Goal: Information Seeking & Learning: Learn about a topic

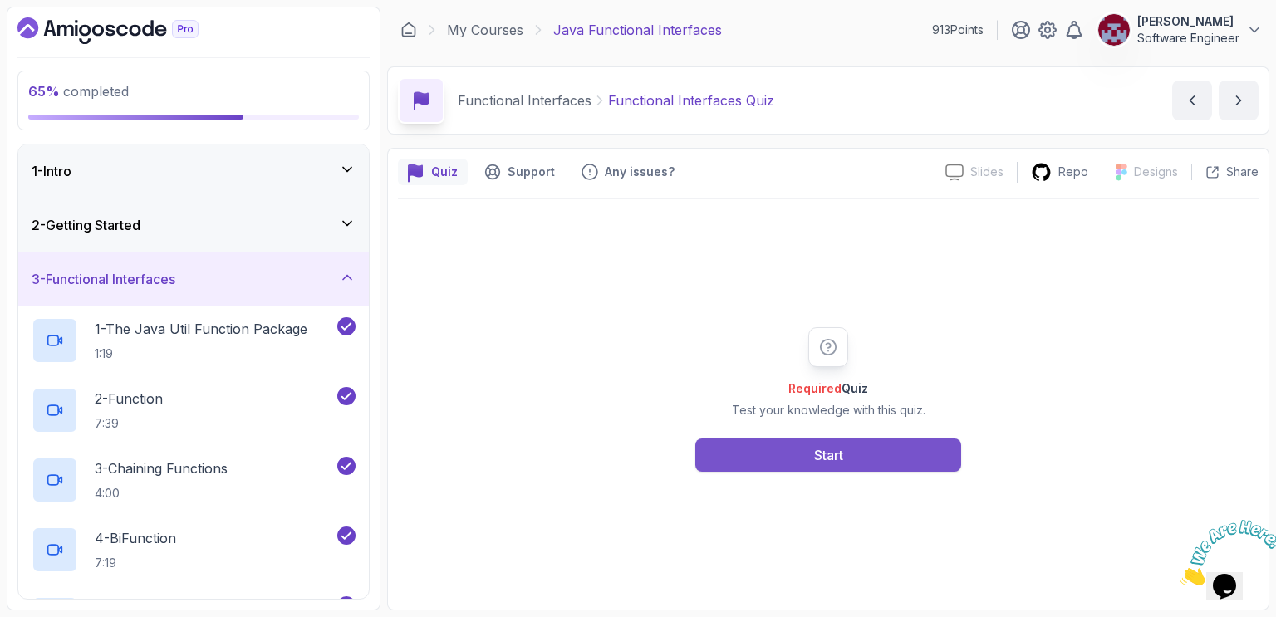
scroll to position [538, 0]
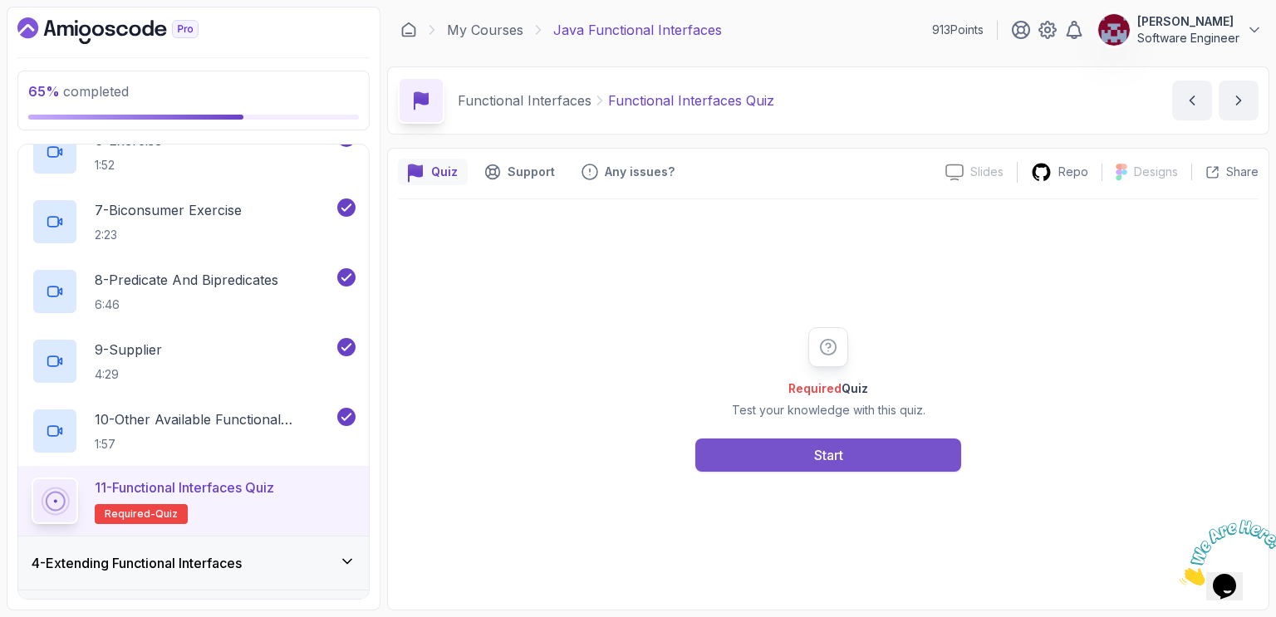
click at [801, 455] on button "Start" at bounding box center [829, 455] width 266 height 33
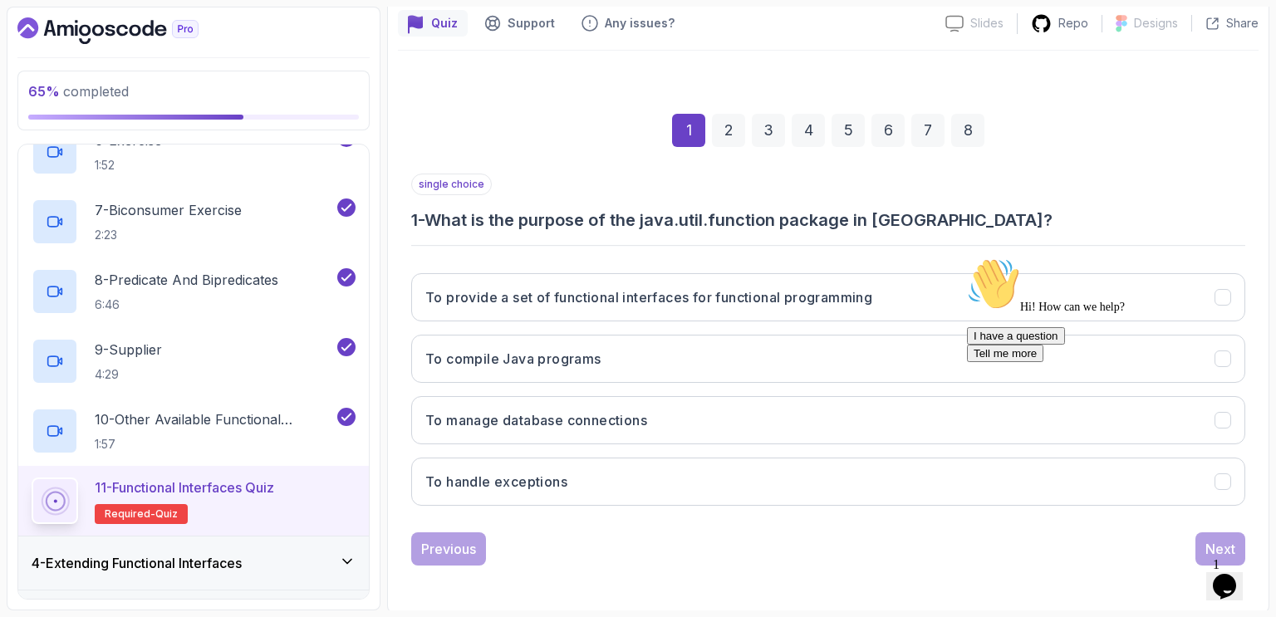
scroll to position [149, 0]
click at [967, 258] on icon "Chat attention grabber" at bounding box center [967, 258] width 0 height 0
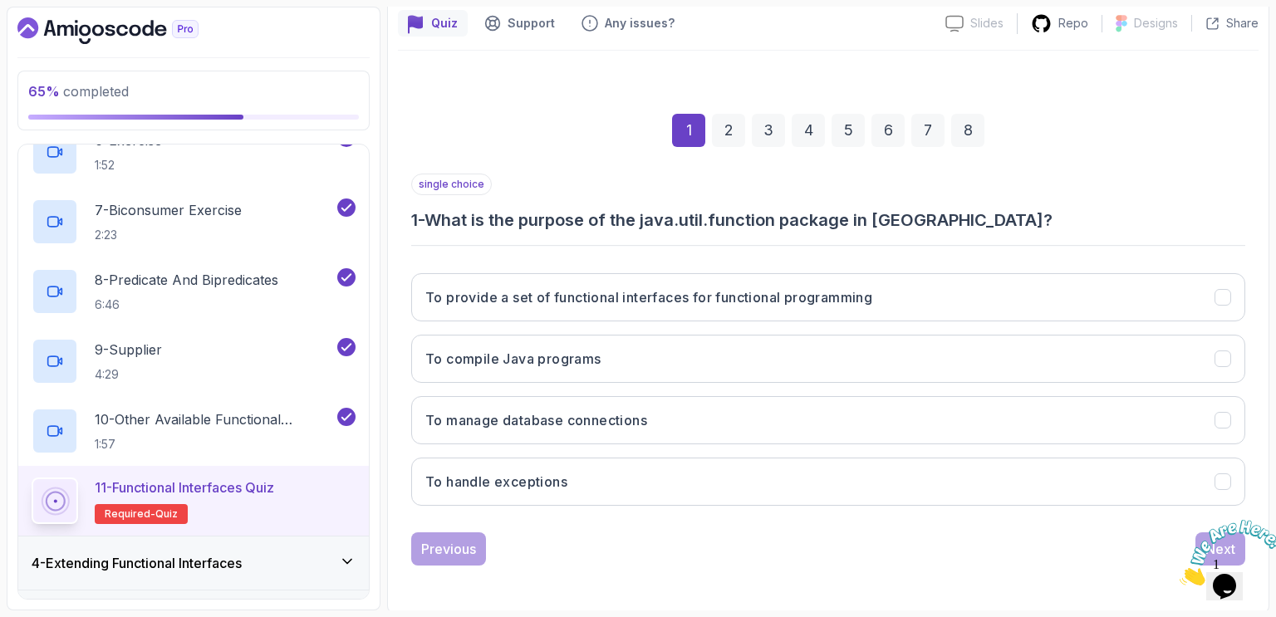
click at [1103, 138] on div "1 2 3 4 5 6 7 8" at bounding box center [828, 130] width 834 height 86
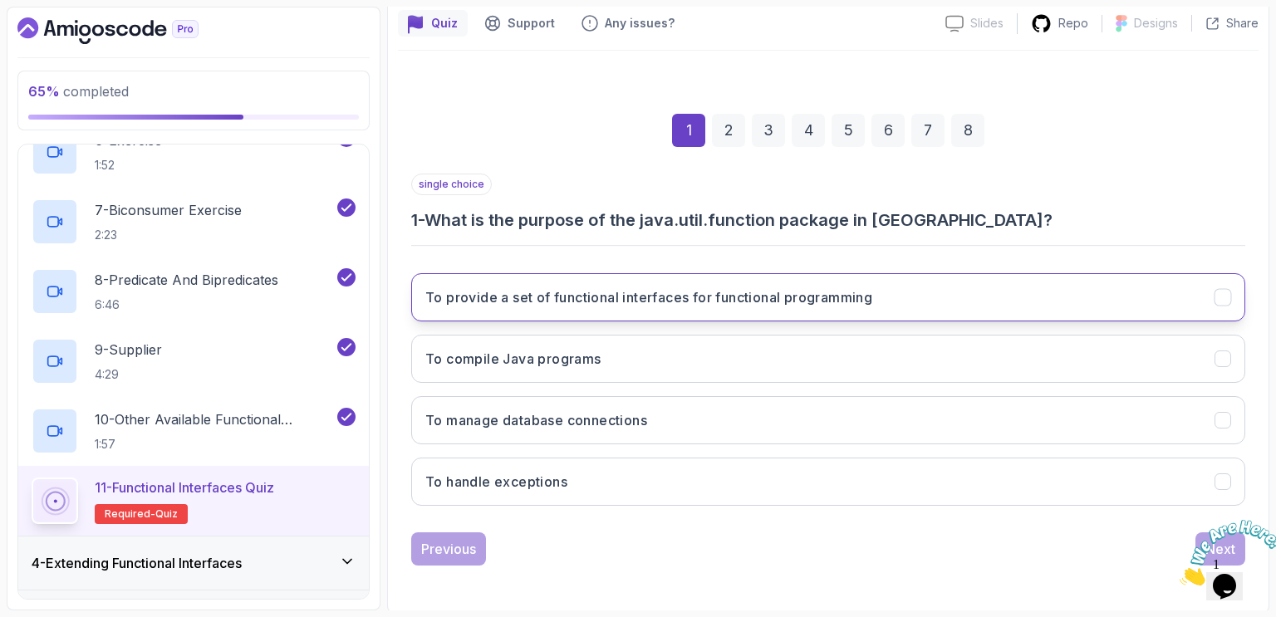
click at [918, 292] on button "To provide a set of functional interfaces for functional programming" at bounding box center [828, 297] width 834 height 48
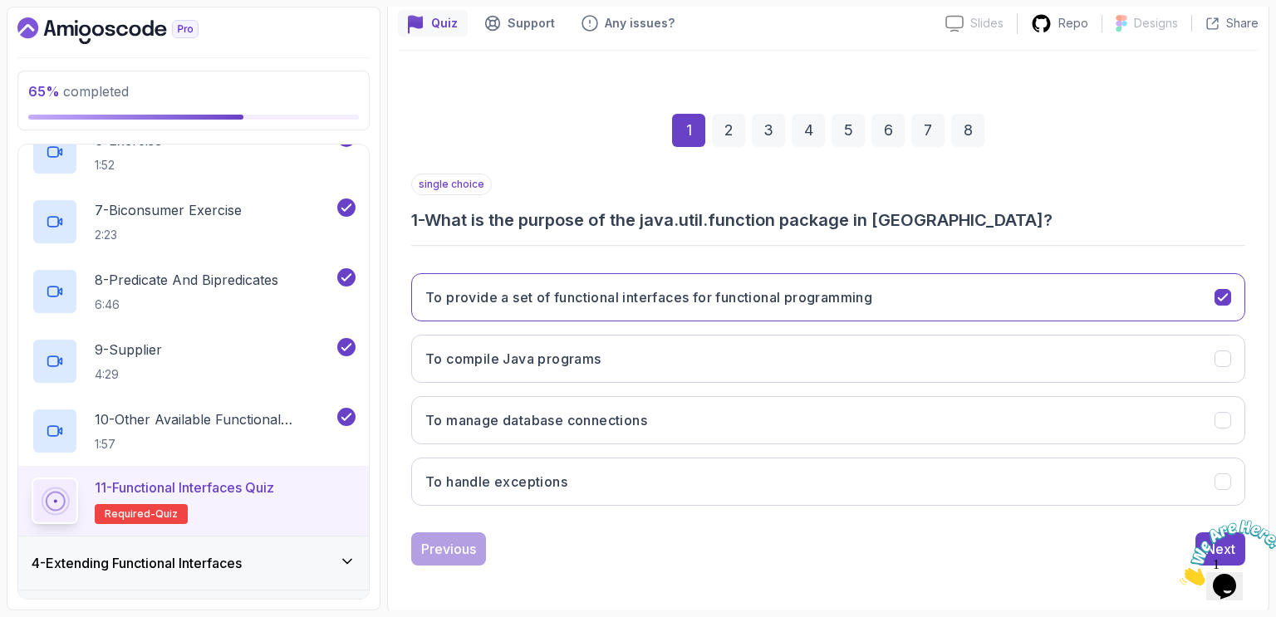
click at [1180, 574] on icon "Close" at bounding box center [1180, 581] width 0 height 14
click at [1207, 544] on div "Next" at bounding box center [1221, 549] width 30 height 20
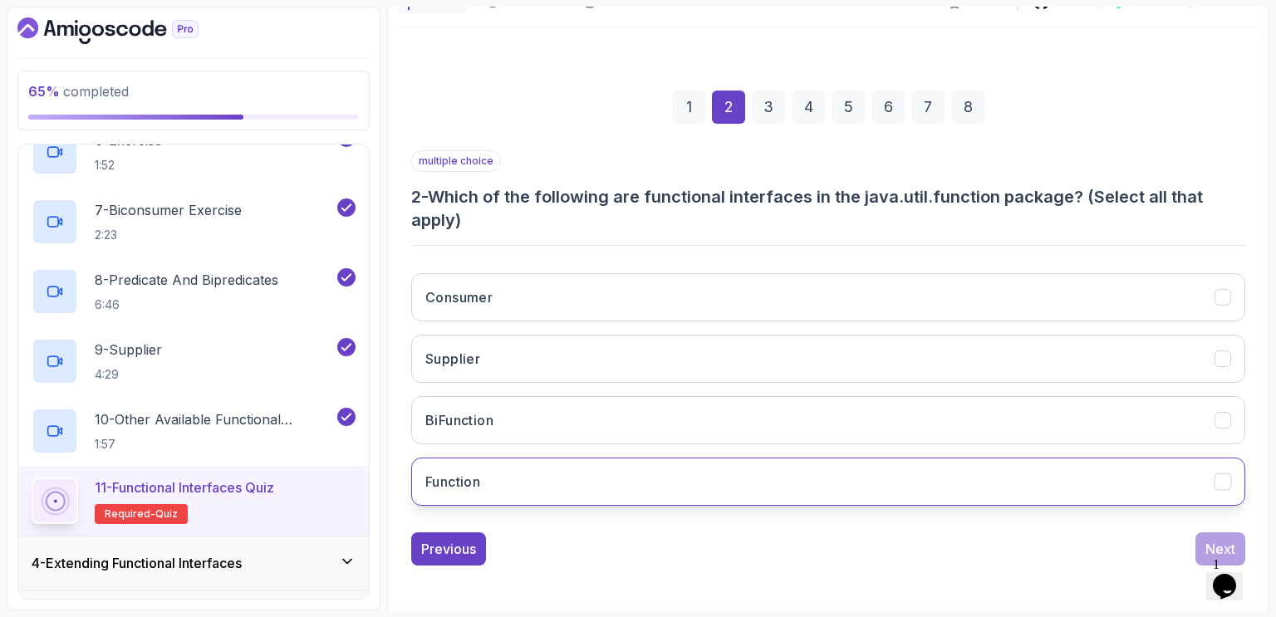
scroll to position [170, 0]
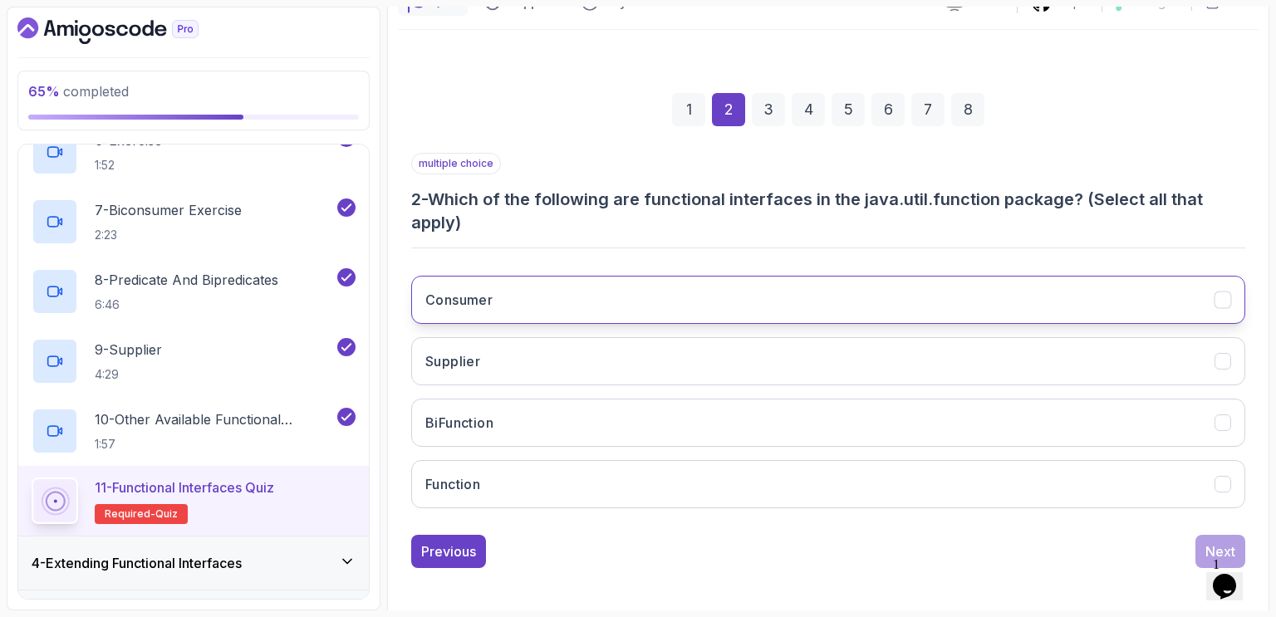
click at [509, 306] on button "Consumer" at bounding box center [828, 300] width 834 height 48
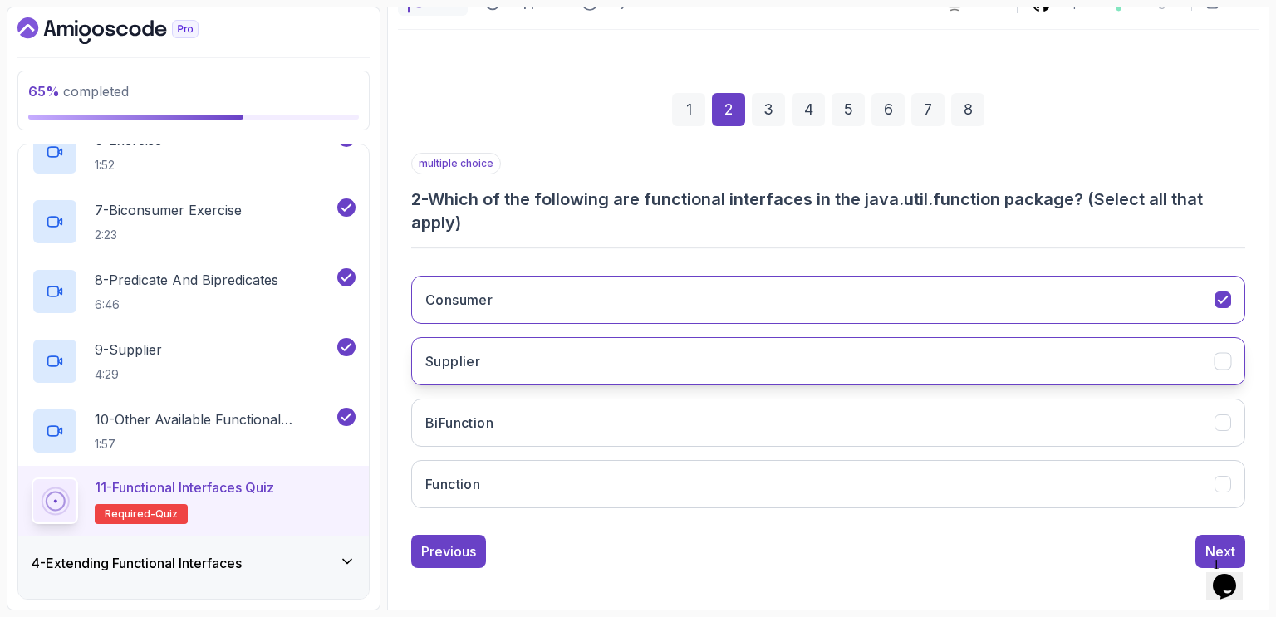
click at [502, 358] on button "Supplier" at bounding box center [828, 361] width 834 height 48
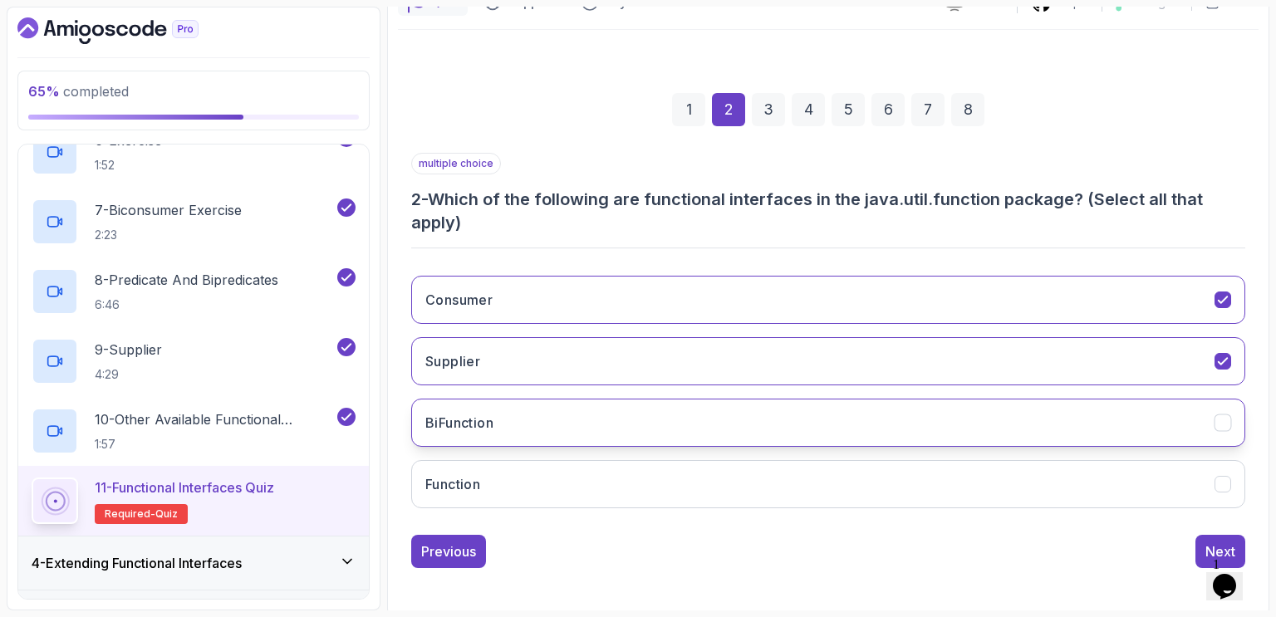
click at [498, 426] on button "BiFunction" at bounding box center [828, 423] width 834 height 48
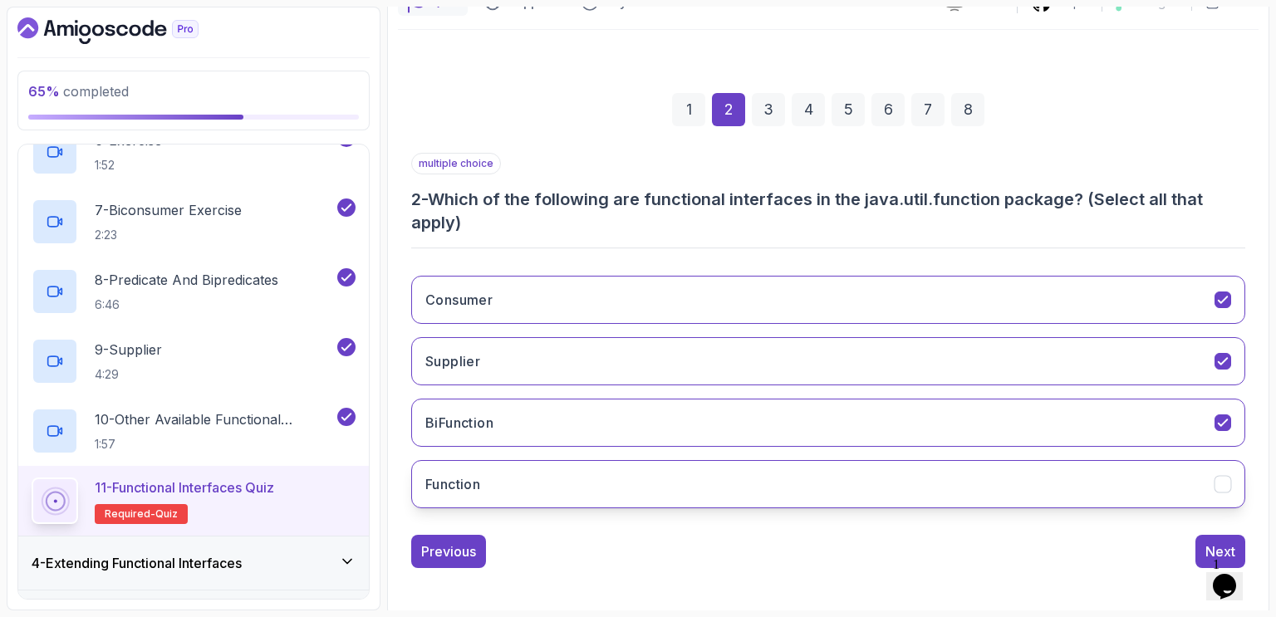
click at [501, 485] on button "Function" at bounding box center [828, 484] width 834 height 48
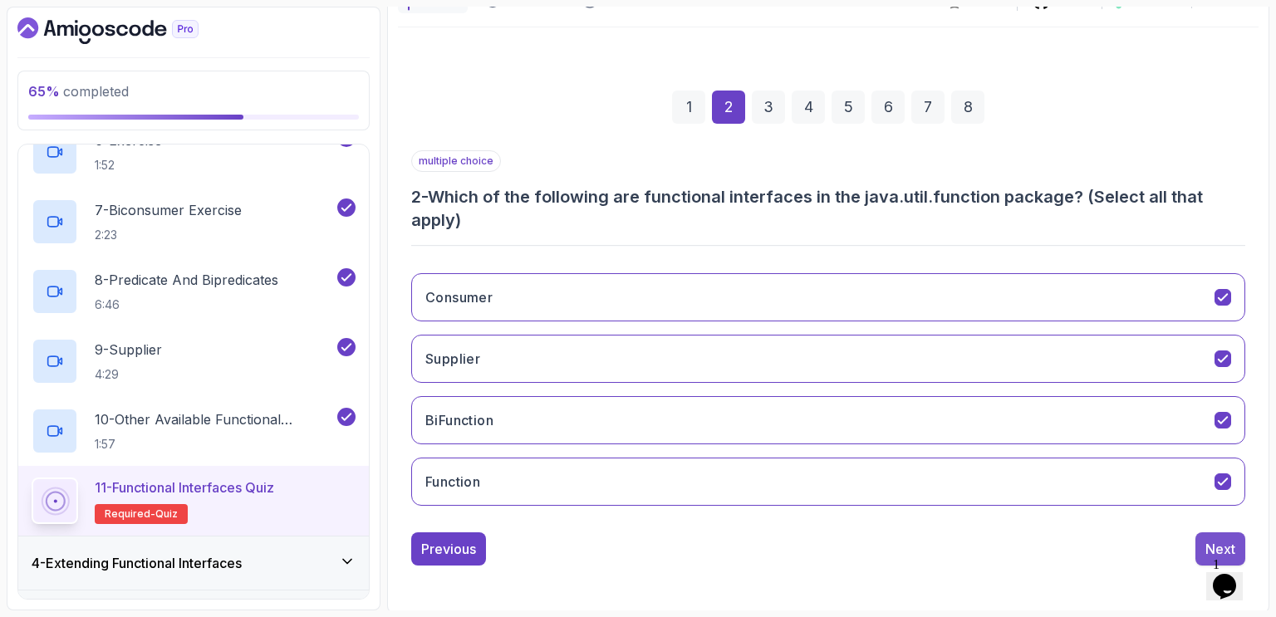
click at [1213, 543] on div "Next" at bounding box center [1221, 549] width 30 height 20
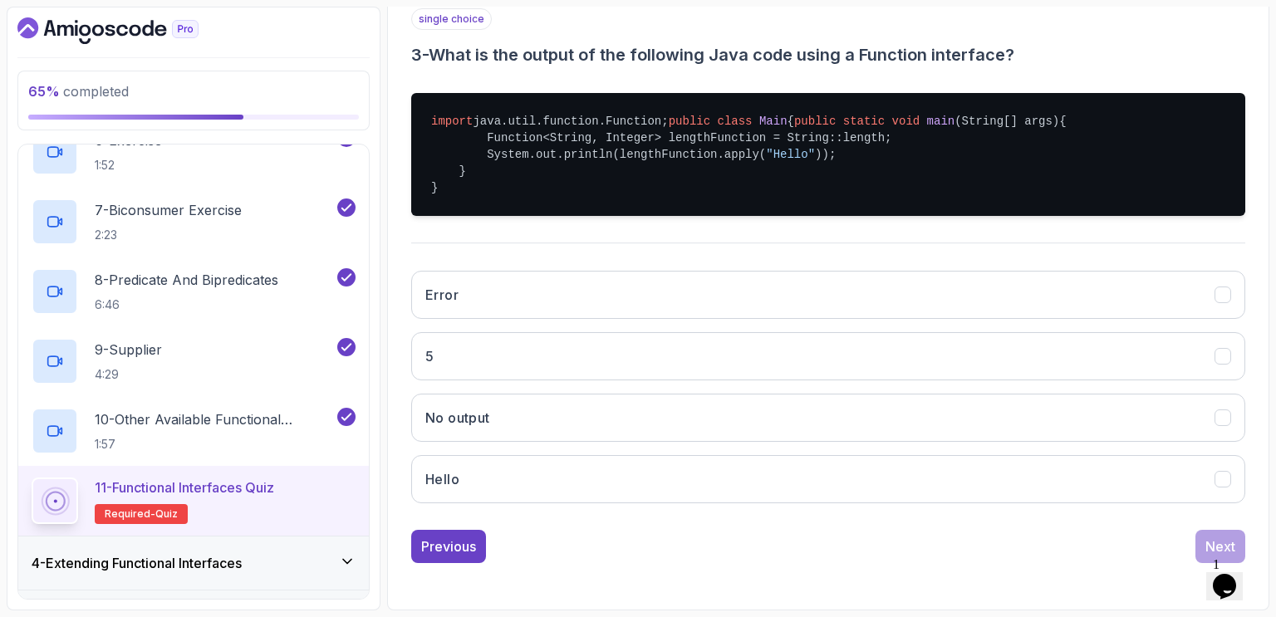
scroll to position [339, 0]
click at [996, 52] on div "single choice 3 - What is the output of the following Java code using a Functio…" at bounding box center [828, 262] width 834 height 509
click at [662, 275] on div "single choice 3 - What is the output of the following Java code using a Functio…" at bounding box center [828, 262] width 834 height 509
click at [609, 381] on button "5" at bounding box center [828, 356] width 834 height 48
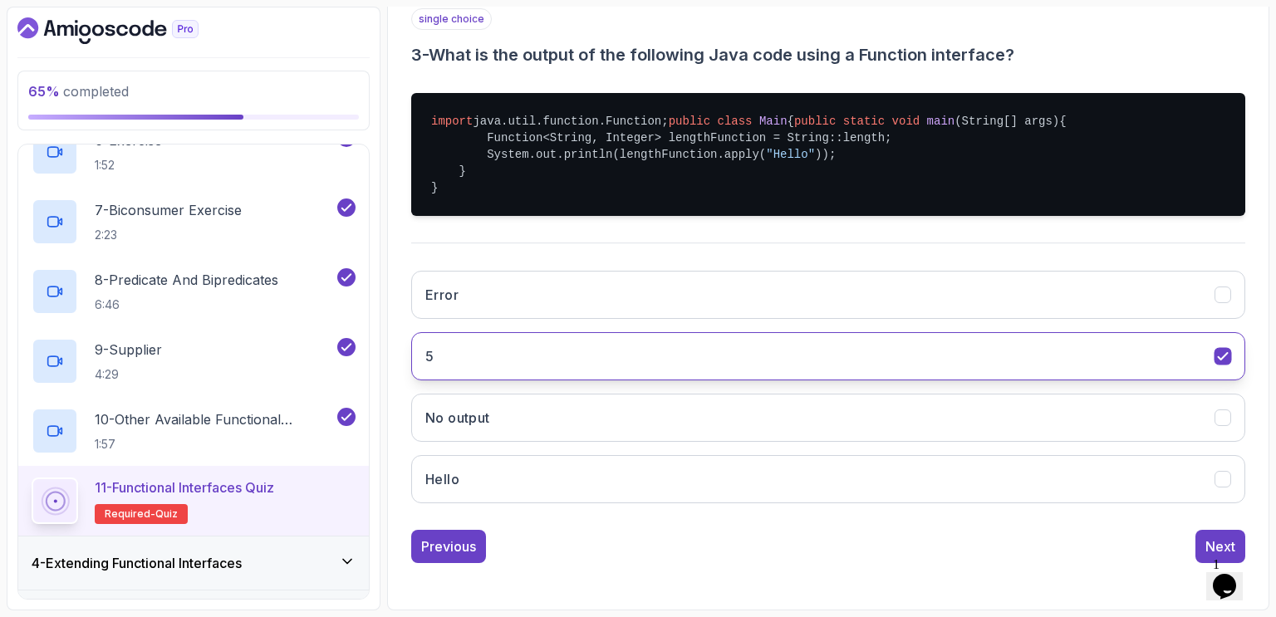
scroll to position [362, 0]
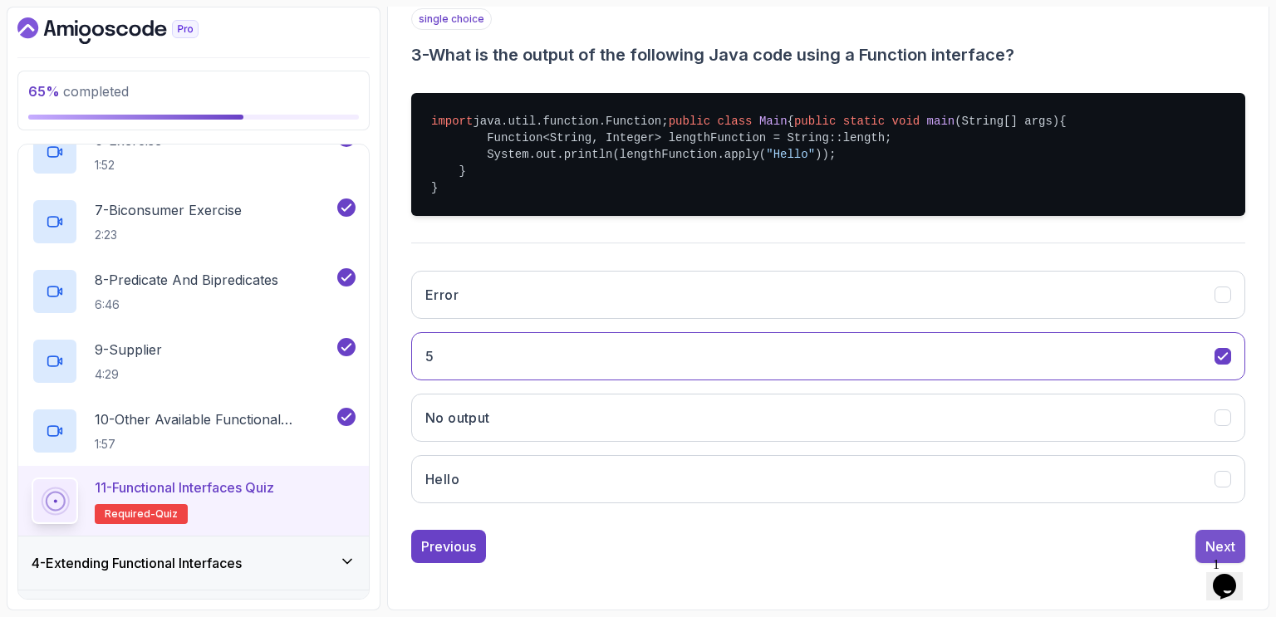
click at [1219, 539] on div "Next" at bounding box center [1221, 547] width 30 height 20
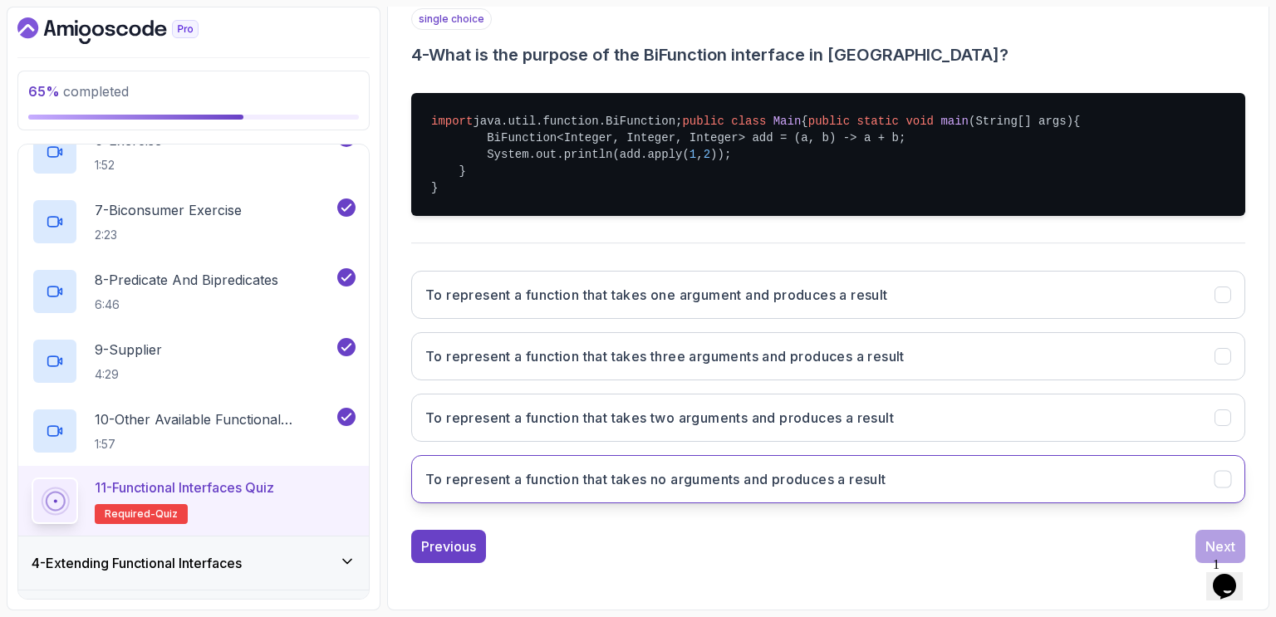
scroll to position [342, 0]
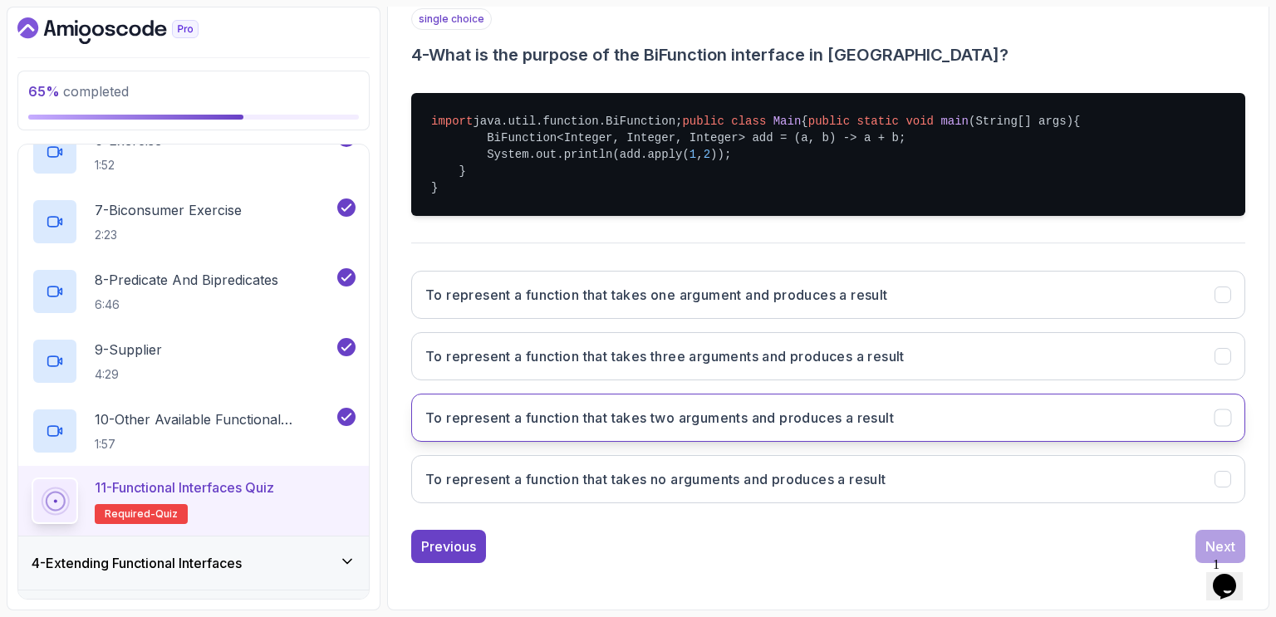
click at [681, 428] on h3 "To represent a function that takes two arguments and produces a result" at bounding box center [659, 418] width 469 height 20
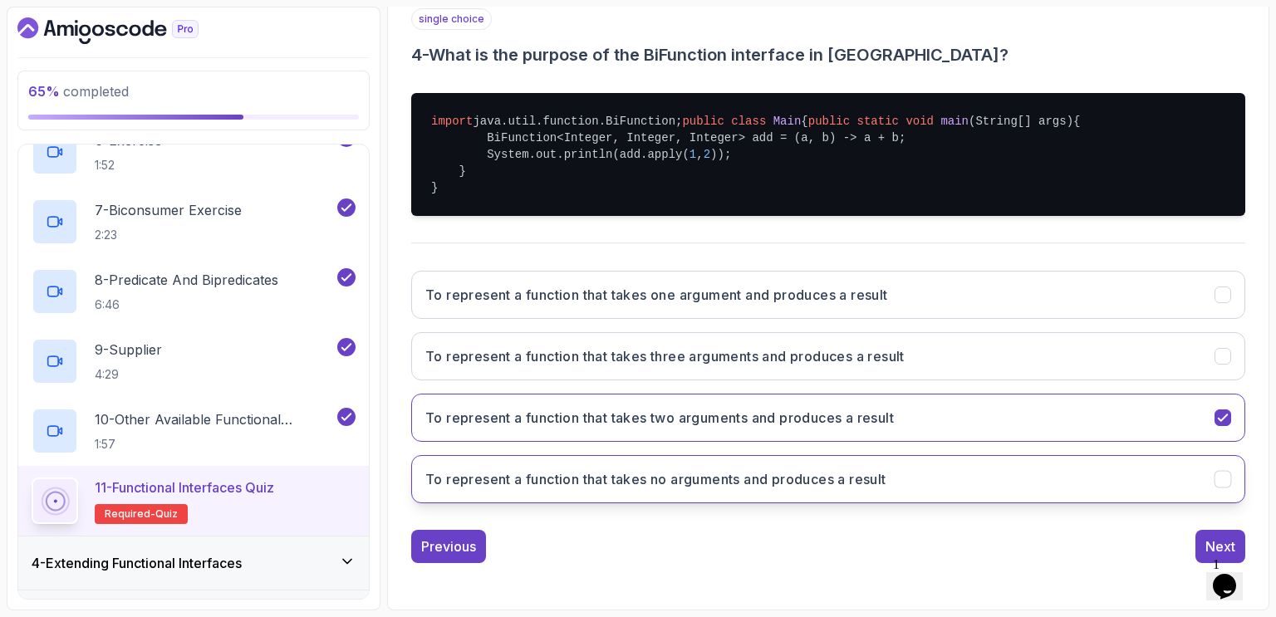
scroll to position [362, 0]
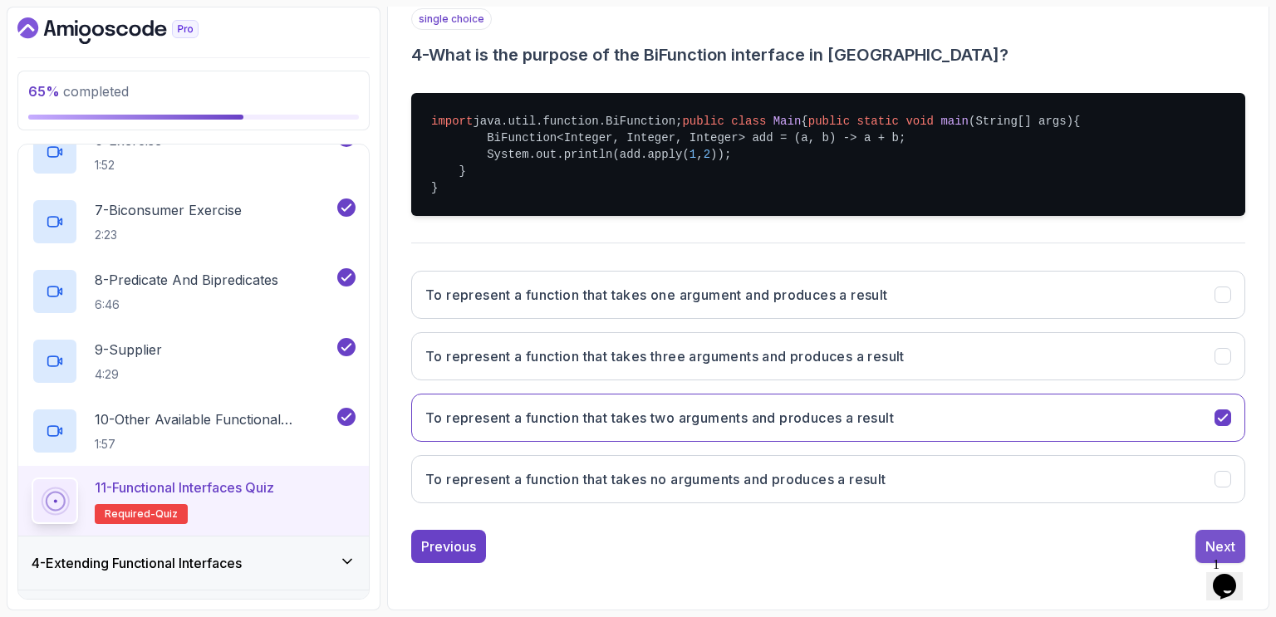
click at [1221, 547] on div "Next" at bounding box center [1221, 547] width 30 height 20
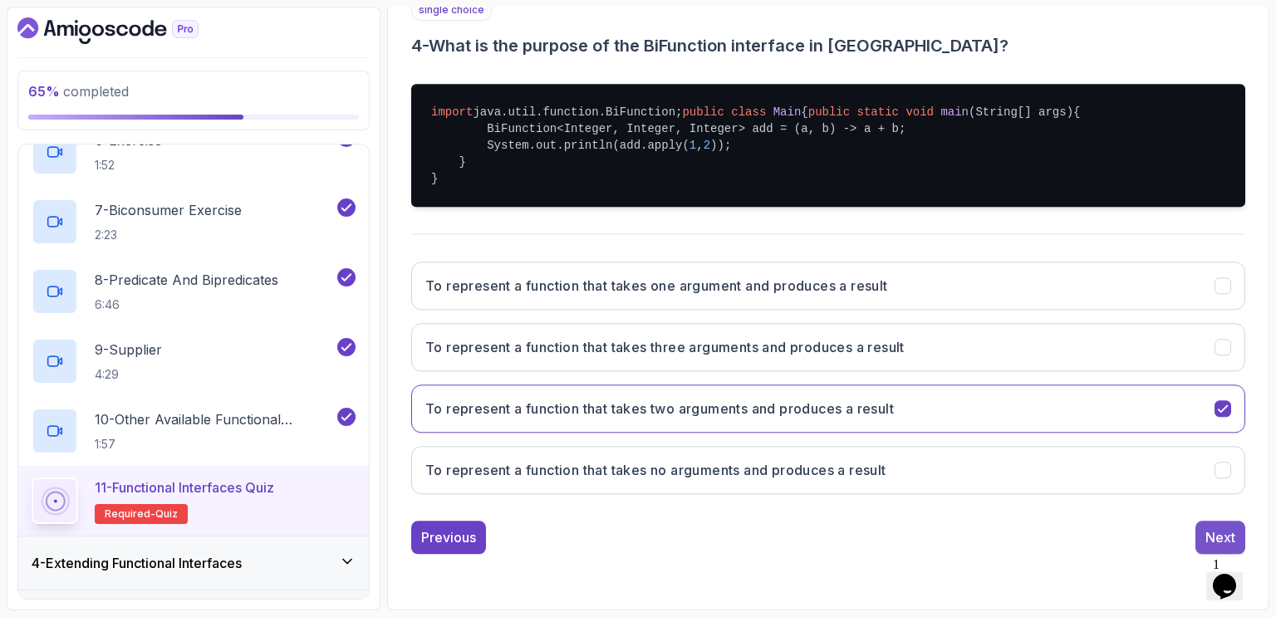
scroll to position [149, 0]
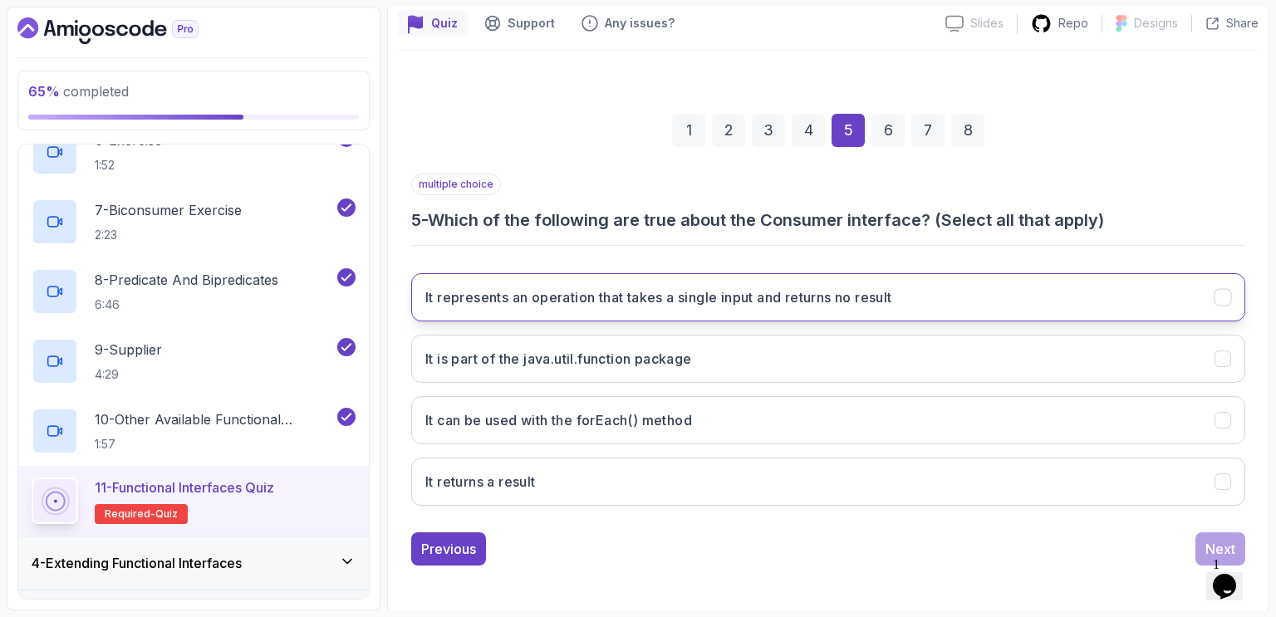
click at [858, 288] on h3 "It represents an operation that takes a single input and returns no result" at bounding box center [658, 298] width 467 height 20
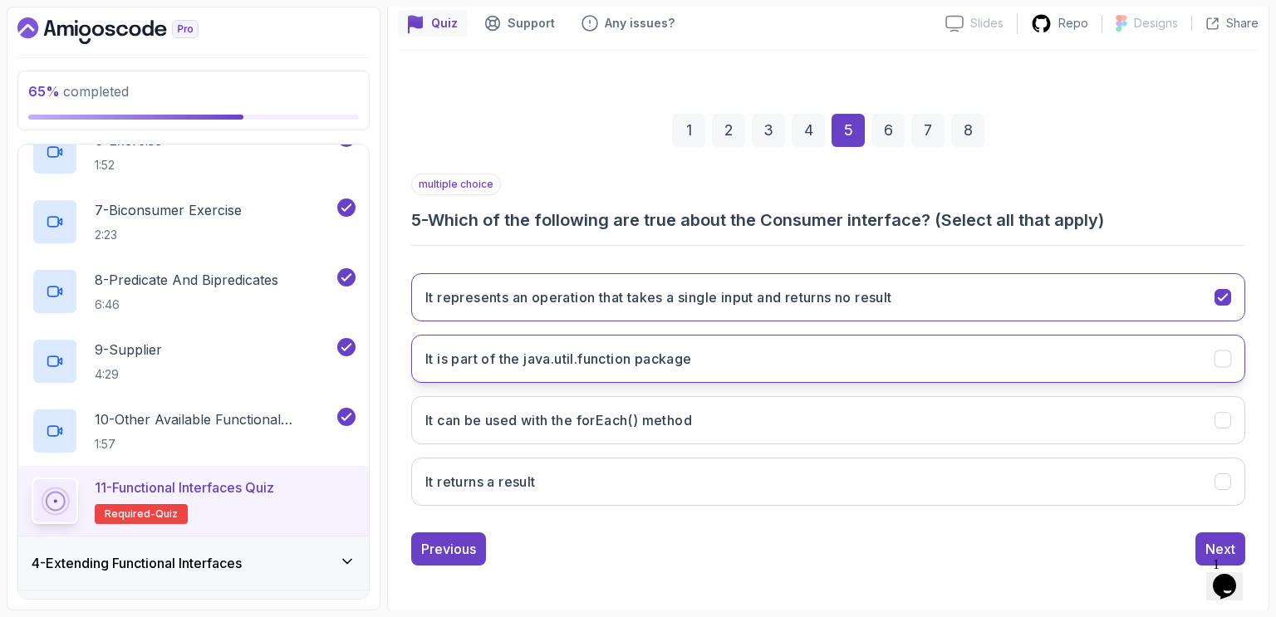
click at [725, 369] on button "It is part of the java.util.function package" at bounding box center [828, 359] width 834 height 48
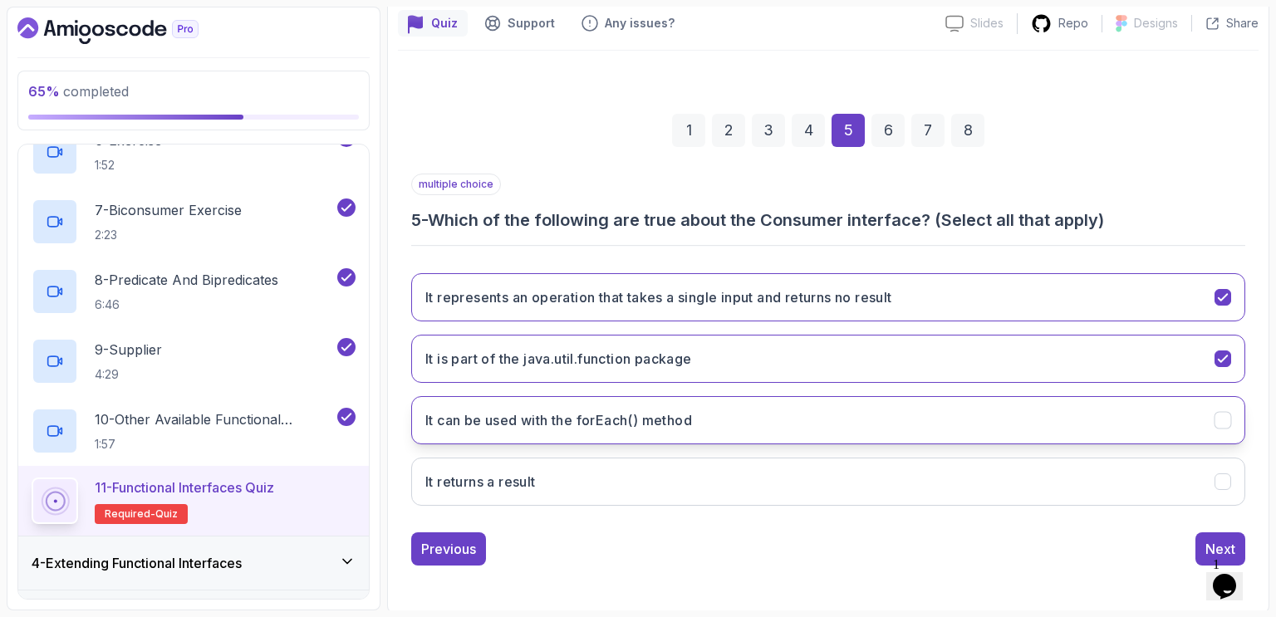
click at [775, 409] on button "It can be used with the forEach() method" at bounding box center [828, 420] width 834 height 48
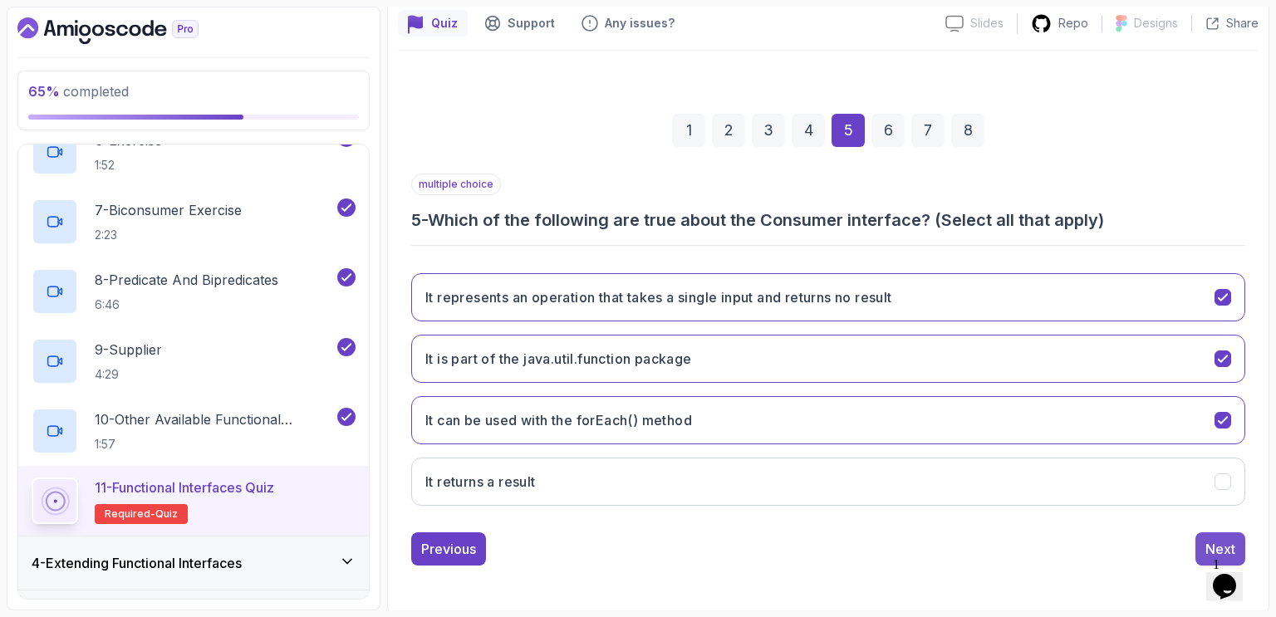
click at [1213, 541] on div "Next" at bounding box center [1221, 549] width 30 height 20
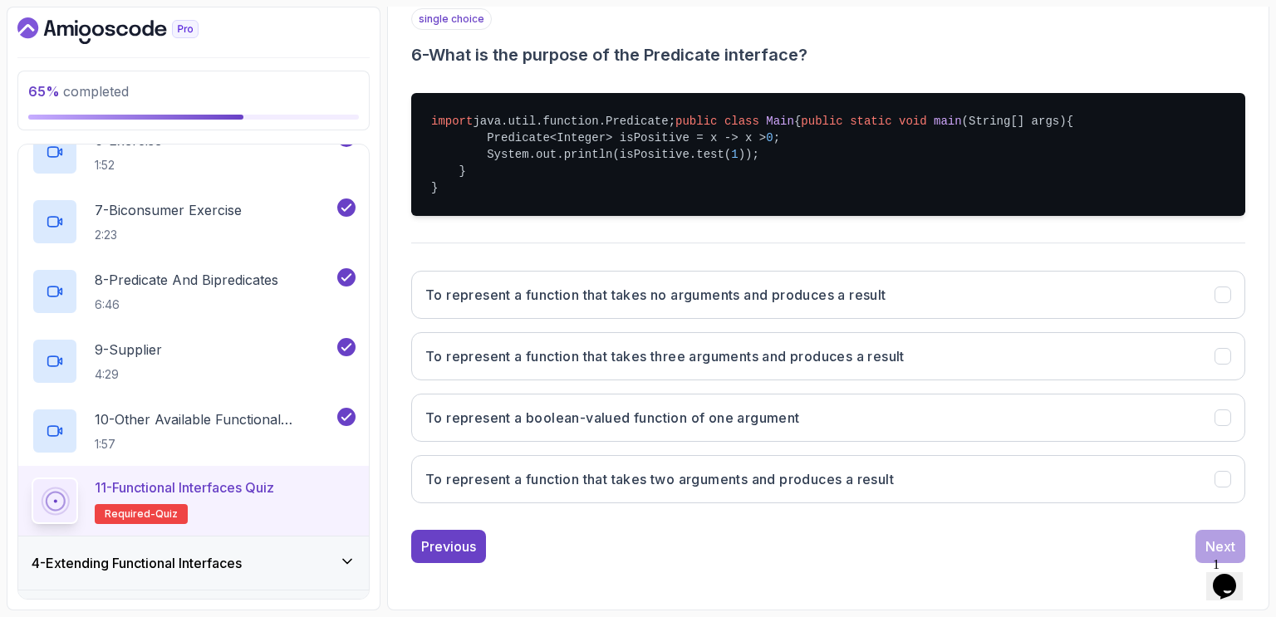
scroll to position [335, 0]
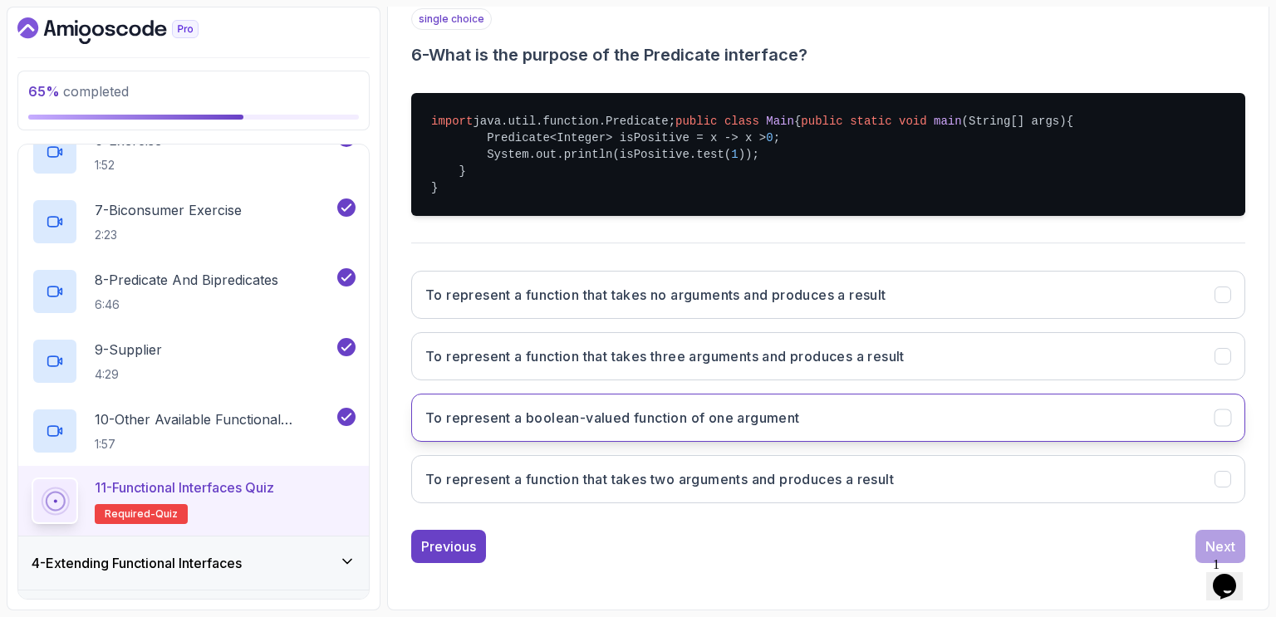
click at [814, 442] on button "To represent a boolean-valued function of one argument" at bounding box center [828, 418] width 834 height 48
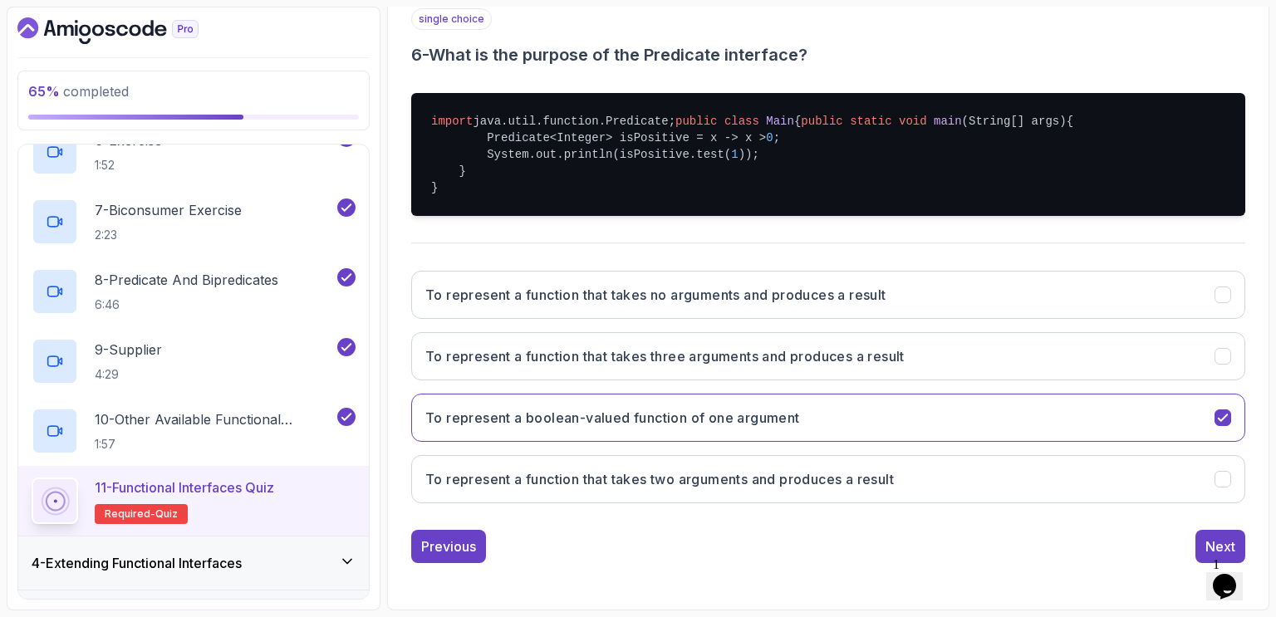
scroll to position [362, 0]
click at [1206, 539] on div "Next" at bounding box center [1221, 547] width 30 height 20
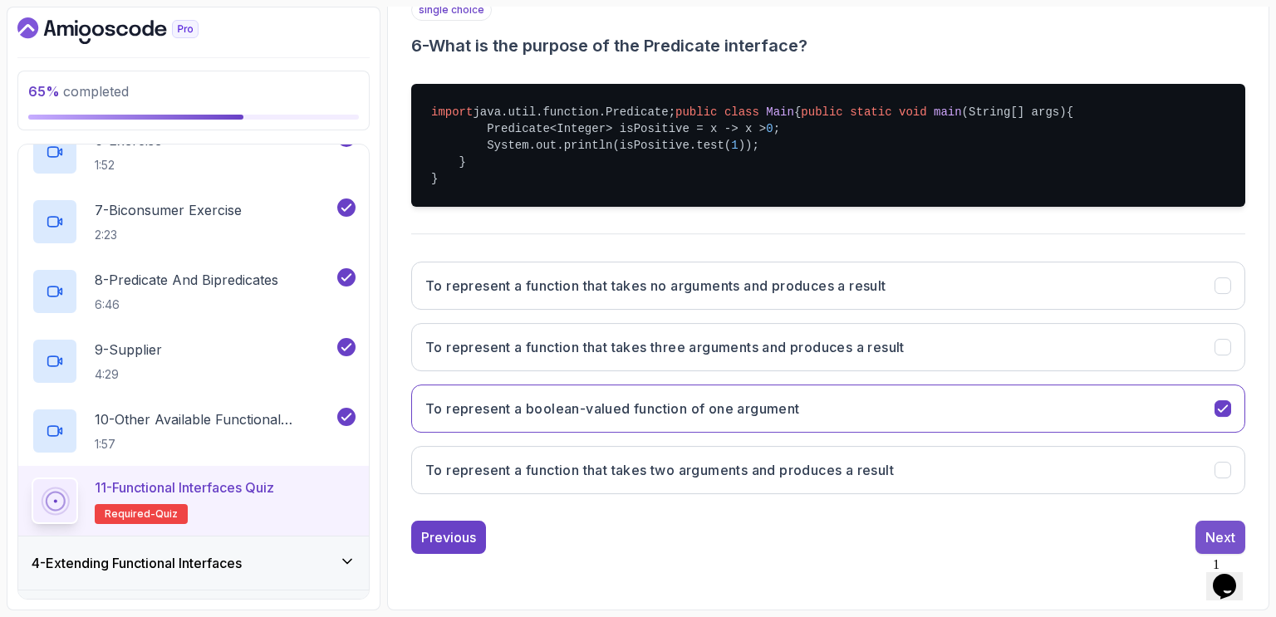
scroll to position [149, 0]
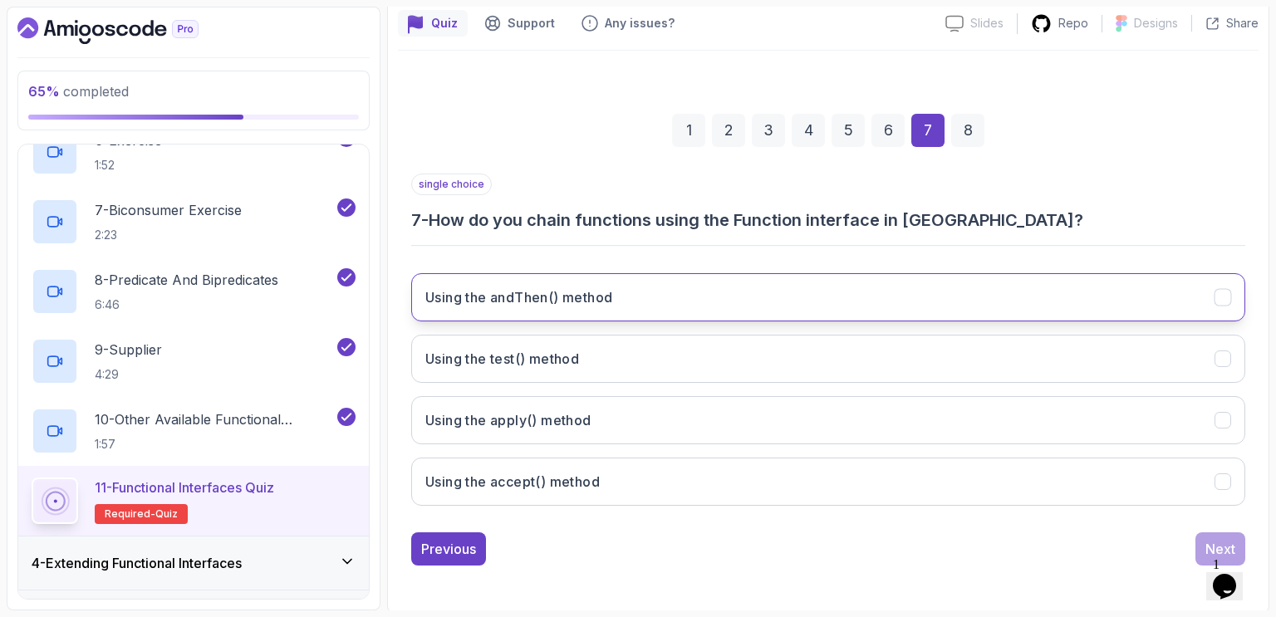
click at [580, 298] on h3 "Using the andThen() method" at bounding box center [518, 298] width 187 height 20
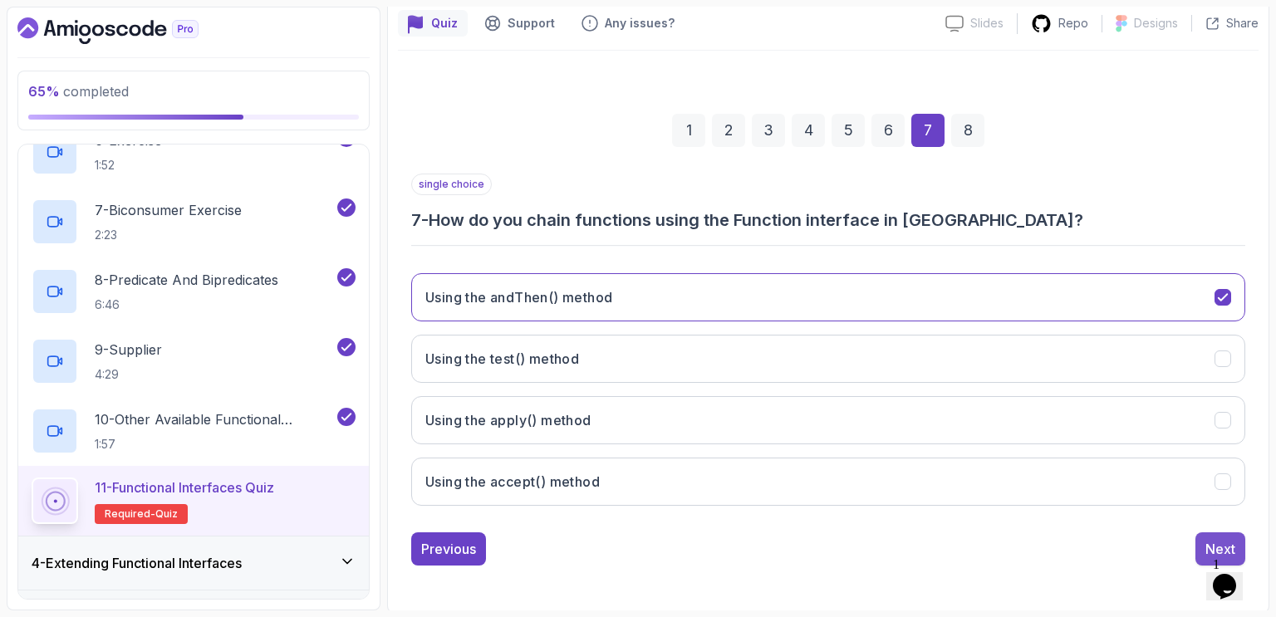
click at [1213, 541] on div "Next" at bounding box center [1221, 549] width 30 height 20
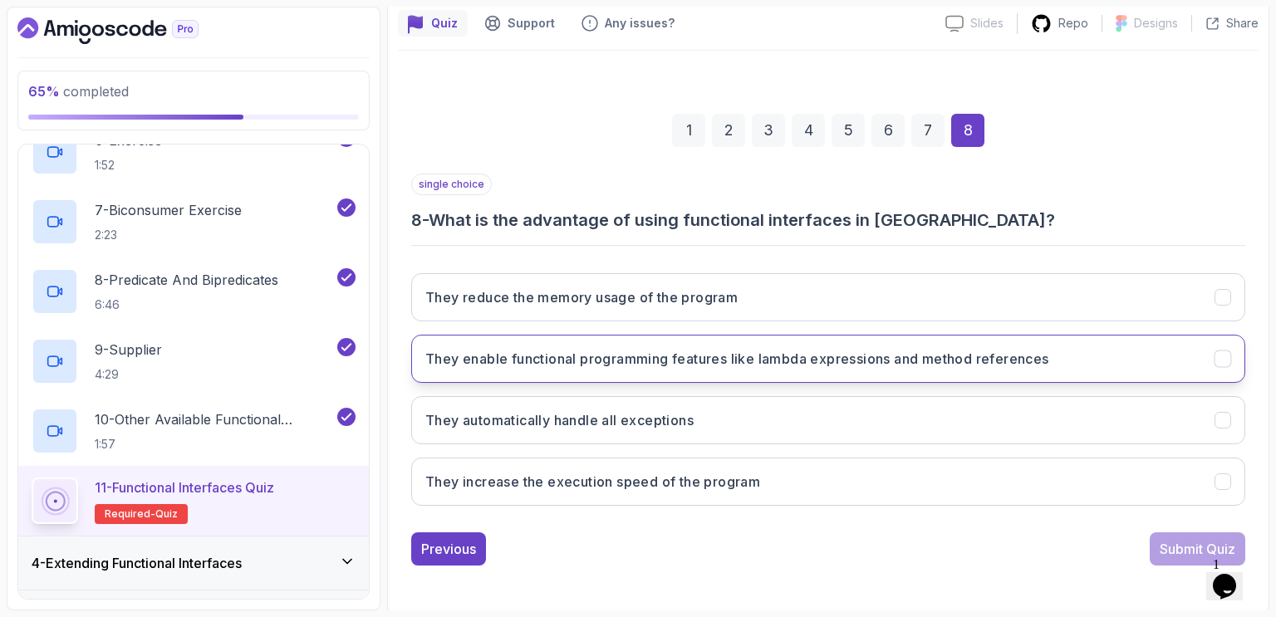
click at [810, 357] on h3 "They enable functional programming features like lambda expressions and method …" at bounding box center [737, 359] width 624 height 20
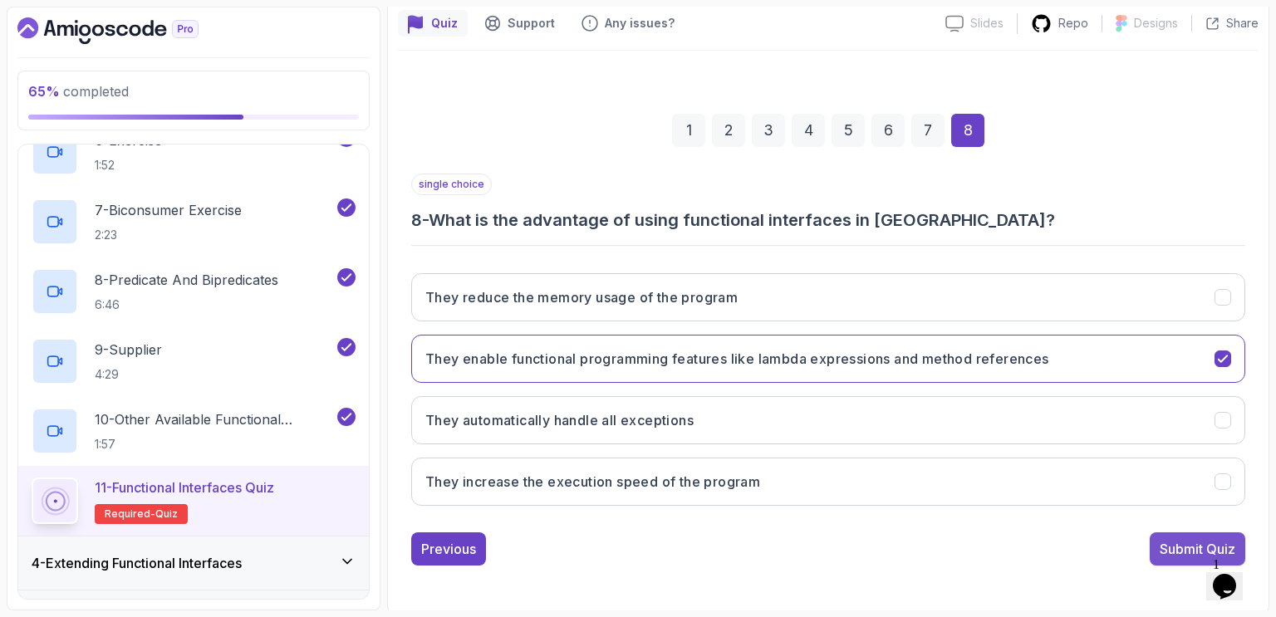
click at [1193, 544] on div "Submit Quiz" at bounding box center [1198, 549] width 76 height 20
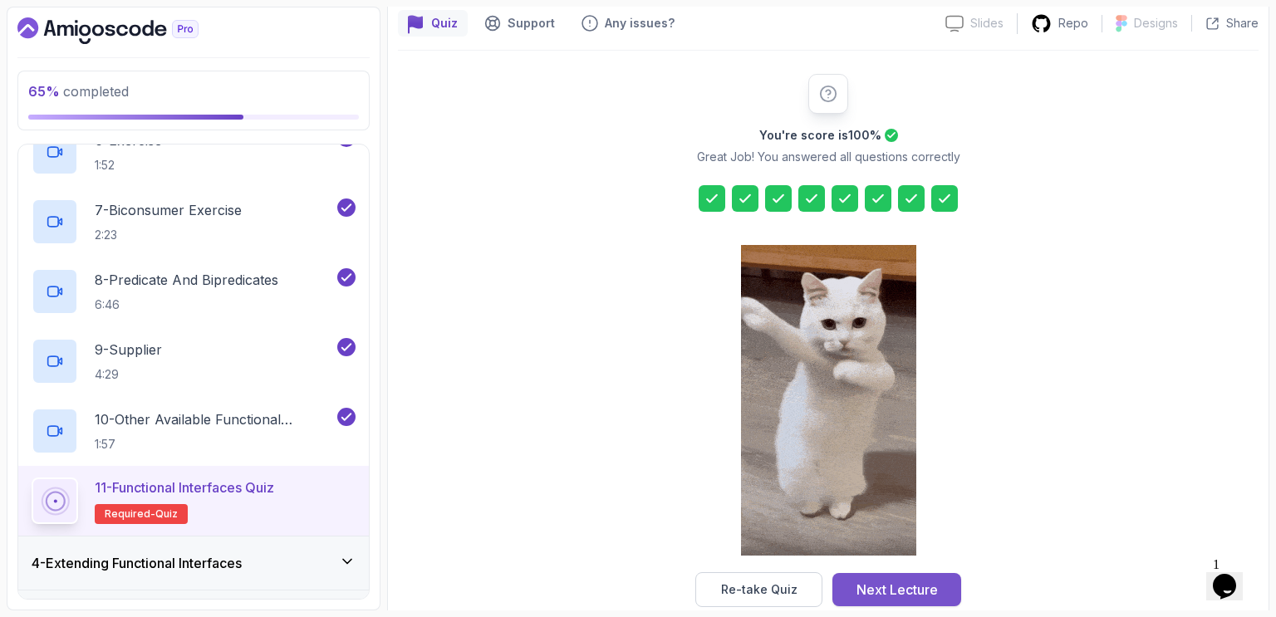
click at [917, 588] on div "Next Lecture" at bounding box center [897, 590] width 81 height 20
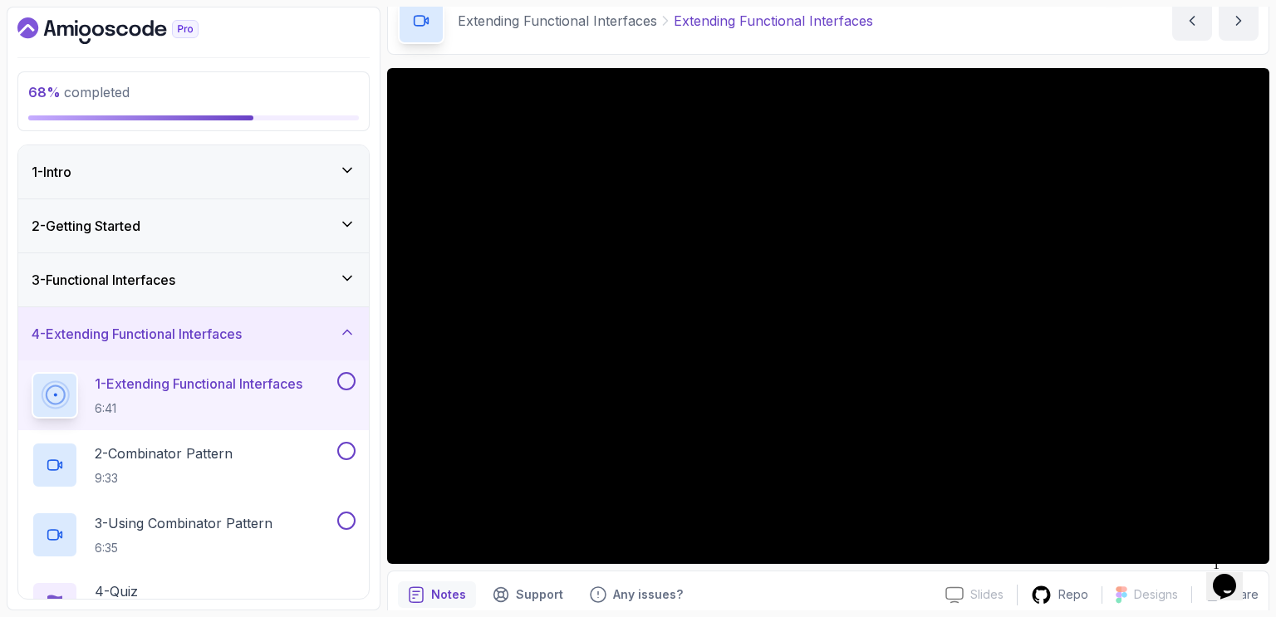
scroll to position [80, 0]
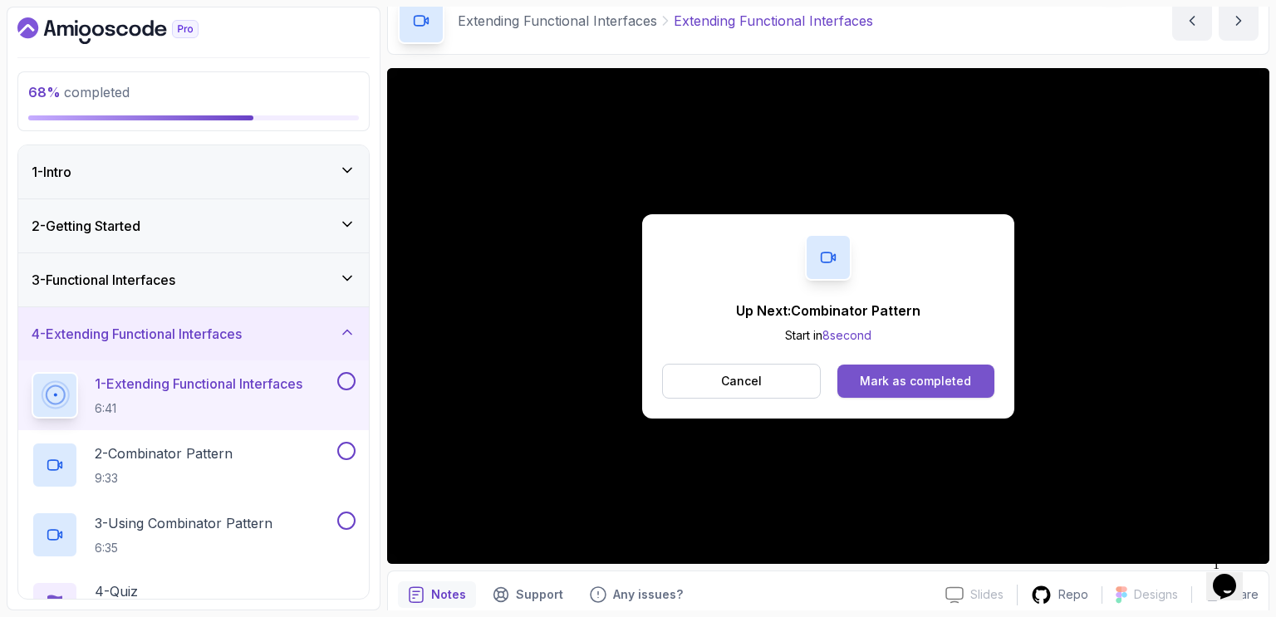
click at [914, 379] on div "Mark as completed" at bounding box center [915, 381] width 111 height 17
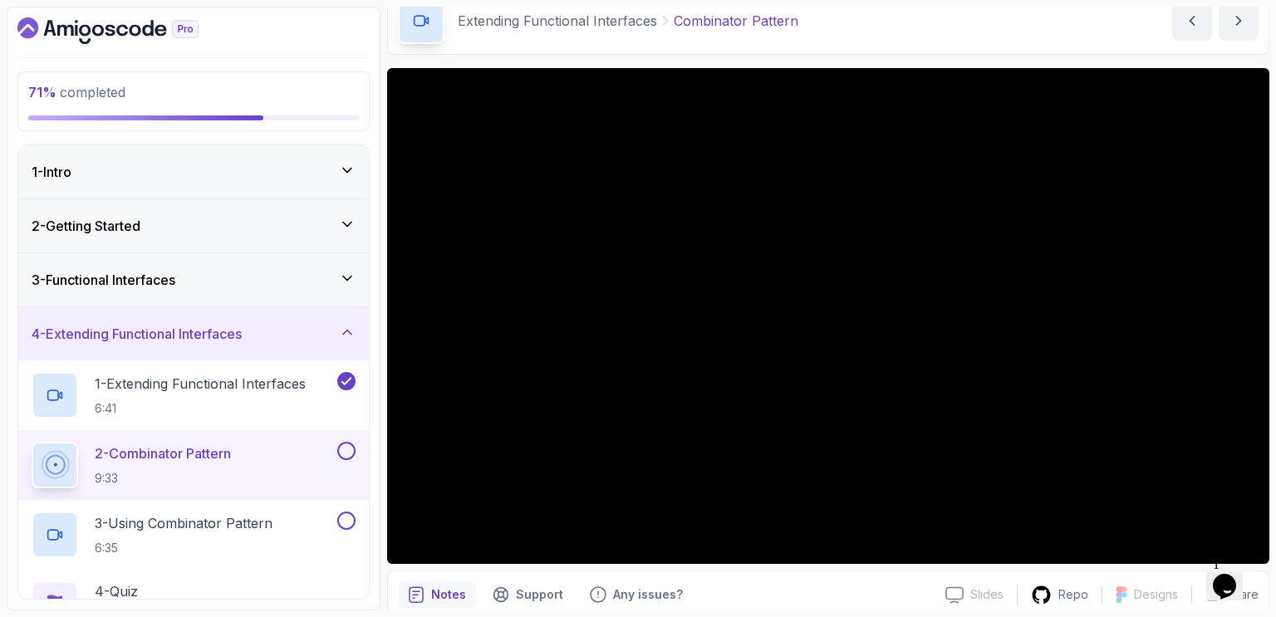
scroll to position [80, 0]
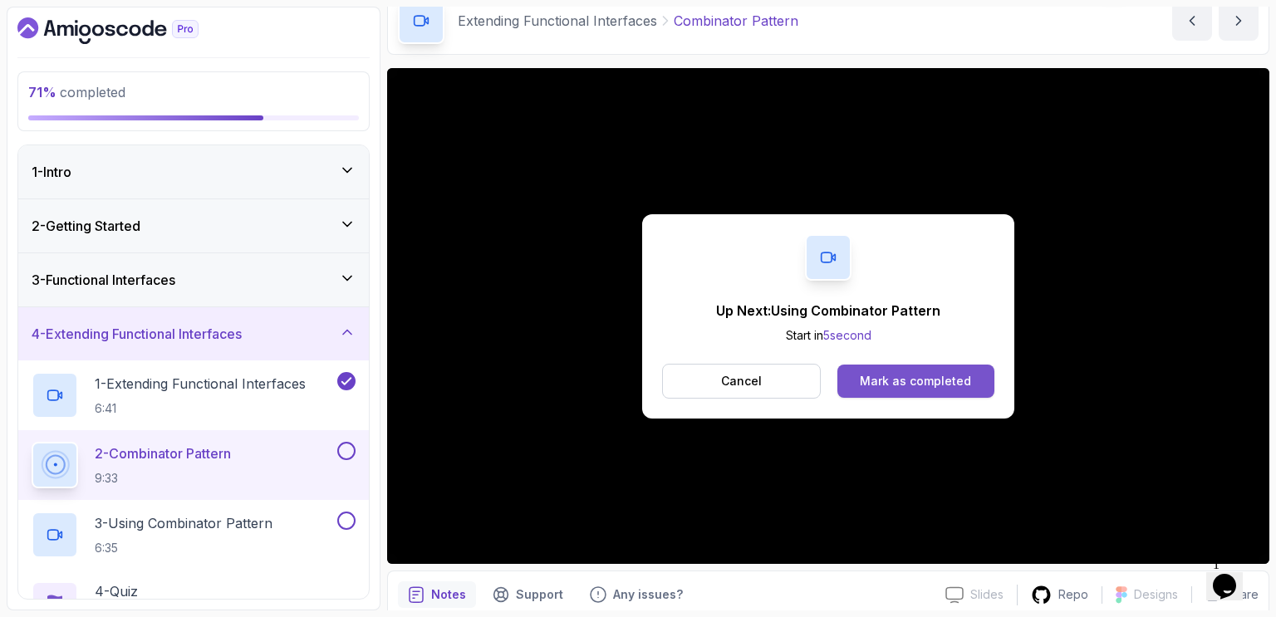
click at [862, 381] on div "Mark as completed" at bounding box center [915, 381] width 111 height 17
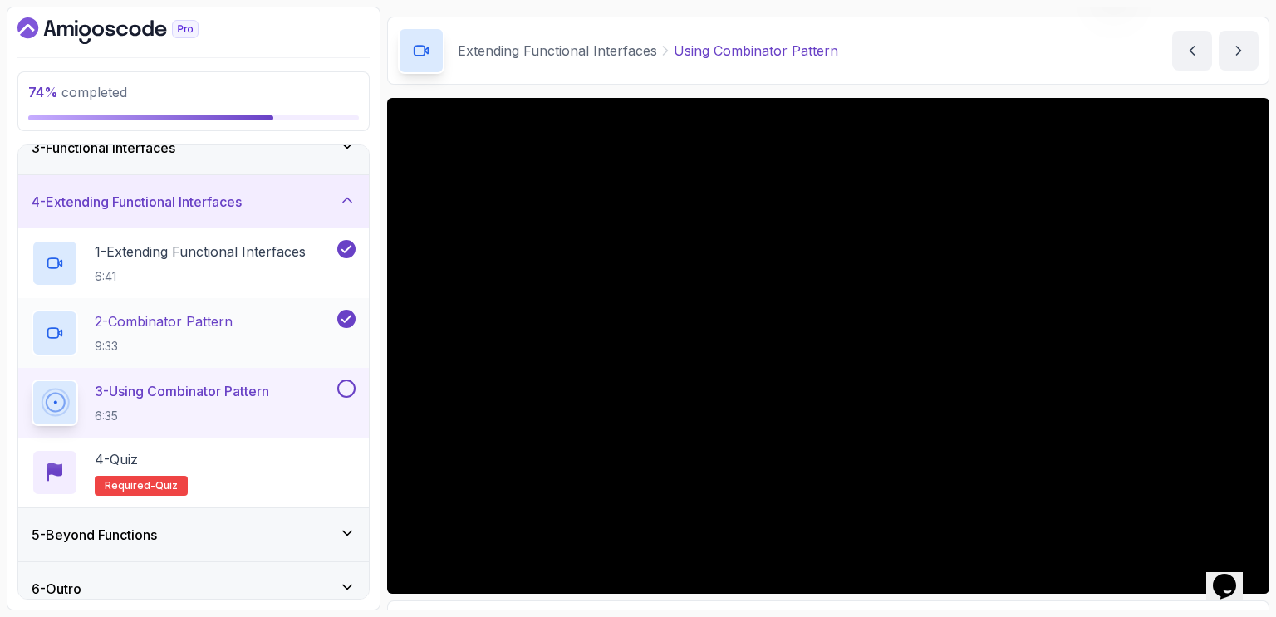
scroll to position [140, 0]
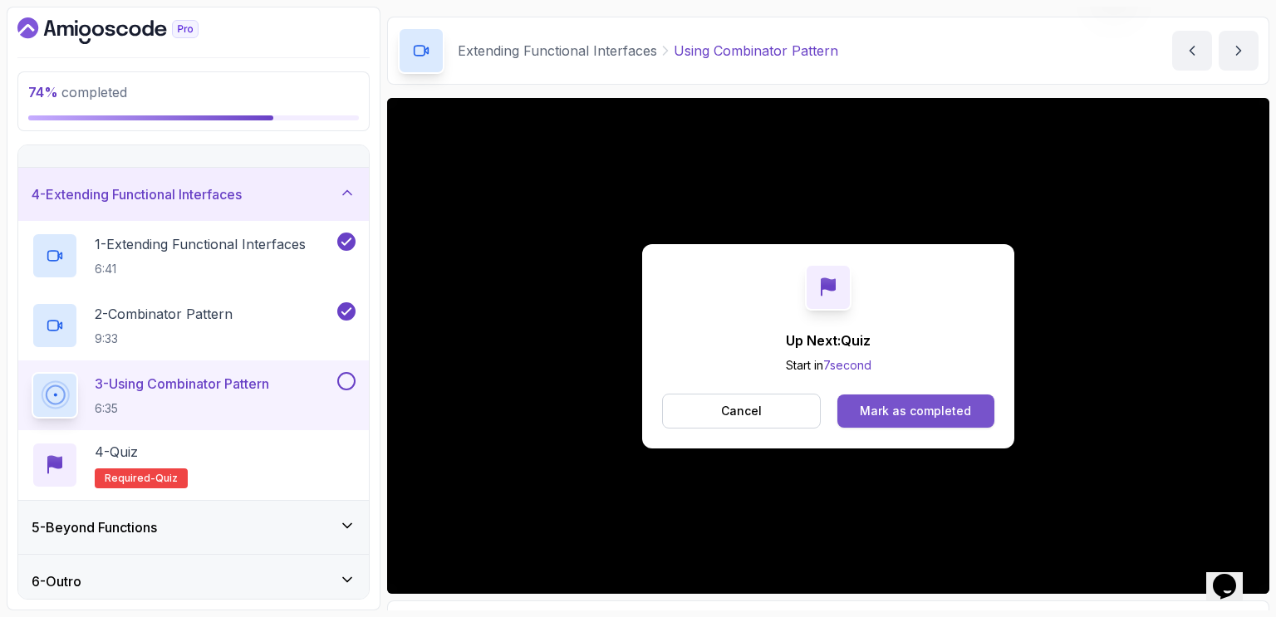
click at [921, 411] on div "Mark as completed" at bounding box center [915, 411] width 111 height 17
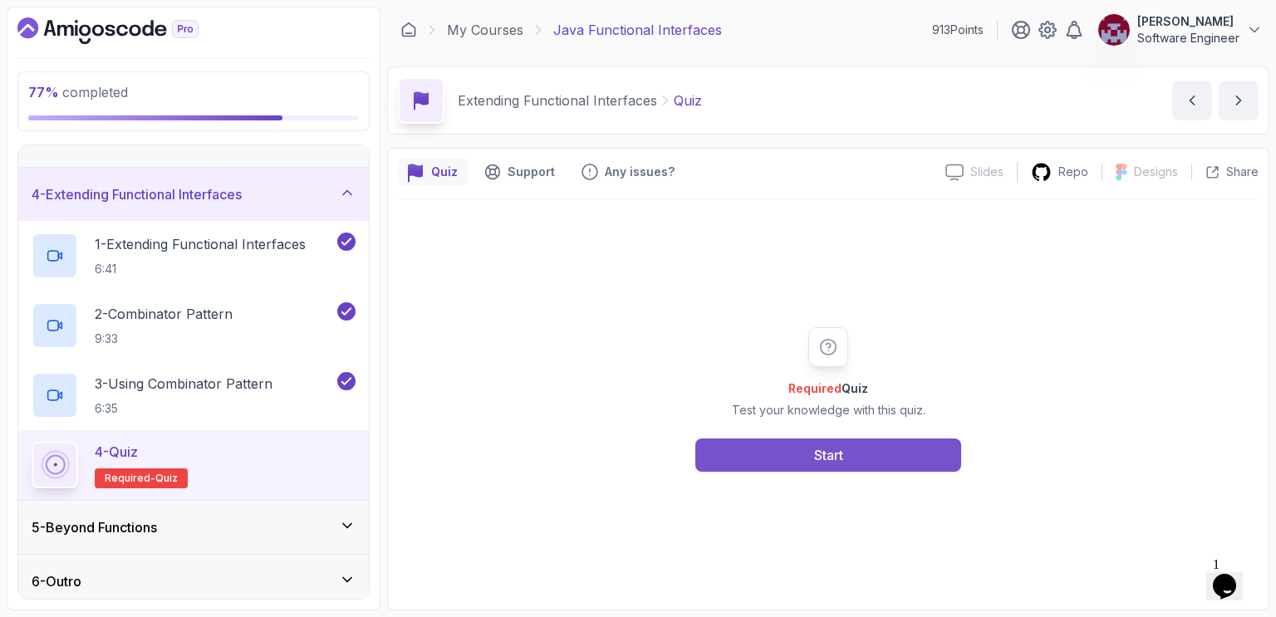
click at [823, 455] on div "Start" at bounding box center [828, 455] width 29 height 20
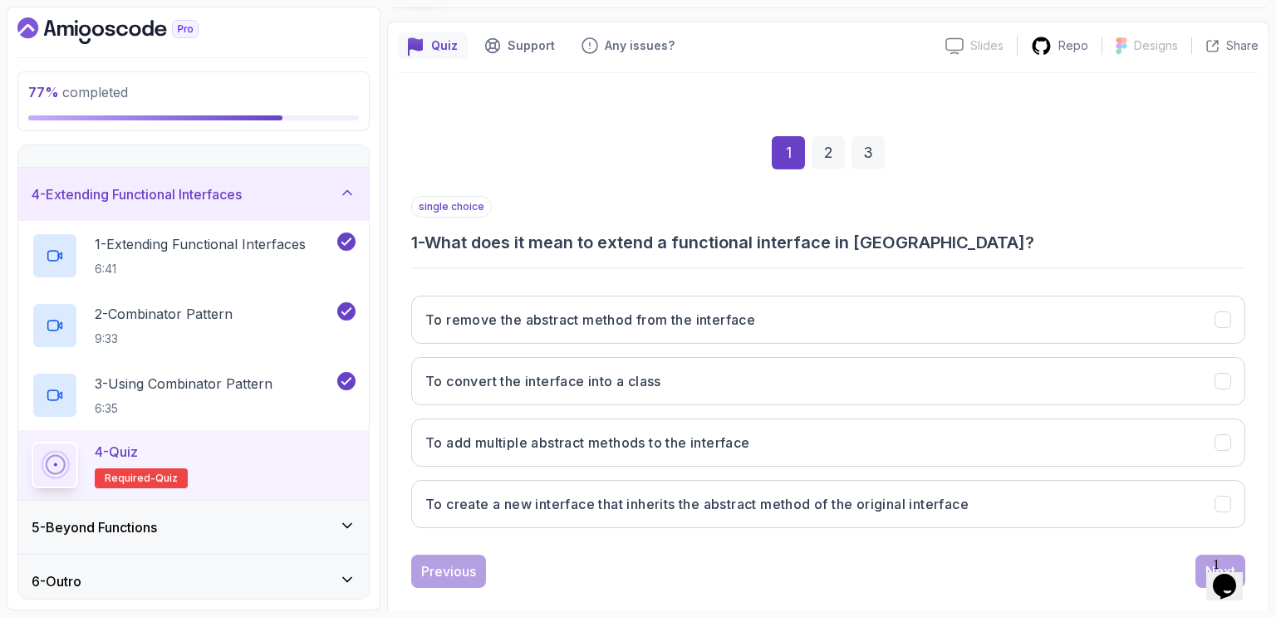
scroll to position [149, 0]
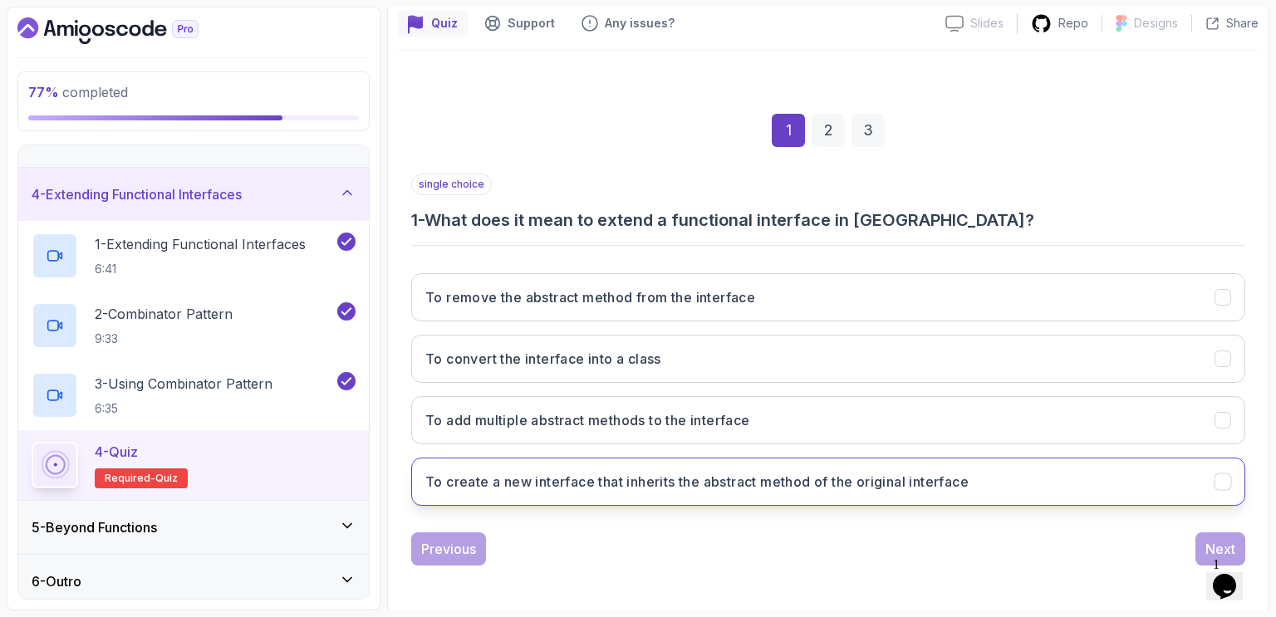
click at [810, 476] on h3 "To create a new interface that inherits the abstract method of the original int…" at bounding box center [697, 482] width 544 height 20
click at [1215, 541] on div "Next" at bounding box center [1221, 549] width 30 height 20
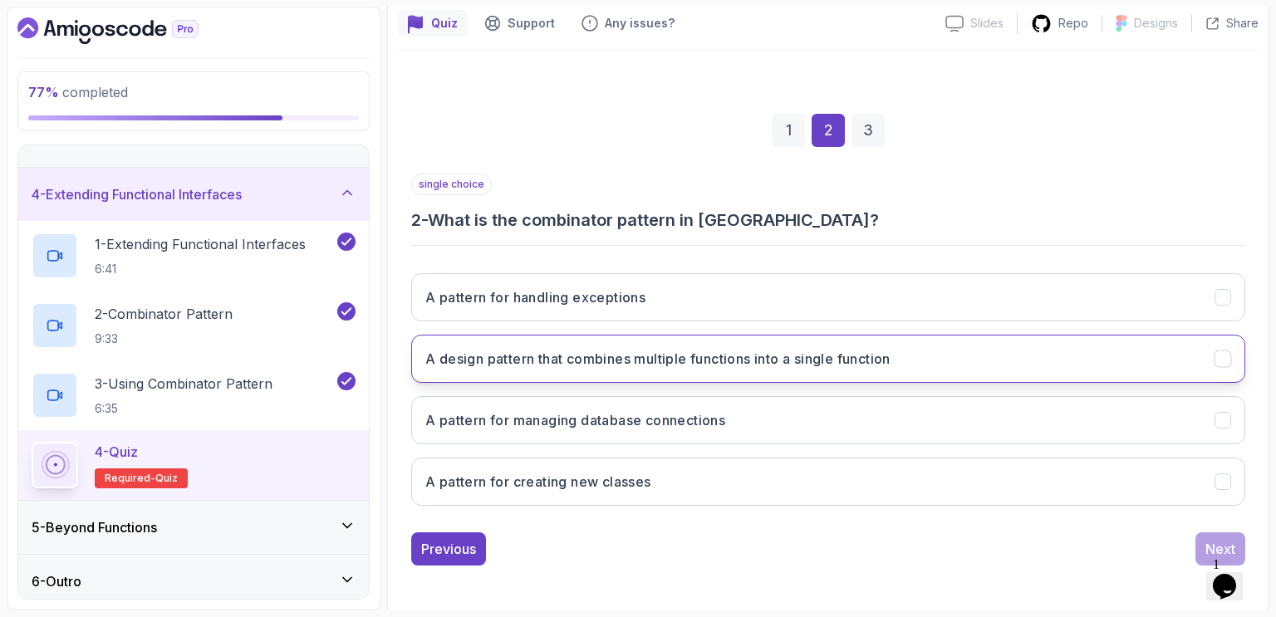
click at [912, 358] on button "A design pattern that combines multiple functions into a single function" at bounding box center [828, 359] width 834 height 48
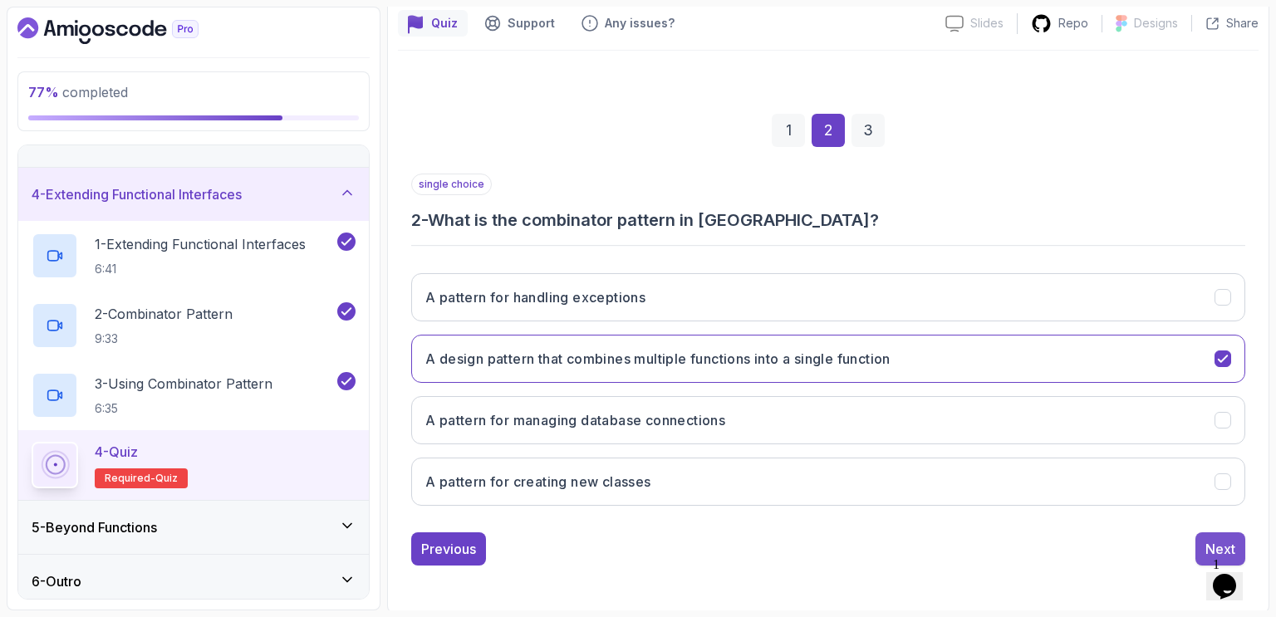
click at [1212, 548] on div "Next" at bounding box center [1221, 549] width 30 height 20
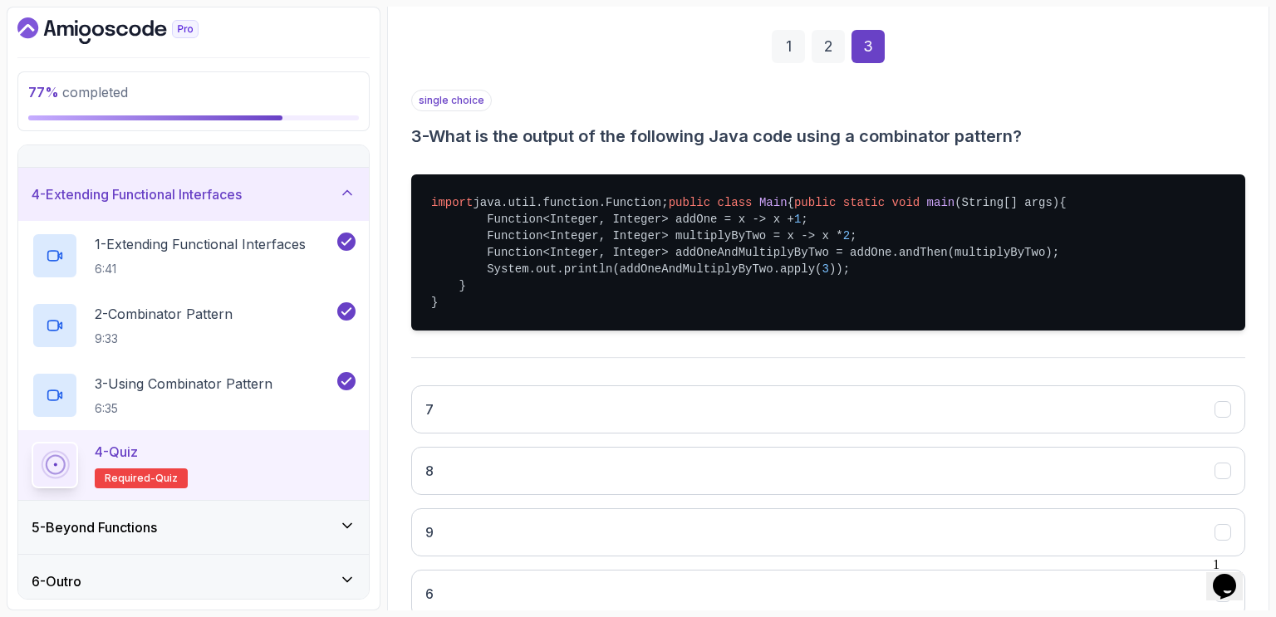
scroll to position [313, 0]
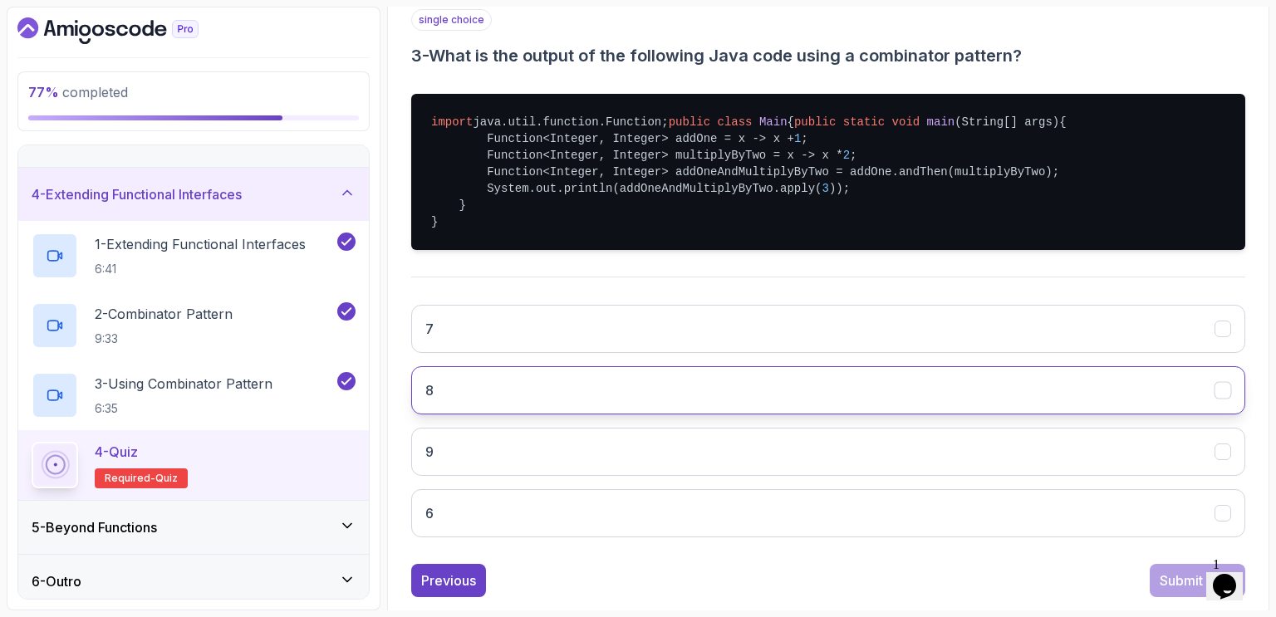
click at [831, 415] on button "8" at bounding box center [828, 390] width 834 height 48
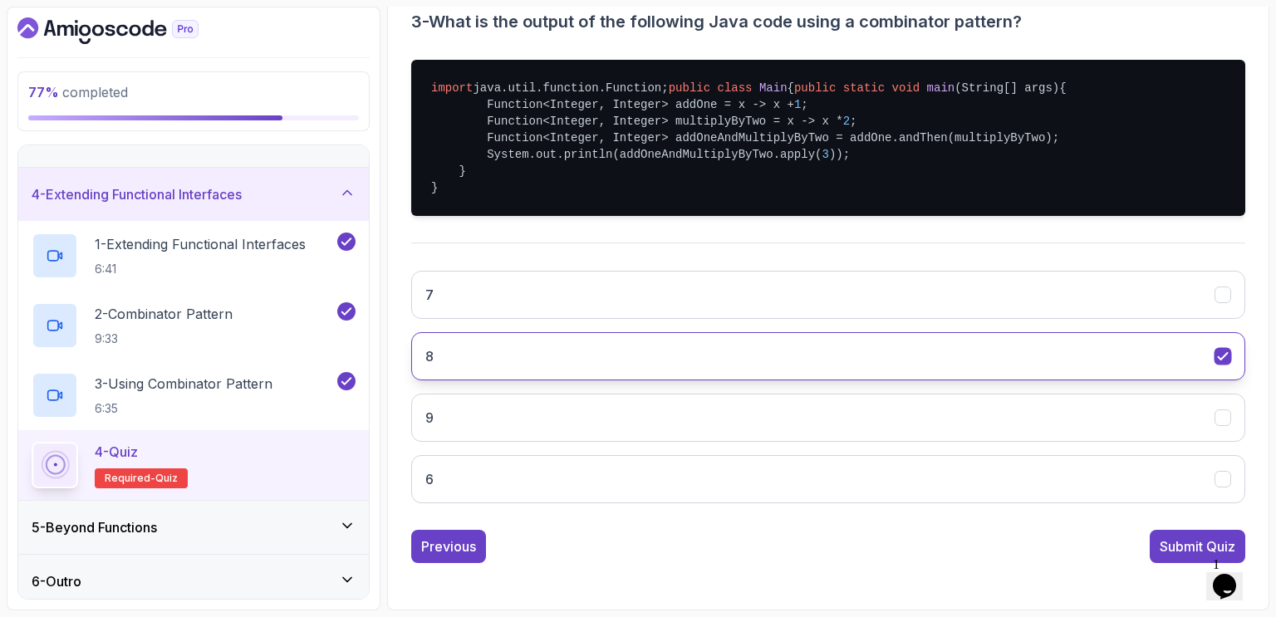
scroll to position [394, 0]
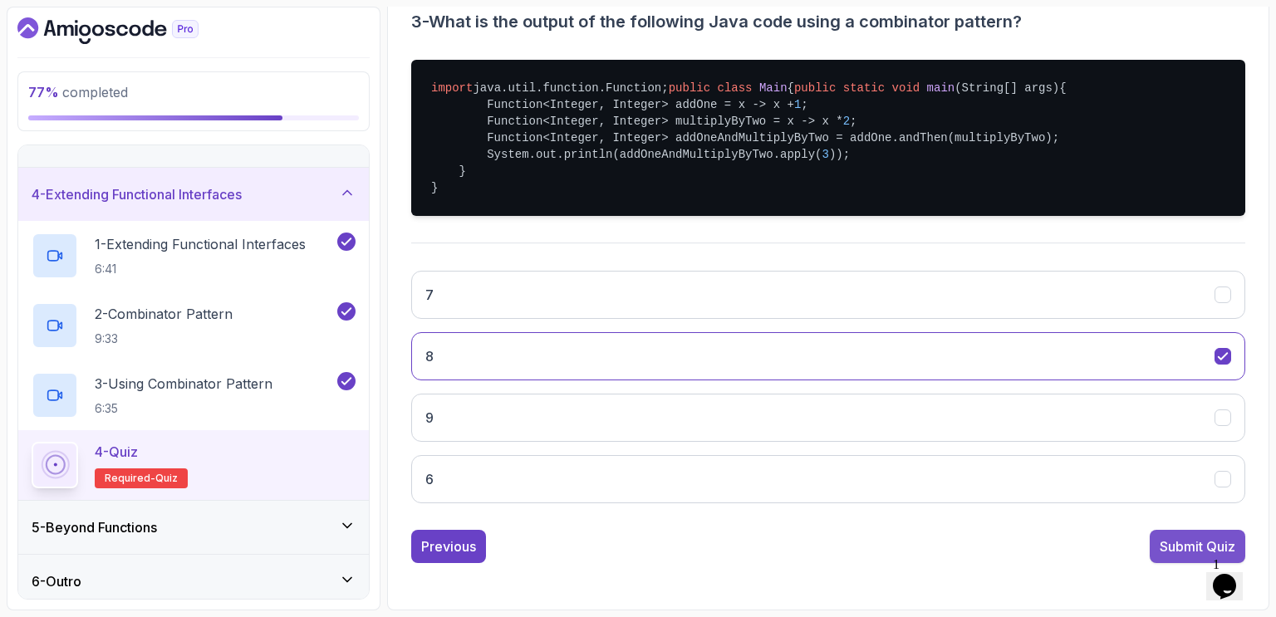
click at [1190, 546] on div "Submit Quiz" at bounding box center [1198, 547] width 76 height 20
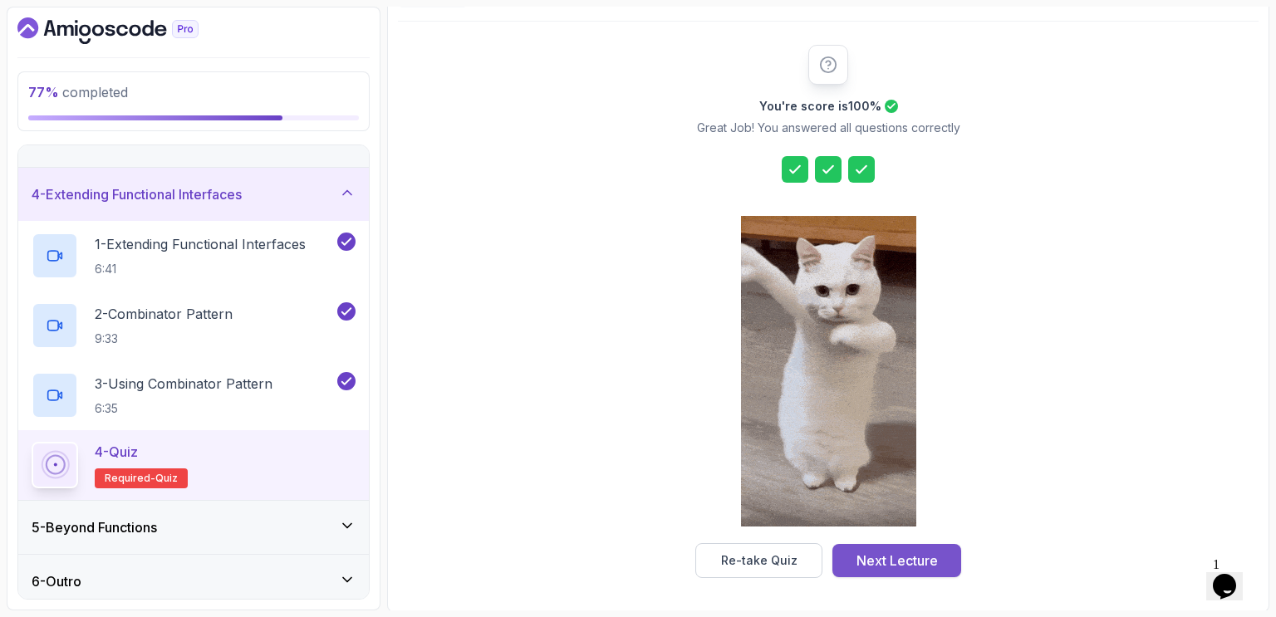
click at [919, 564] on div "Next Lecture" at bounding box center [897, 561] width 81 height 20
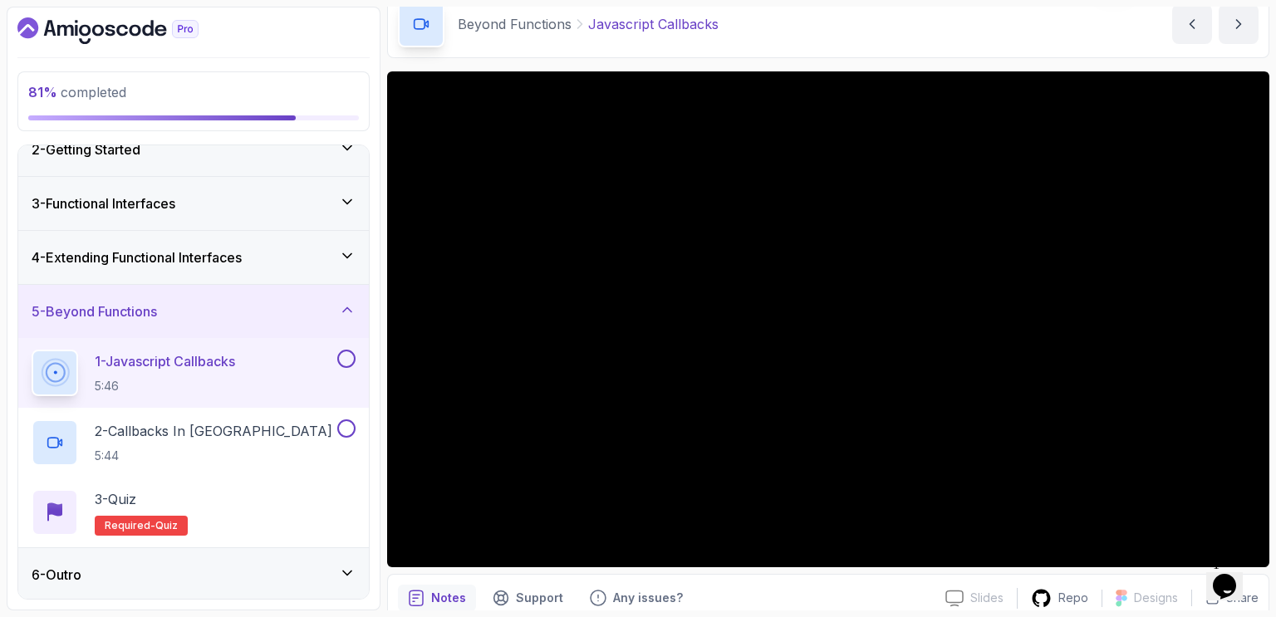
scroll to position [76, 0]
click at [942, 46] on div "Beyond Functions Javascript Callbacks Javascript Callbacks by nelson" at bounding box center [828, 24] width 883 height 68
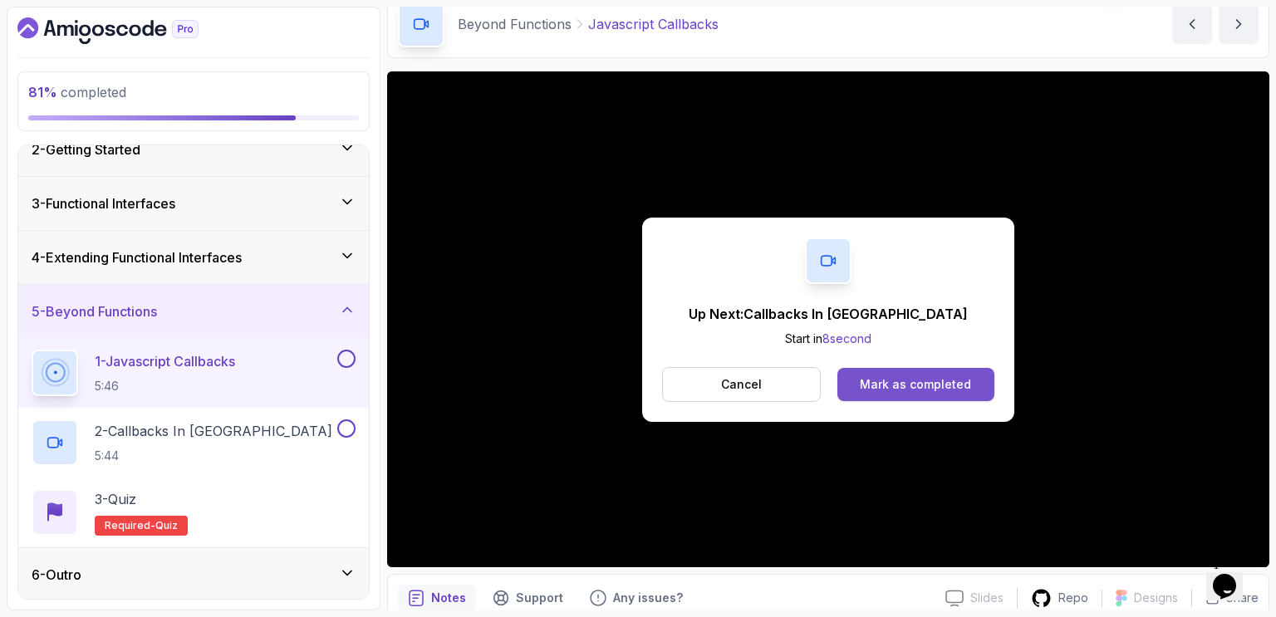
click at [917, 384] on div "Mark as completed" at bounding box center [915, 384] width 111 height 17
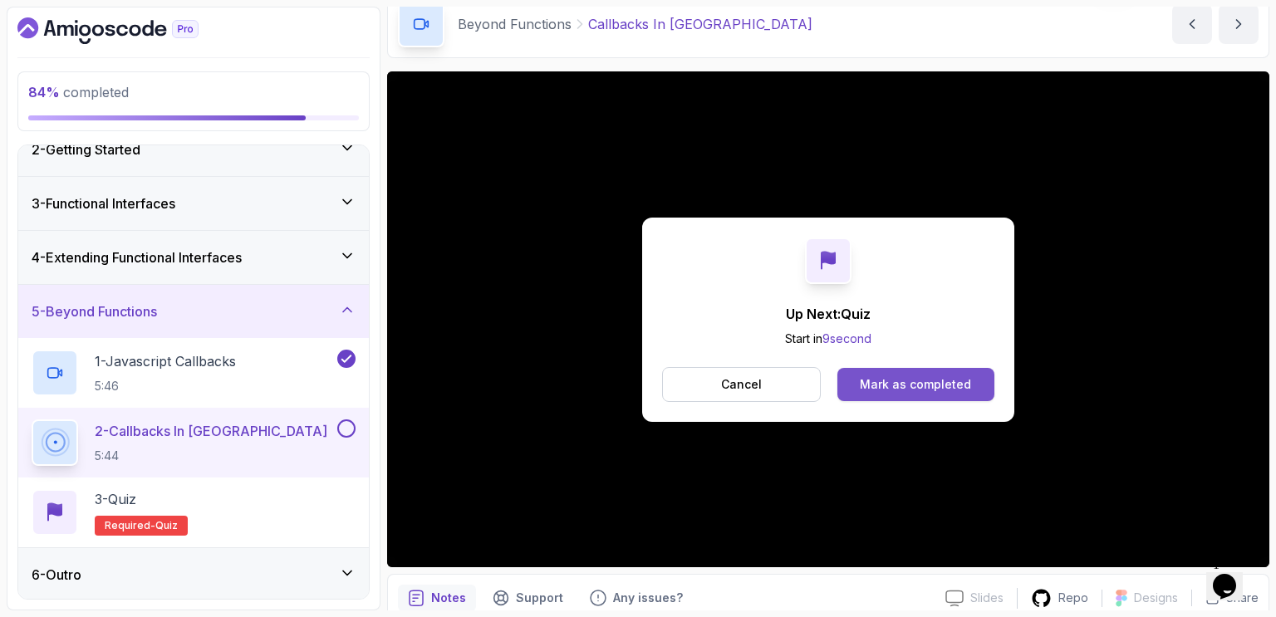
click at [932, 381] on div "Mark as completed" at bounding box center [915, 384] width 111 height 17
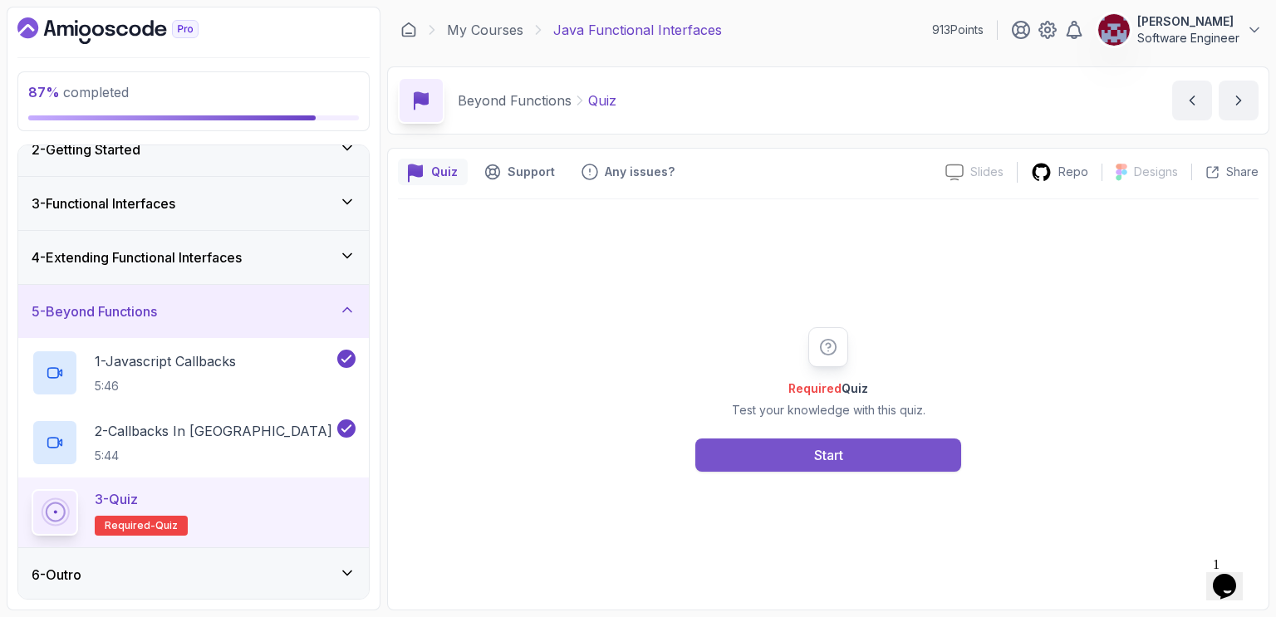
click at [770, 452] on button "Start" at bounding box center [829, 455] width 266 height 33
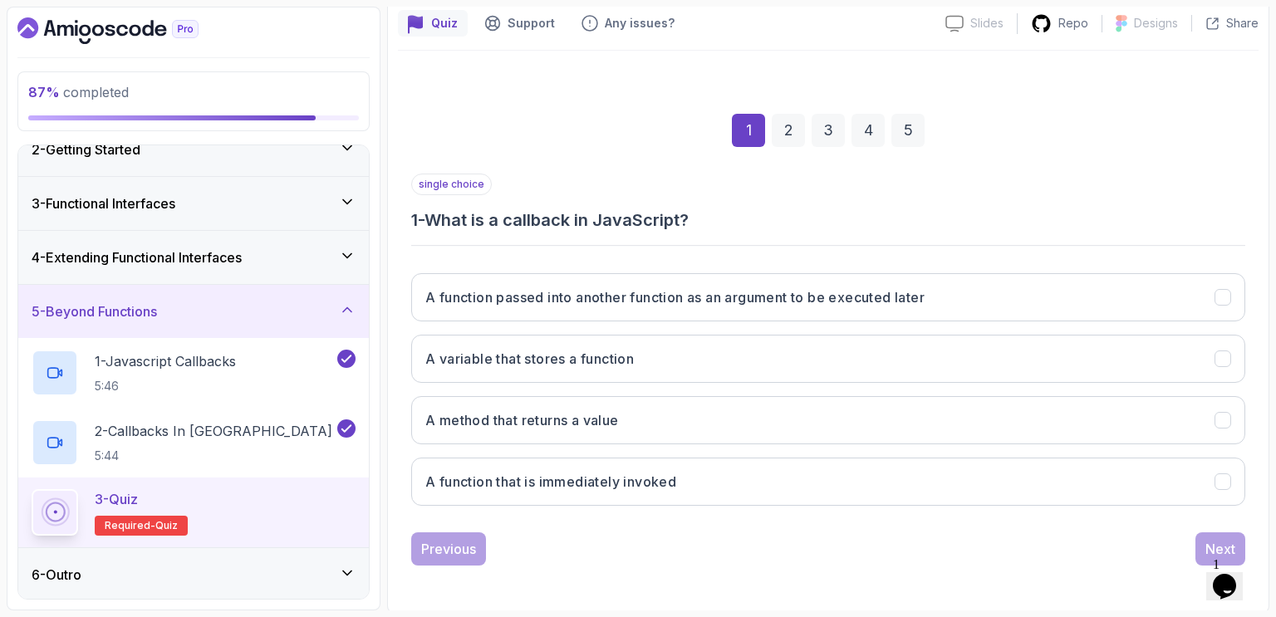
scroll to position [148, 0]
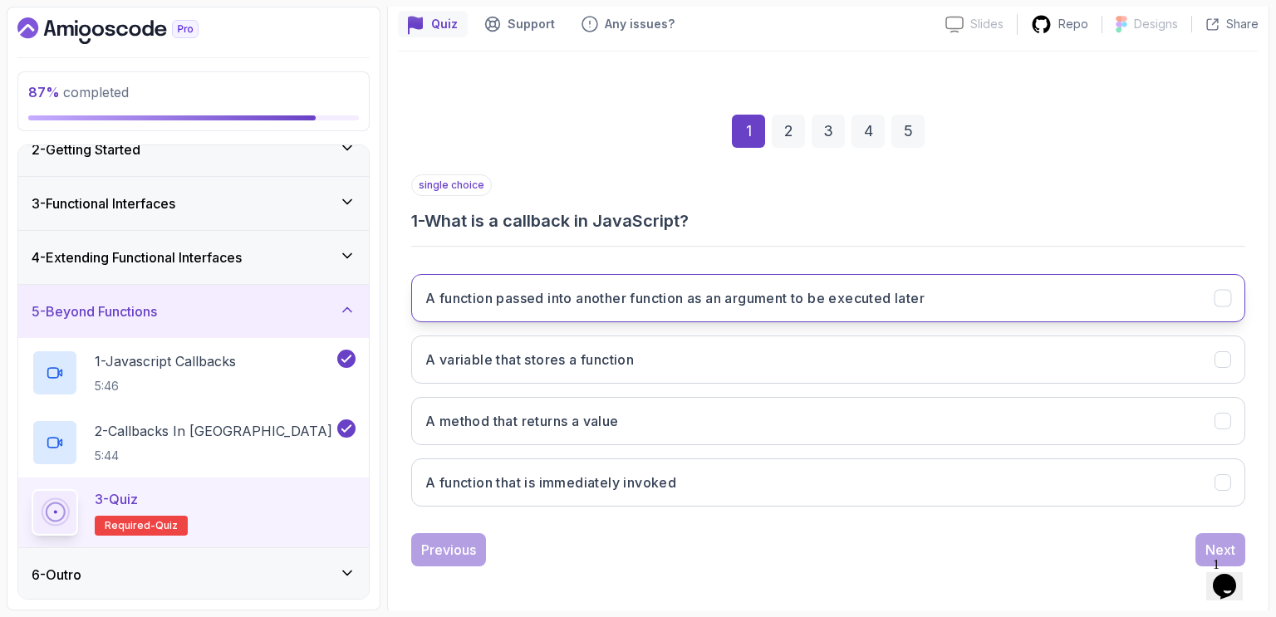
click at [811, 305] on h3 "A function passed into another function as an argument to be executed later" at bounding box center [674, 298] width 499 height 20
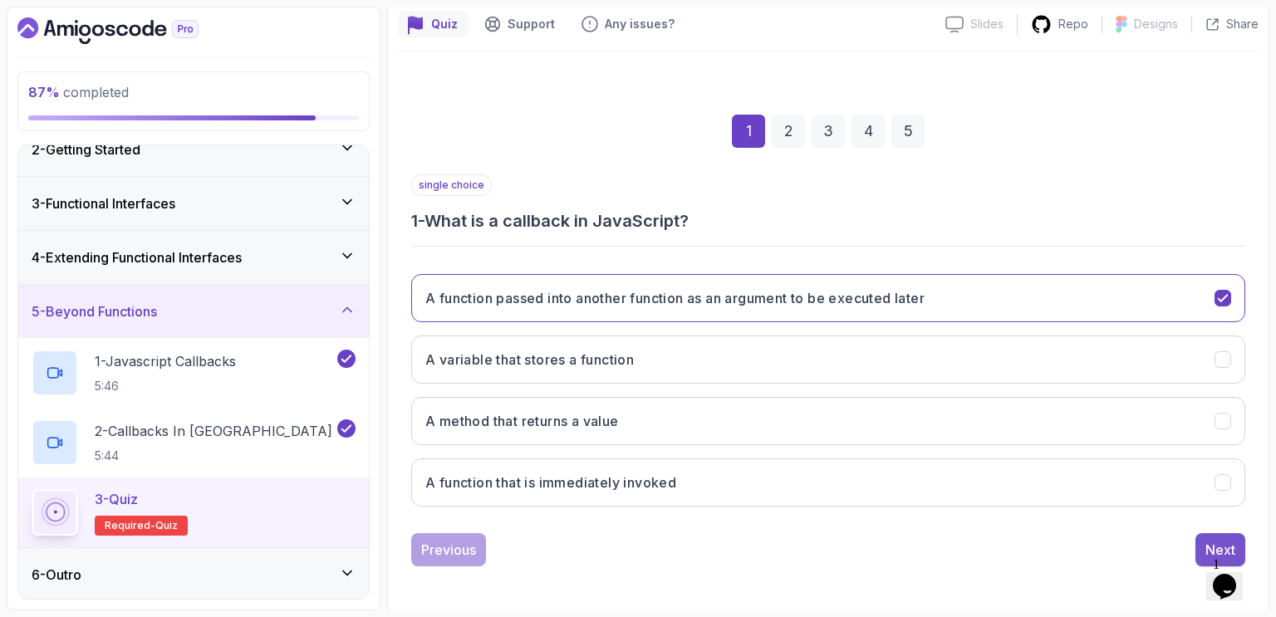
click at [1203, 539] on button "Next" at bounding box center [1221, 550] width 50 height 33
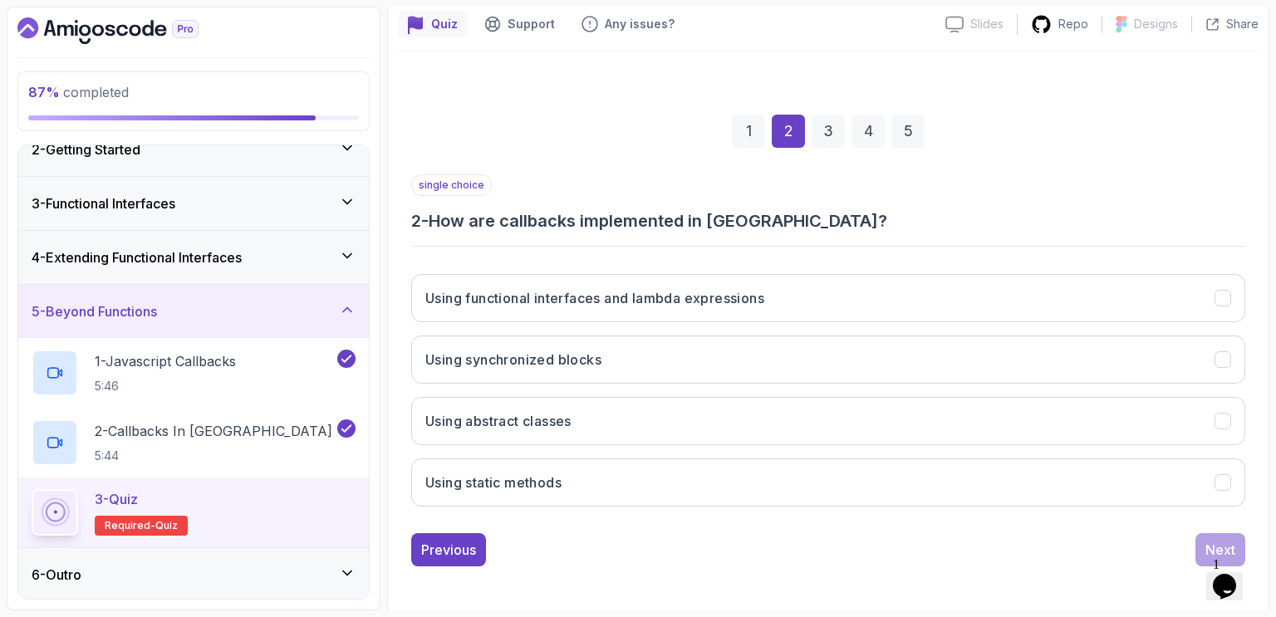
scroll to position [149, 0]
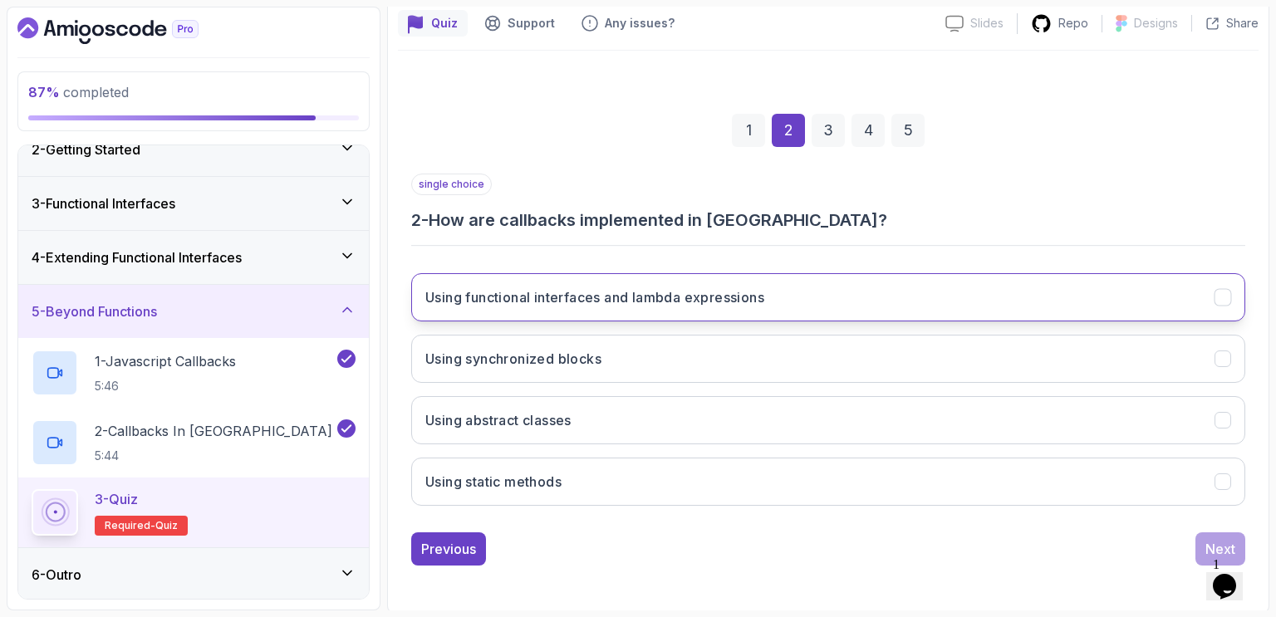
click at [811, 293] on button "Using functional interfaces and lambda expressions" at bounding box center [828, 297] width 834 height 48
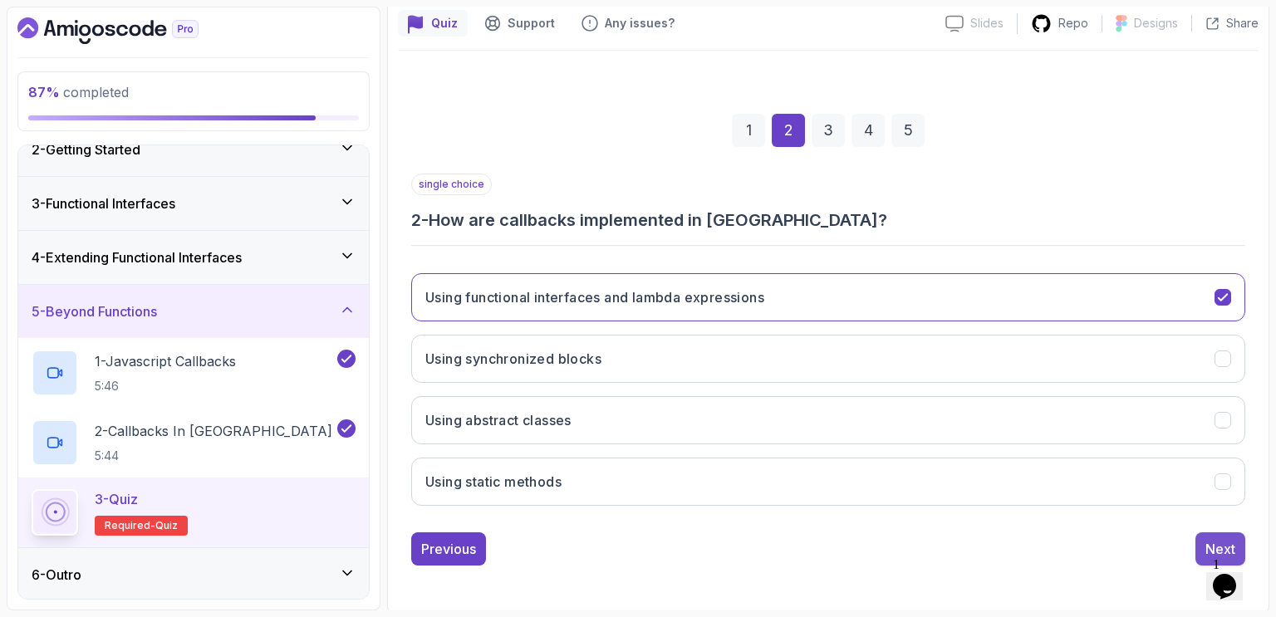
click at [1210, 539] on div "Next" at bounding box center [1221, 549] width 30 height 20
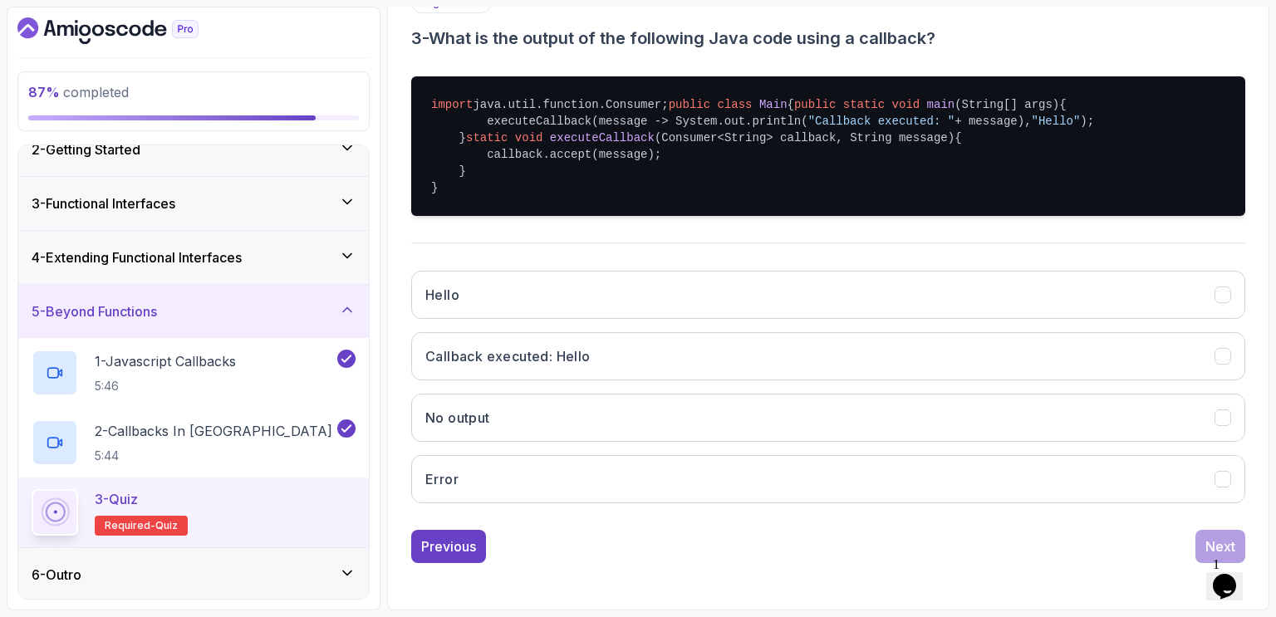
scroll to position [358, 0]
click at [848, 381] on button "Callback executed: Hello" at bounding box center [828, 356] width 834 height 48
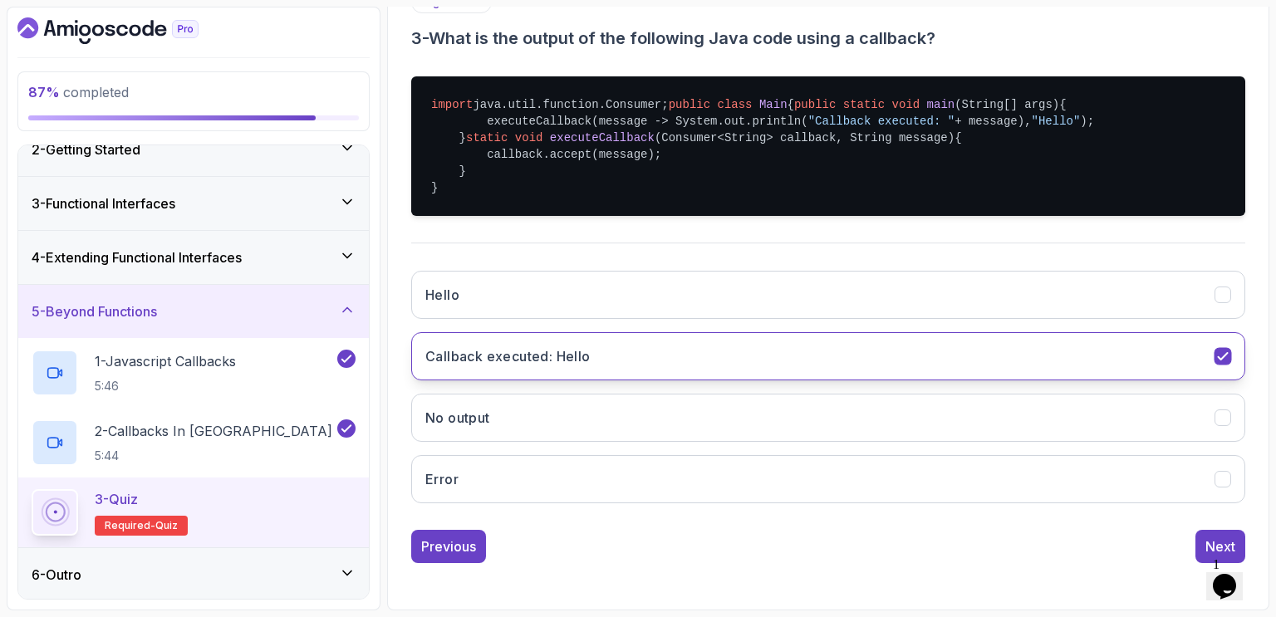
scroll to position [411, 0]
click at [1260, 333] on div "Quiz Support Any issues? Slides Slides not available Repo Designs Design not av…" at bounding box center [828, 214] width 883 height 794
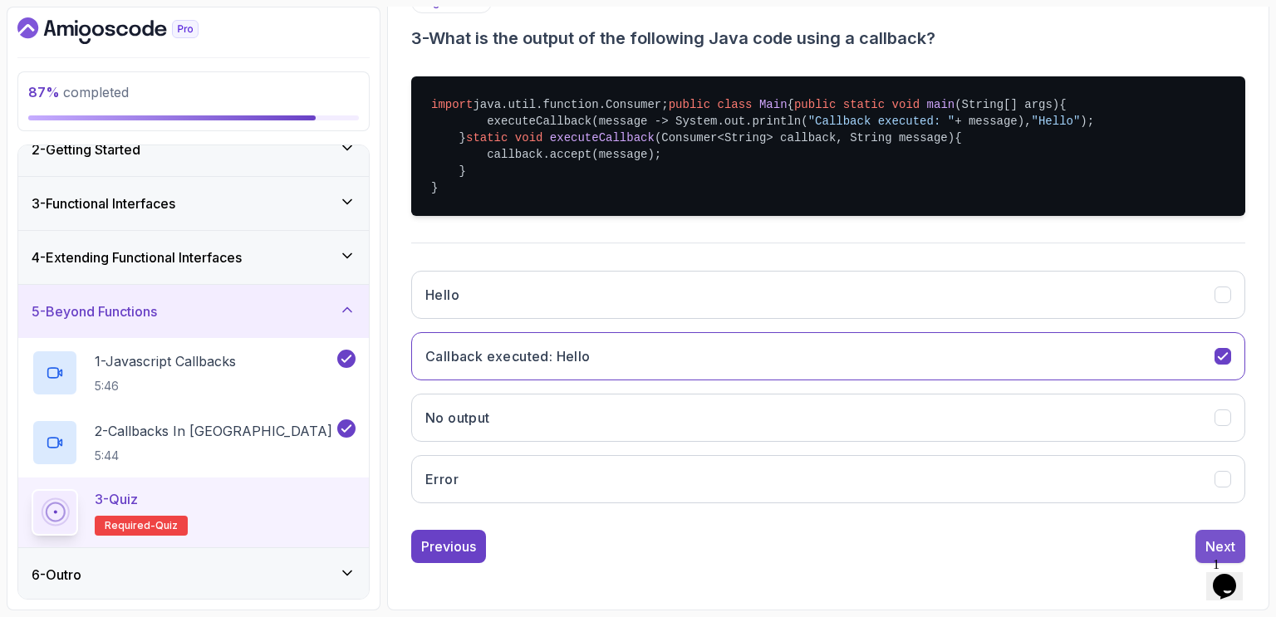
click at [1213, 536] on button "Next" at bounding box center [1221, 546] width 50 height 33
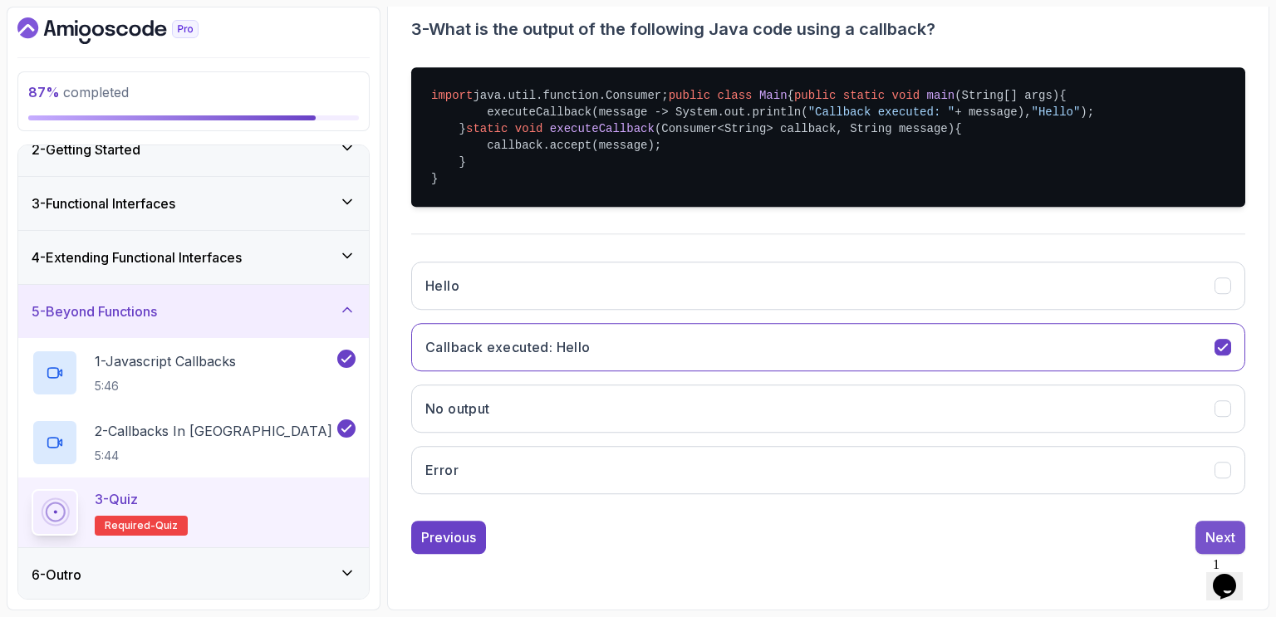
scroll to position [149, 0]
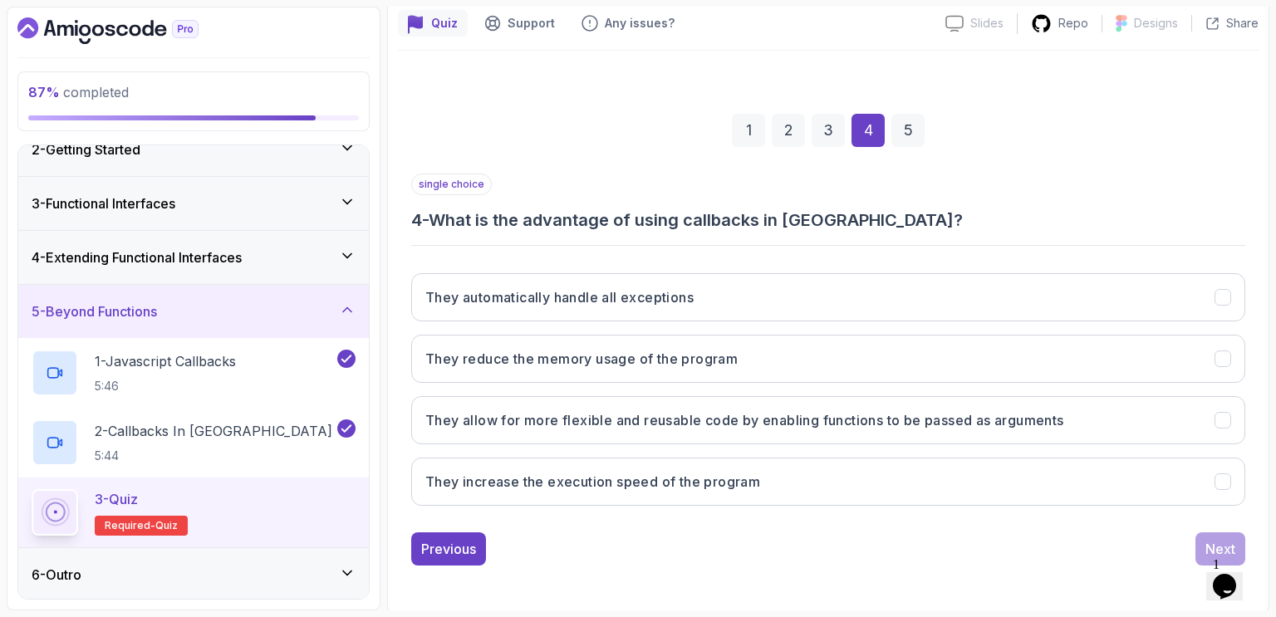
click at [961, 216] on h3 "4 - What is the advantage of using callbacks in Java?" at bounding box center [828, 220] width 834 height 23
click at [1013, 195] on div "single choice 4 - What is the advantage of using callbacks in Java?" at bounding box center [828, 203] width 834 height 58
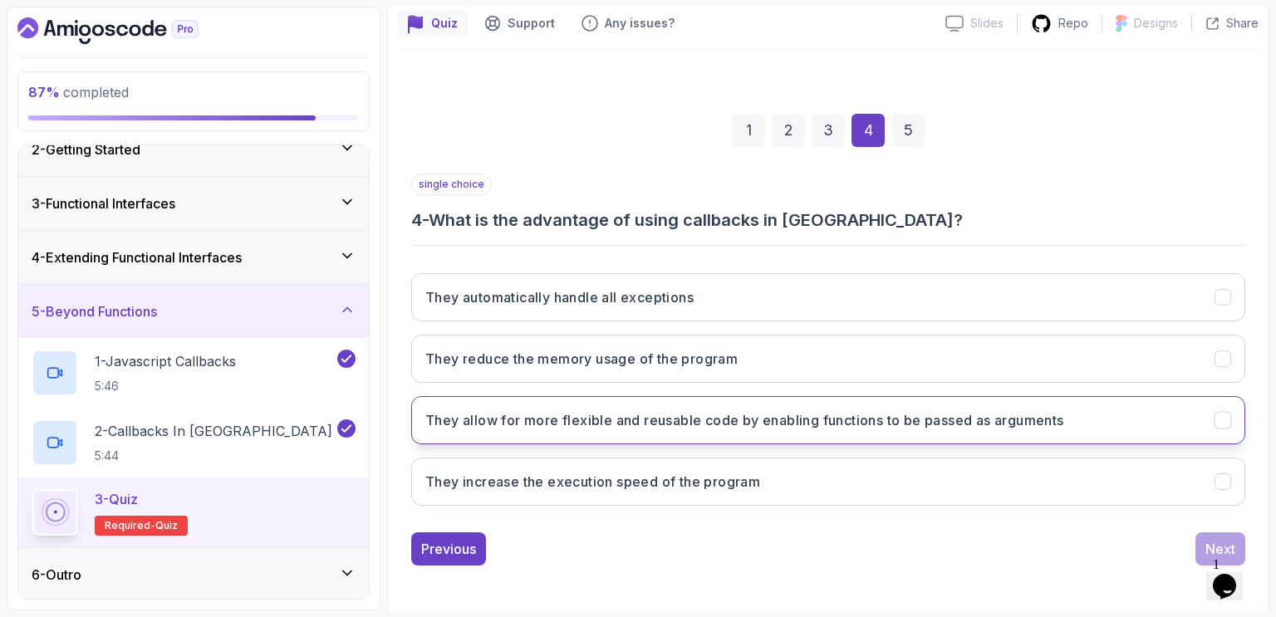
click at [934, 418] on h3 "They allow for more flexible and reusable code by enabling functions to be pass…" at bounding box center [744, 421] width 639 height 20
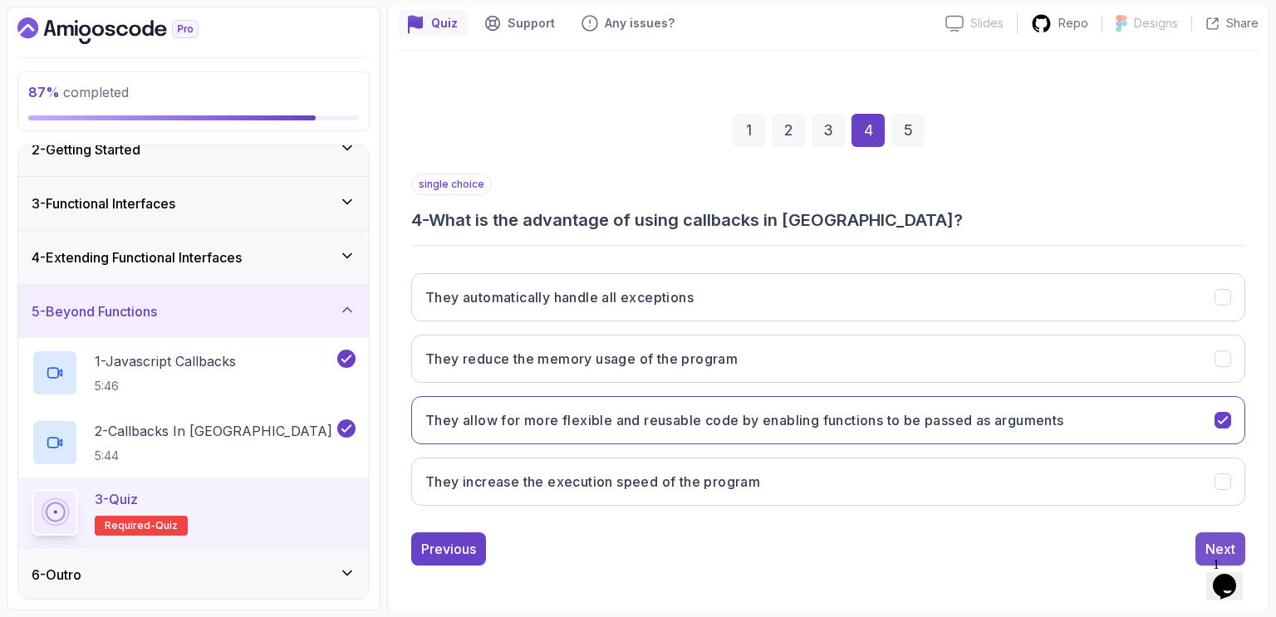
click at [1207, 535] on button "Next" at bounding box center [1221, 549] width 50 height 33
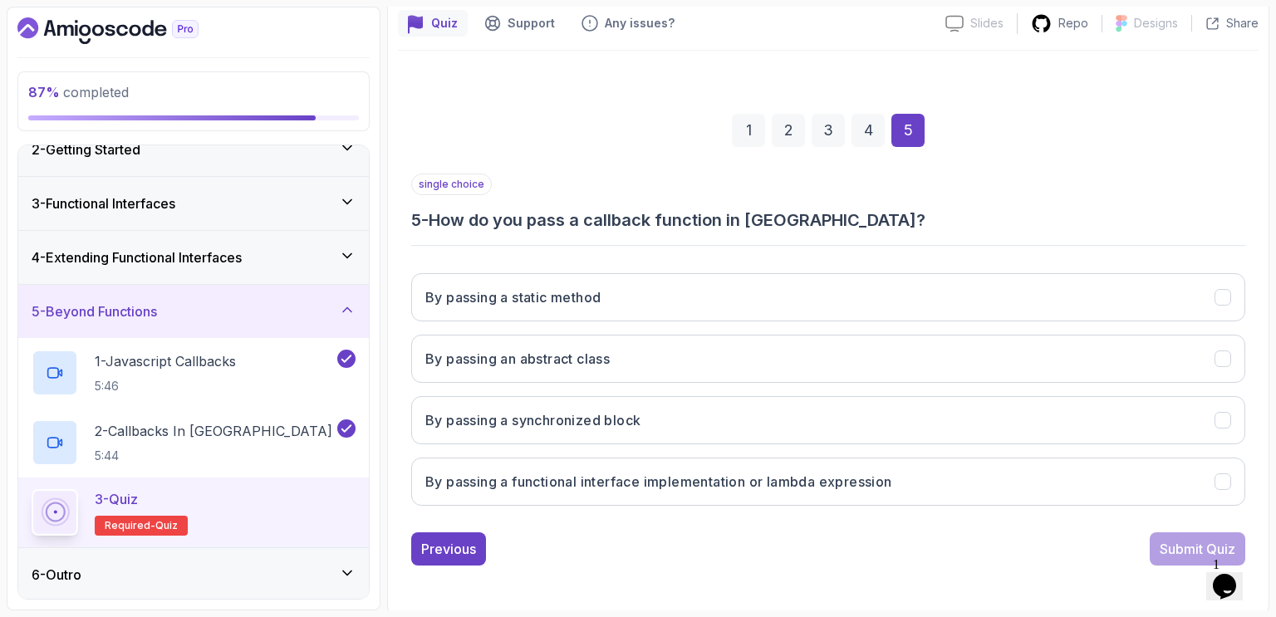
click at [1015, 199] on div "single choice 5 - How do you pass a callback function in Java?" at bounding box center [828, 203] width 834 height 58
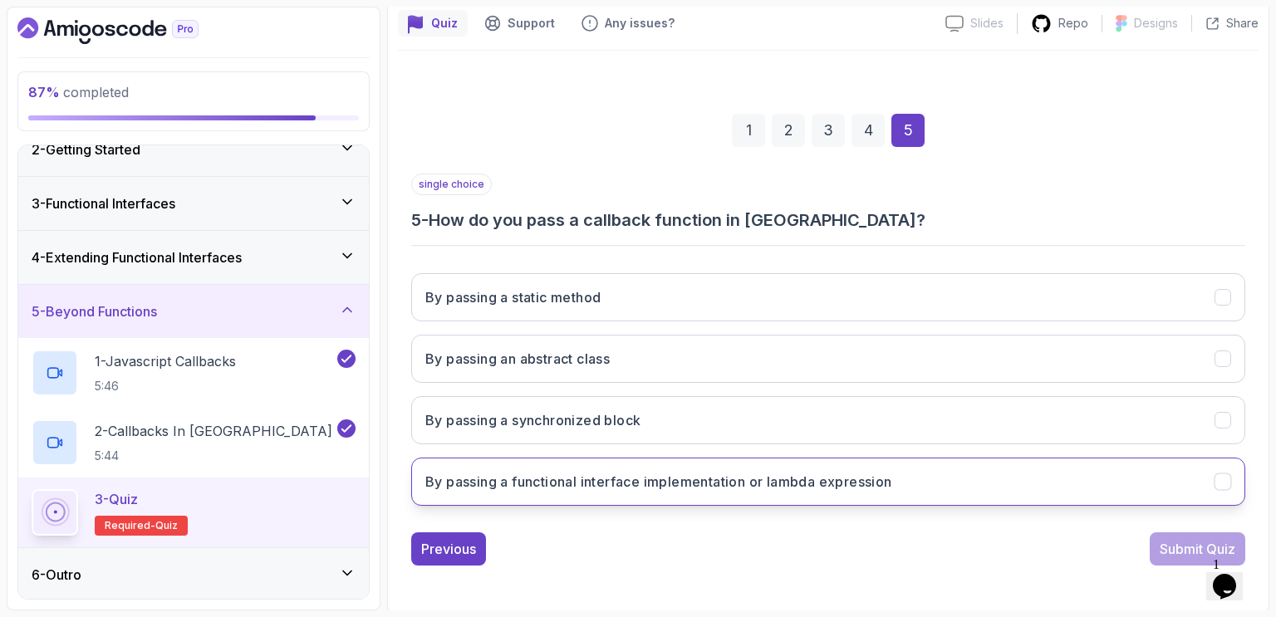
click at [783, 488] on h3 "By passing a functional interface implementation or lambda expression" at bounding box center [658, 482] width 467 height 20
click at [1168, 544] on div "Submit Quiz" at bounding box center [1198, 549] width 76 height 20
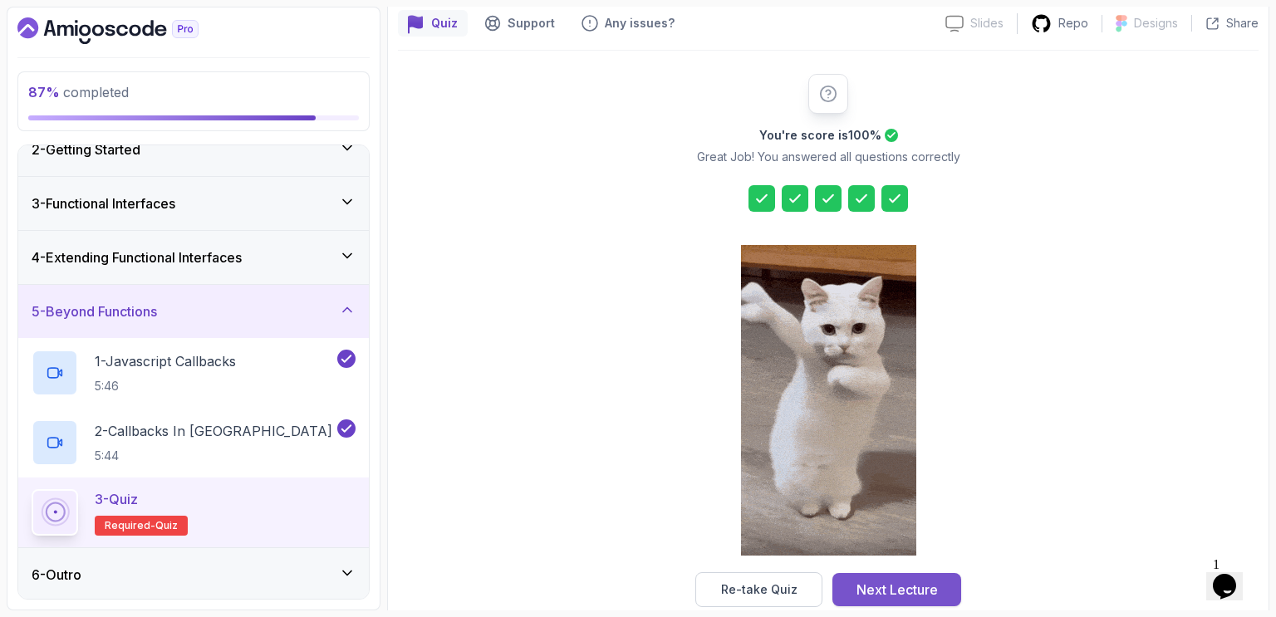
click at [921, 593] on div "Next Lecture" at bounding box center [897, 590] width 81 height 20
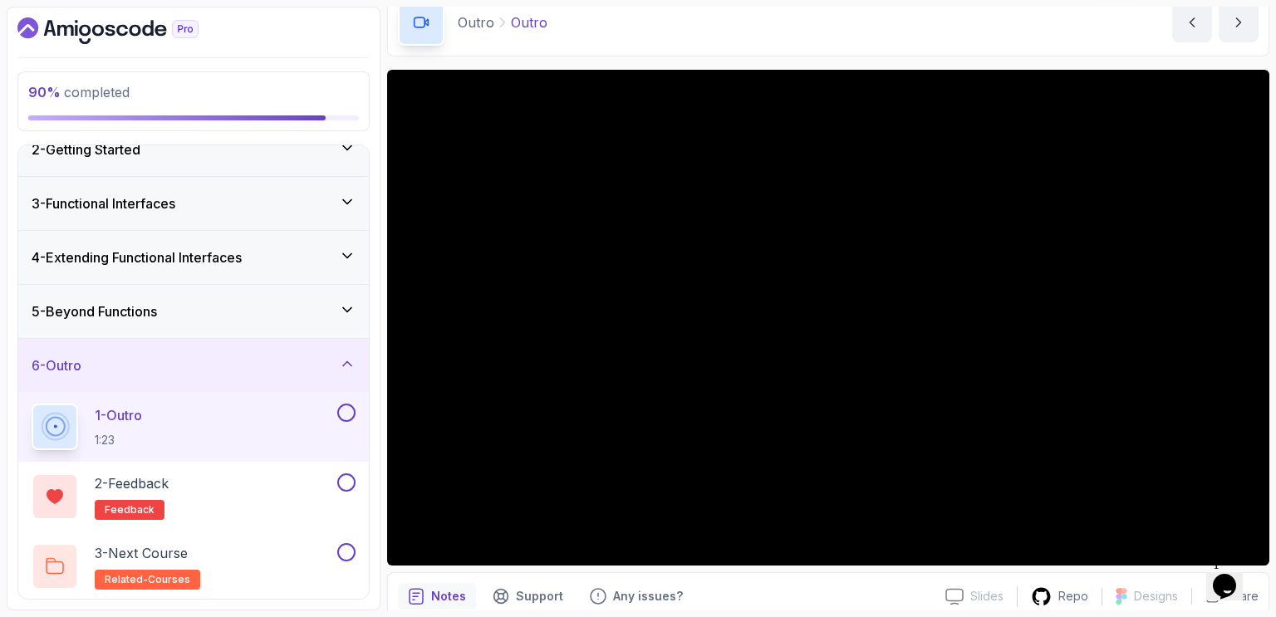
scroll to position [78, 0]
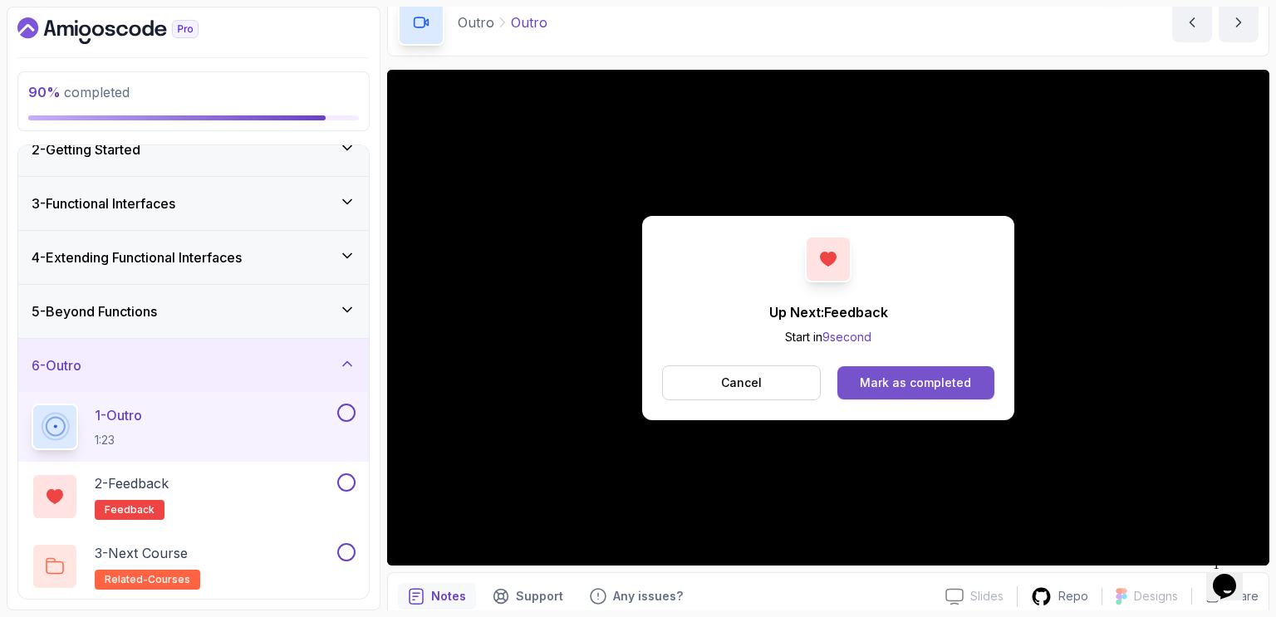
click at [930, 381] on div "Mark as completed" at bounding box center [915, 383] width 111 height 17
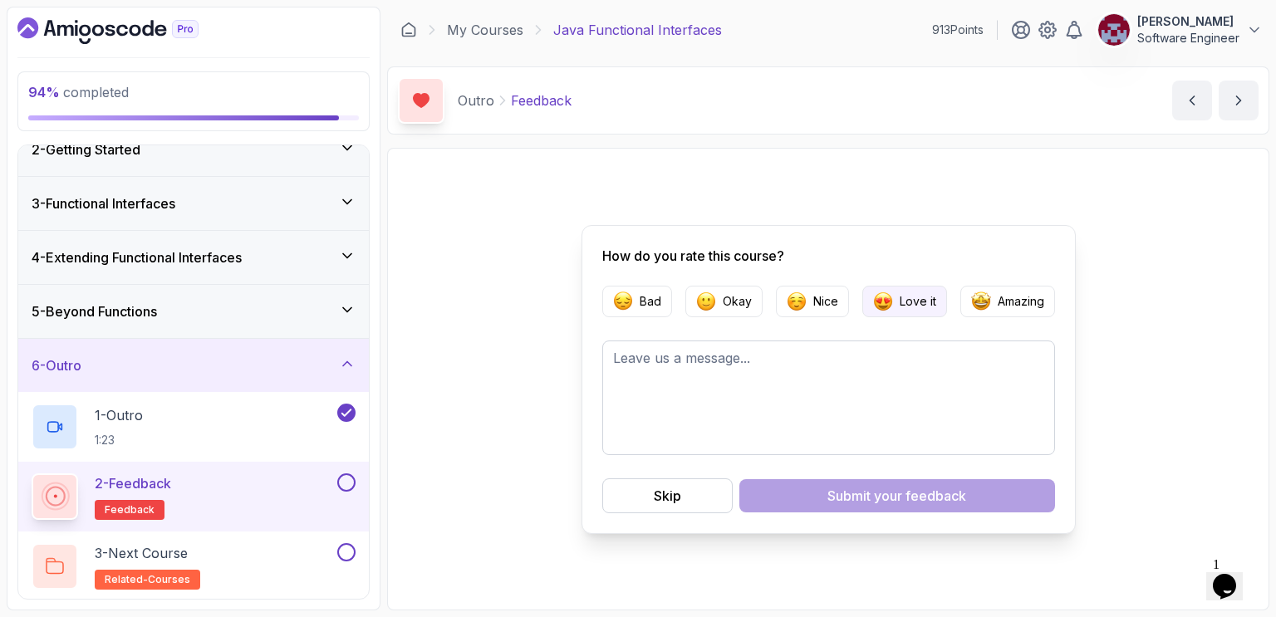
click at [911, 302] on p "Love it" at bounding box center [918, 301] width 37 height 17
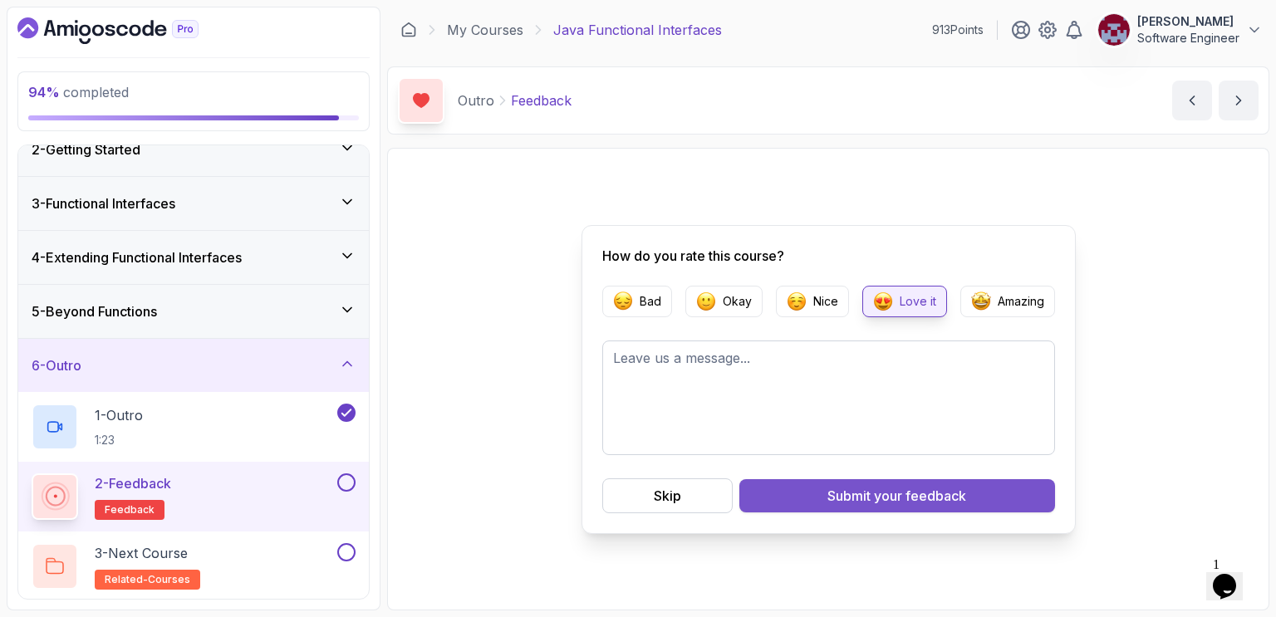
click at [892, 486] on span "your feedback" at bounding box center [920, 496] width 92 height 20
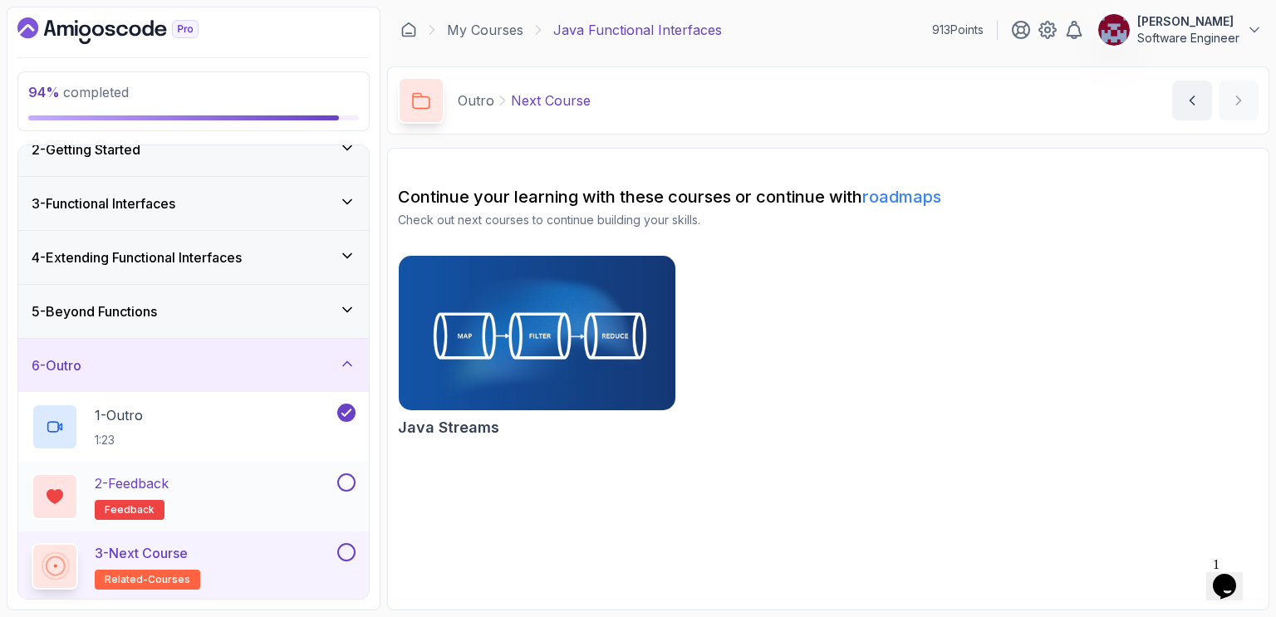
click at [355, 487] on div at bounding box center [345, 483] width 22 height 18
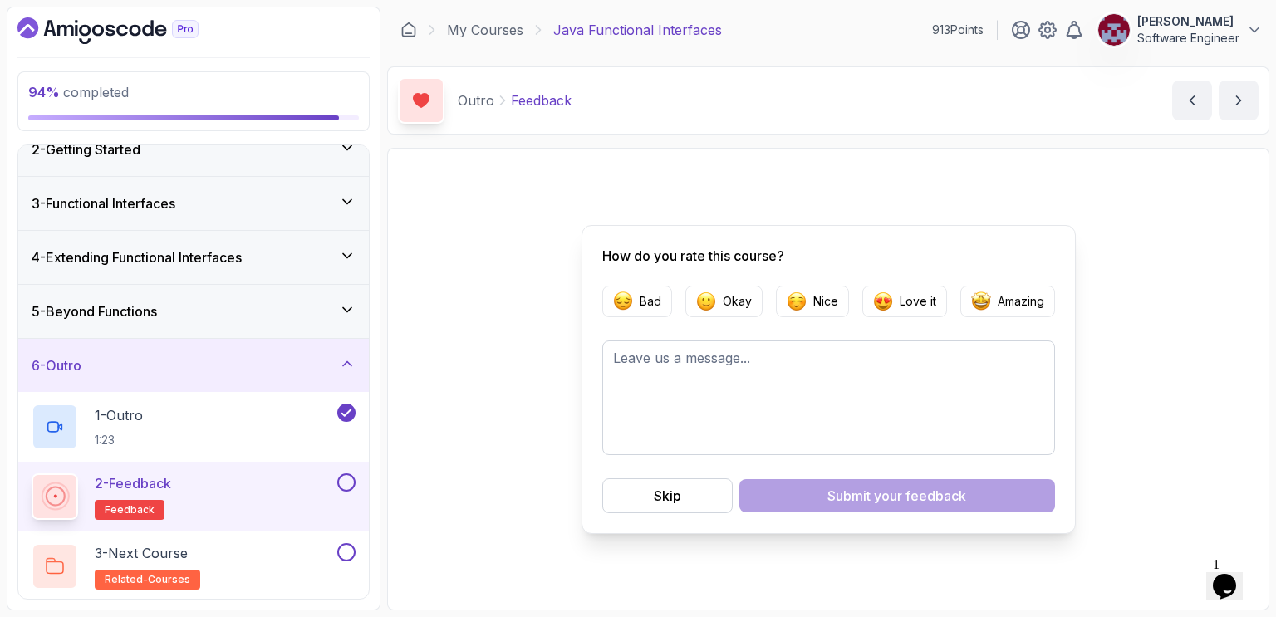
click at [343, 480] on button at bounding box center [346, 483] width 18 height 18
click at [488, 429] on div "How do you rate this course? Bad Okay Nice Love it Amazing Skip Submit your fee…" at bounding box center [828, 379] width 861 height 441
click at [691, 494] on button "Skip" at bounding box center [668, 496] width 130 height 35
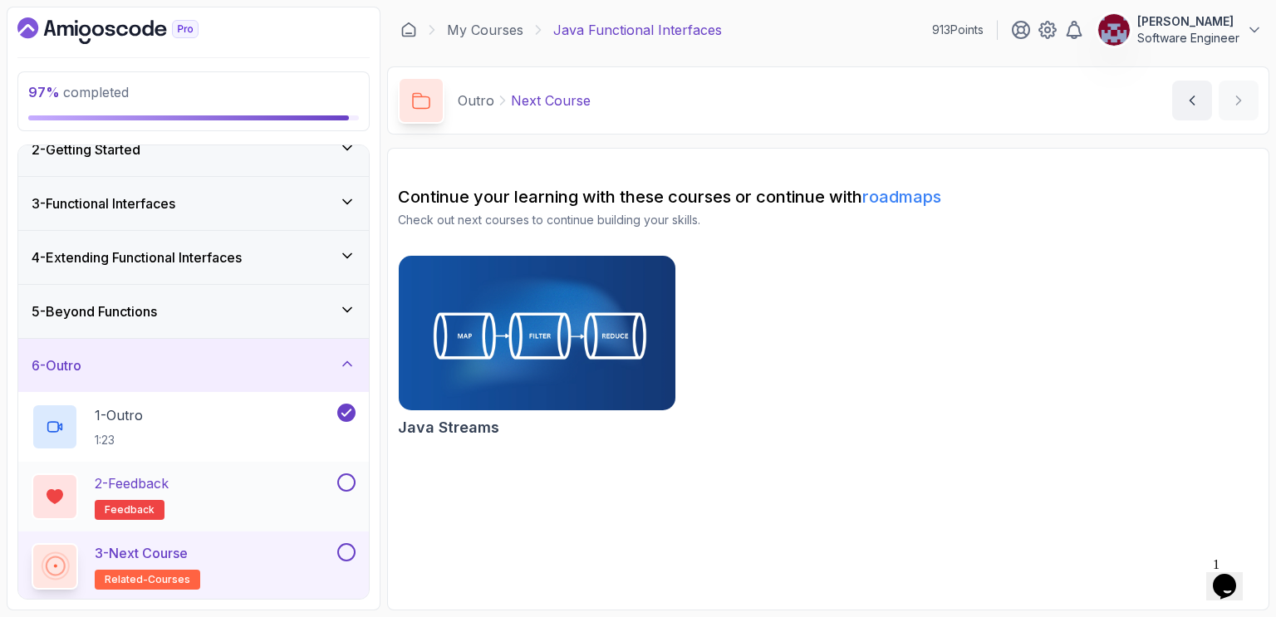
click at [351, 481] on button at bounding box center [346, 483] width 18 height 18
click at [349, 548] on button at bounding box center [346, 553] width 18 height 18
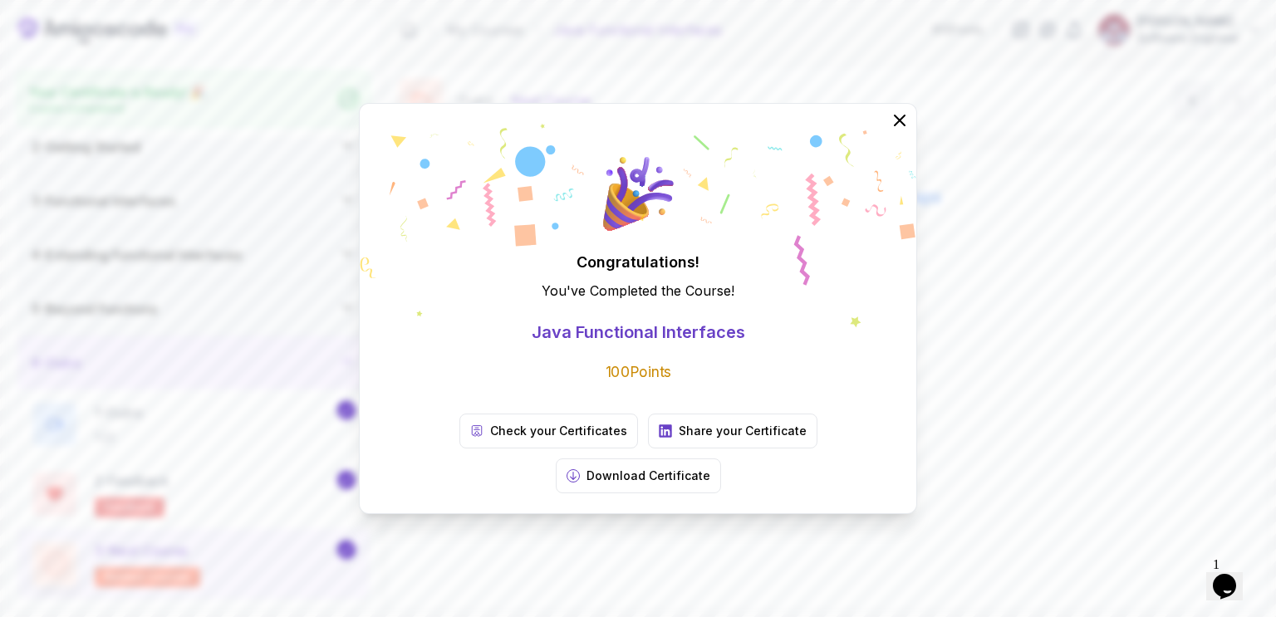
scroll to position [71, 0]
click at [904, 125] on icon at bounding box center [899, 120] width 11 height 11
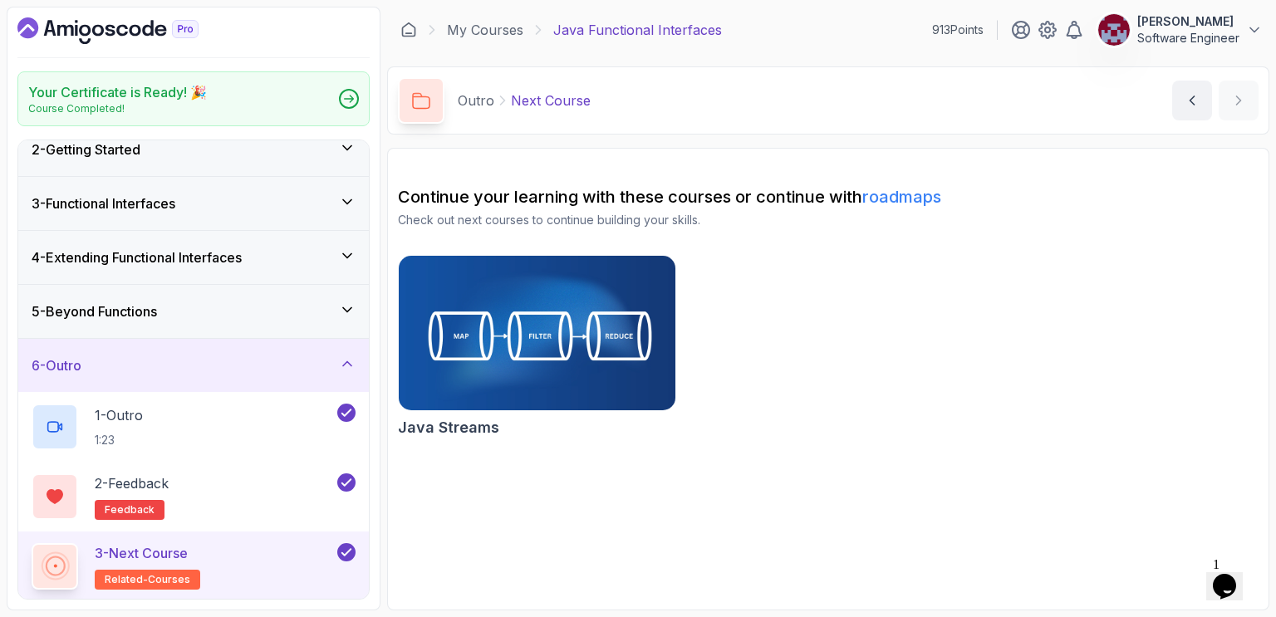
click at [512, 322] on img at bounding box center [537, 333] width 290 height 163
click at [124, 29] on icon "Dashboard" at bounding box center [107, 30] width 181 height 27
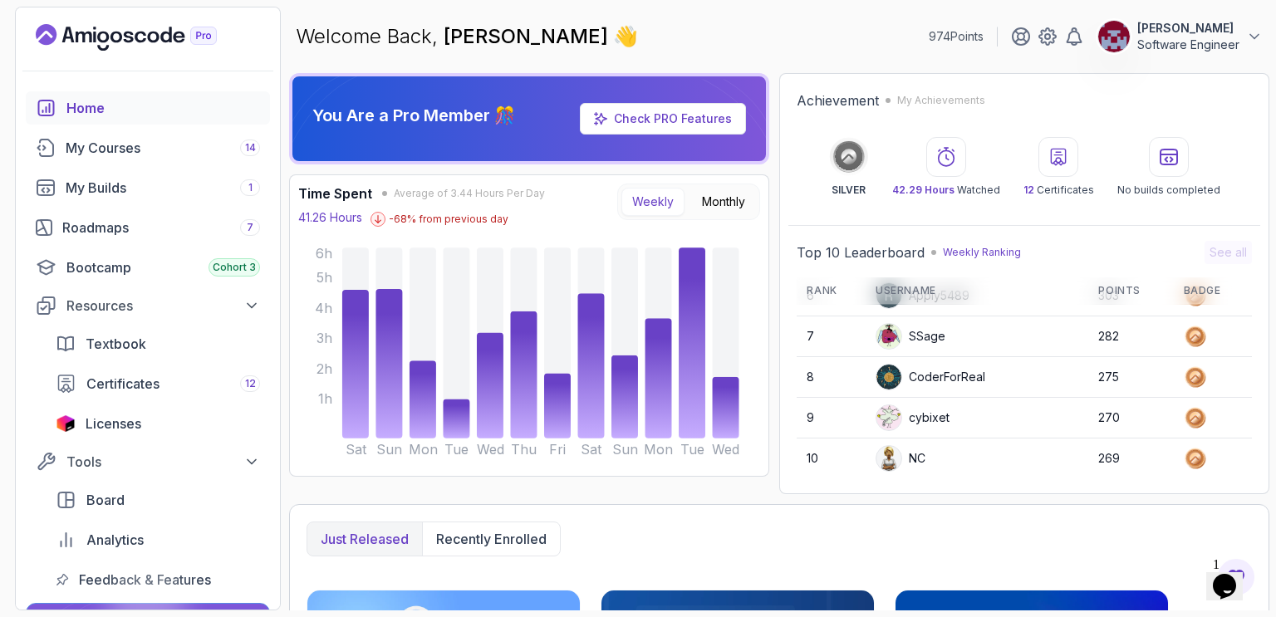
scroll to position [8, 0]
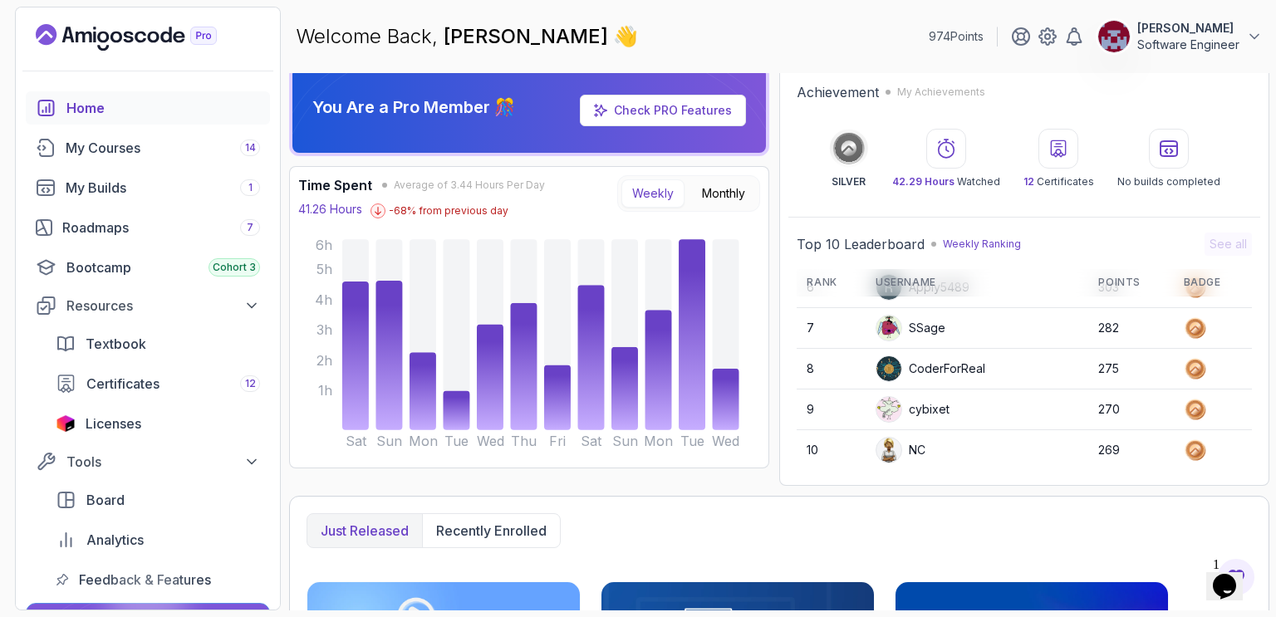
click at [652, 488] on div "You Are a Pro Member 🎊 Check PRO Features Time Spent Average of 3.44 Hours Per …" at bounding box center [779, 334] width 981 height 538
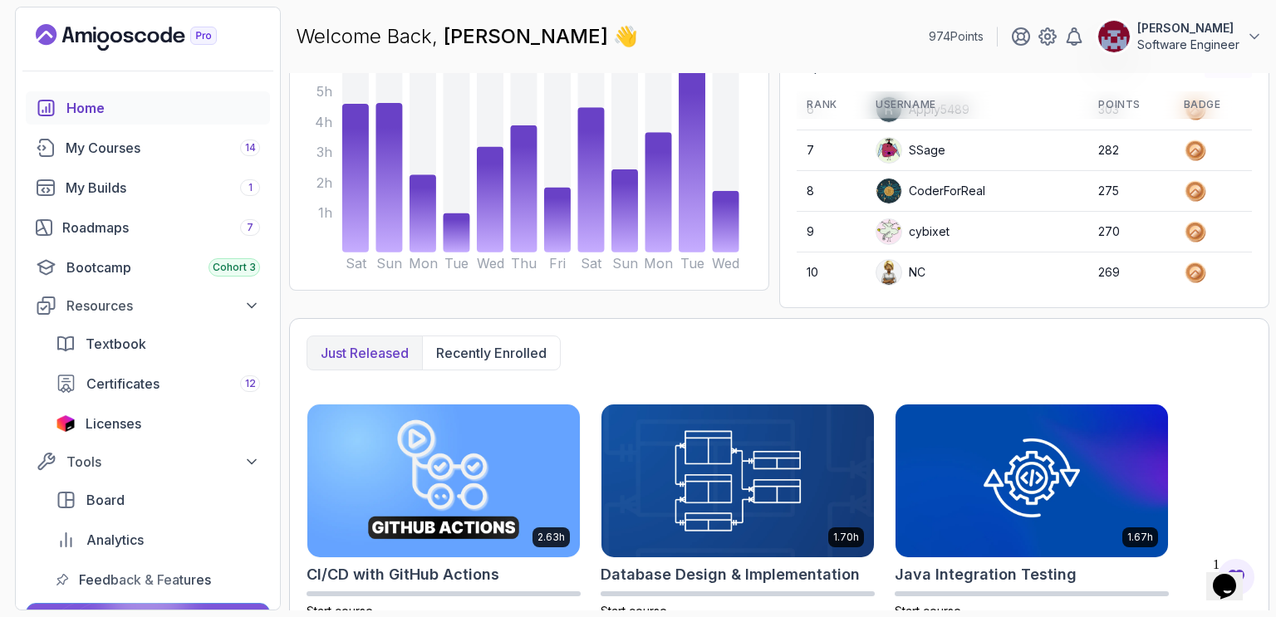
scroll to position [0, 0]
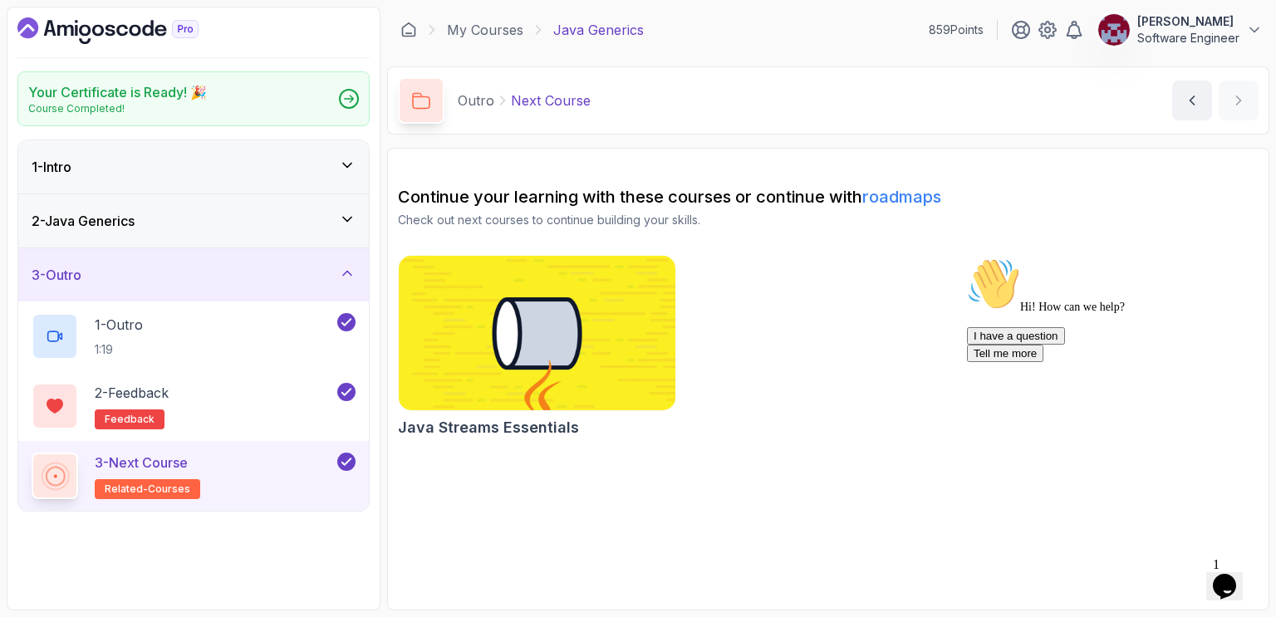
click at [529, 325] on img at bounding box center [537, 333] width 290 height 163
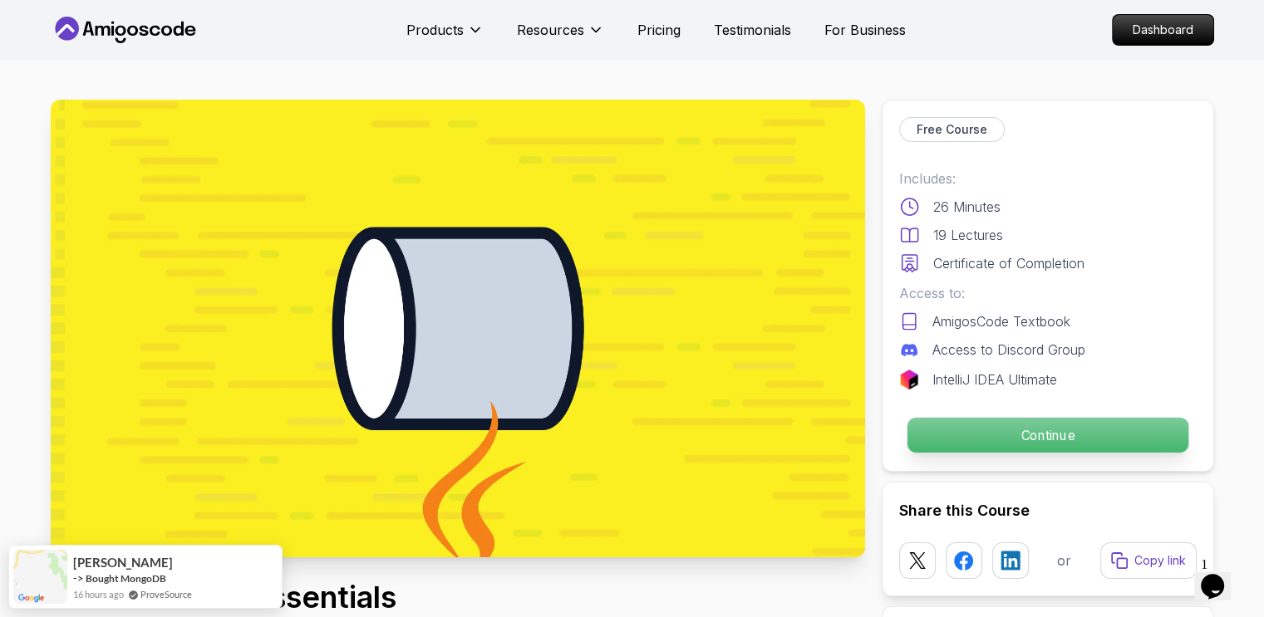
click at [1074, 431] on p "Continue" at bounding box center [1047, 435] width 281 height 35
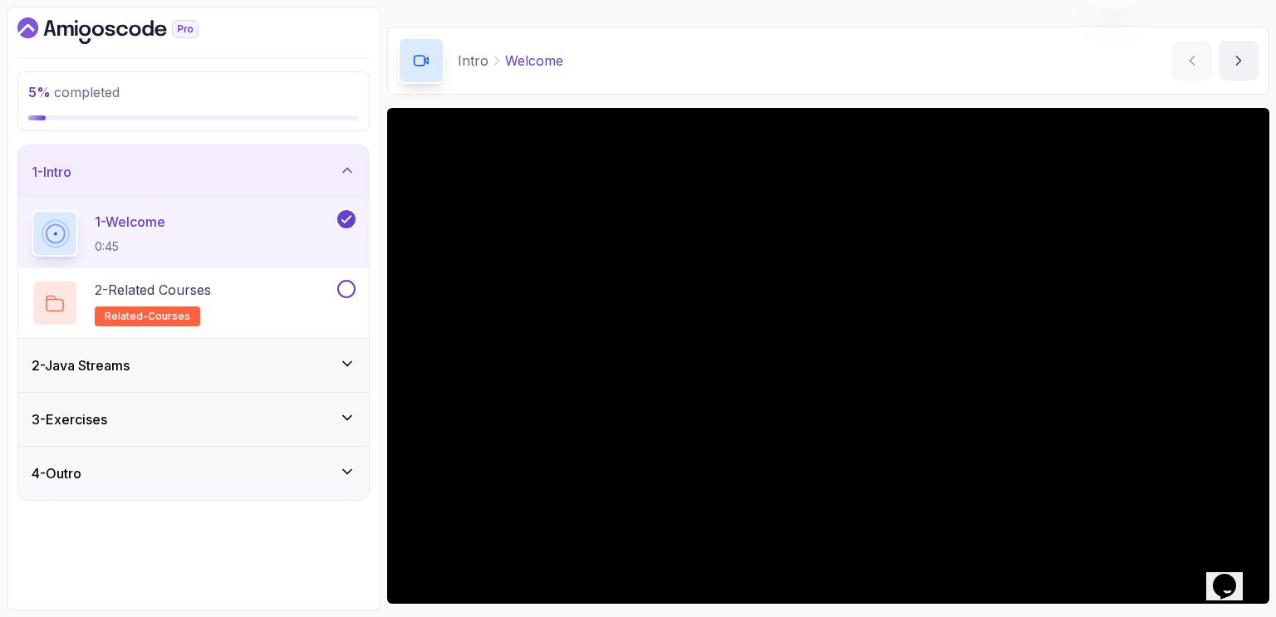
scroll to position [42, 0]
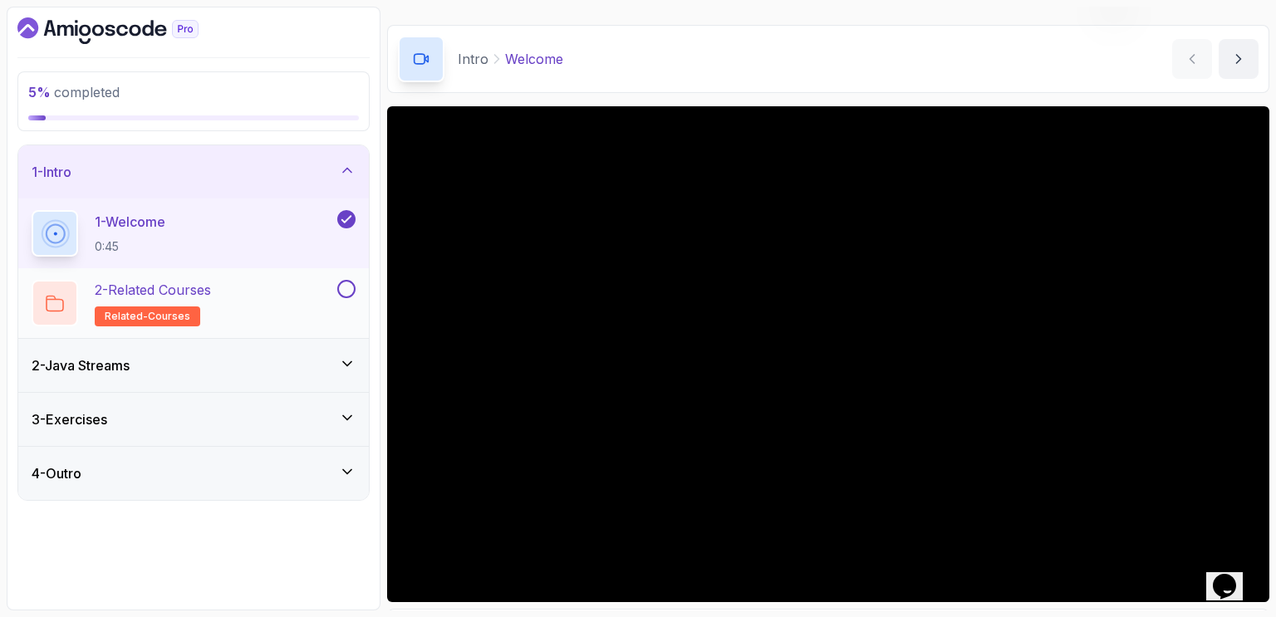
click at [347, 290] on button at bounding box center [346, 289] width 18 height 18
click at [277, 300] on div "2 - Related Courses related-courses" at bounding box center [183, 303] width 302 height 47
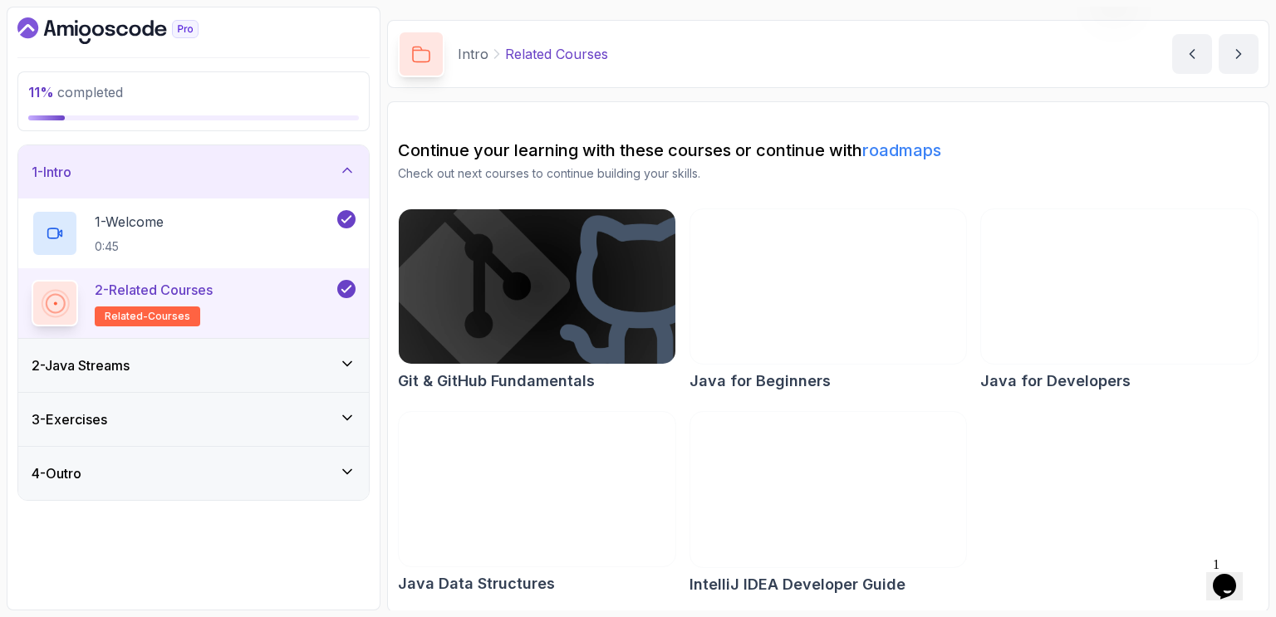
scroll to position [47, 0]
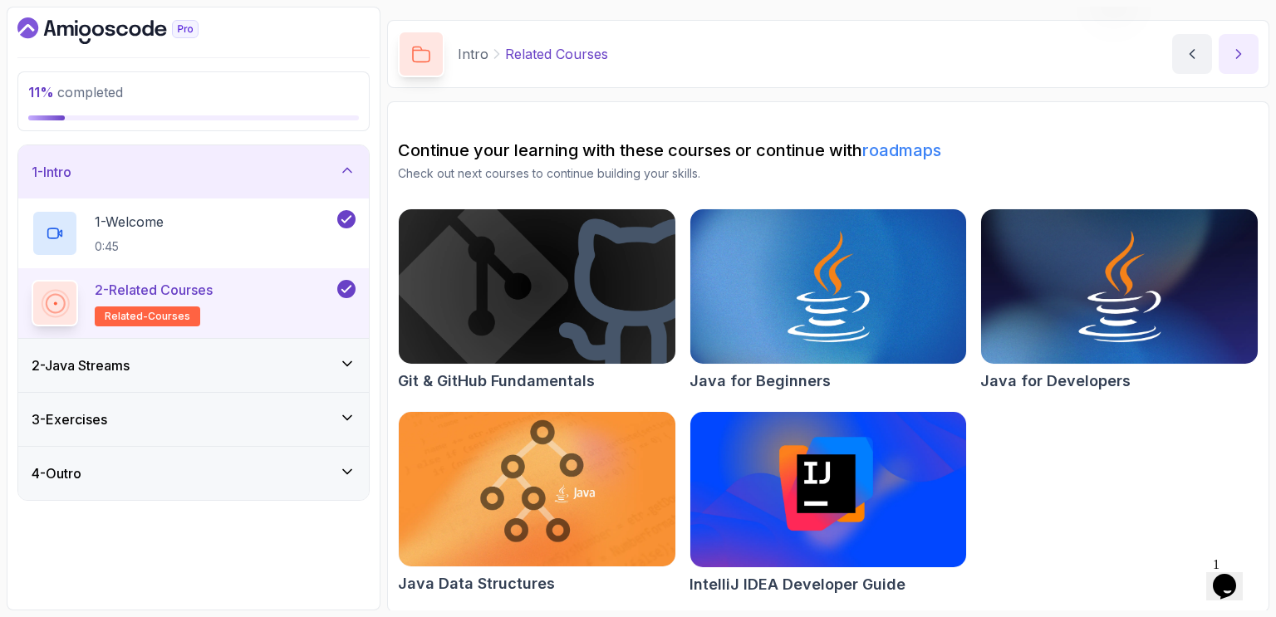
click at [1239, 42] on button "next content" at bounding box center [1239, 54] width 40 height 40
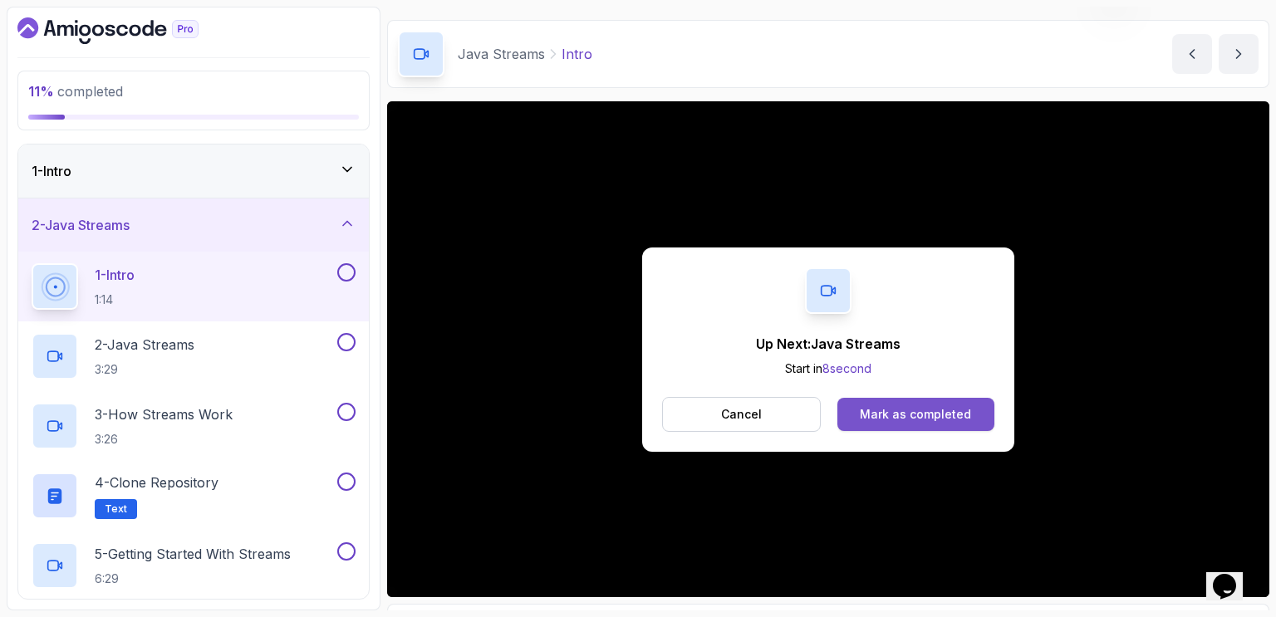
click at [926, 412] on div "Mark as completed" at bounding box center [915, 414] width 111 height 17
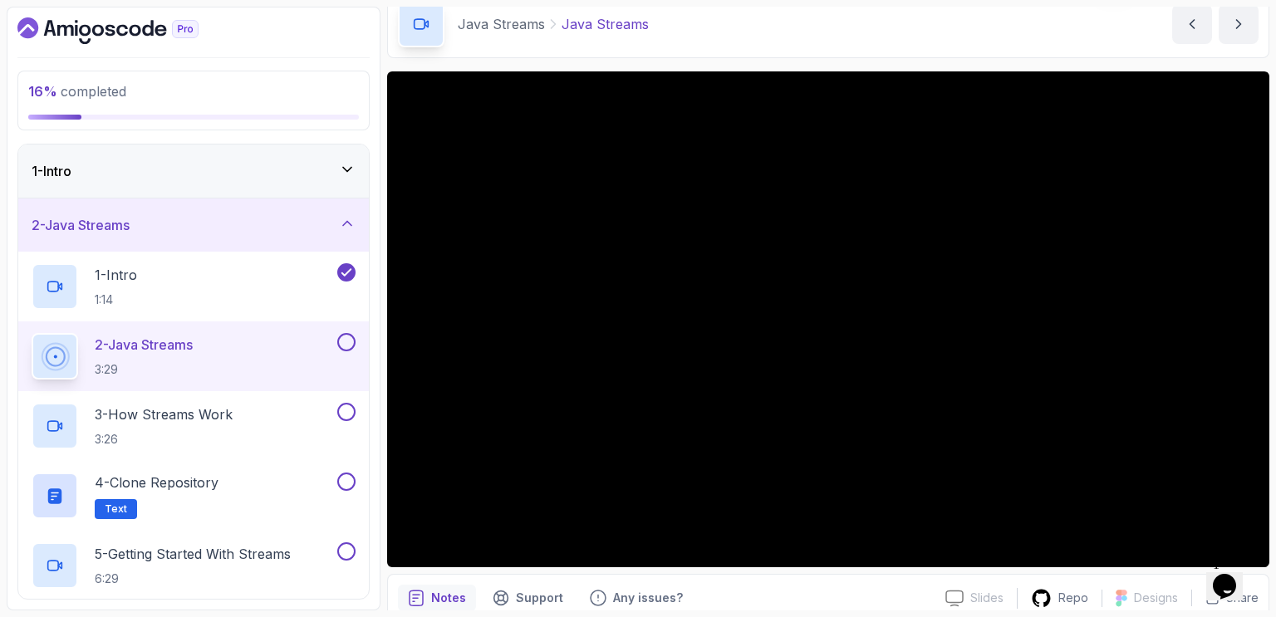
scroll to position [76, 0]
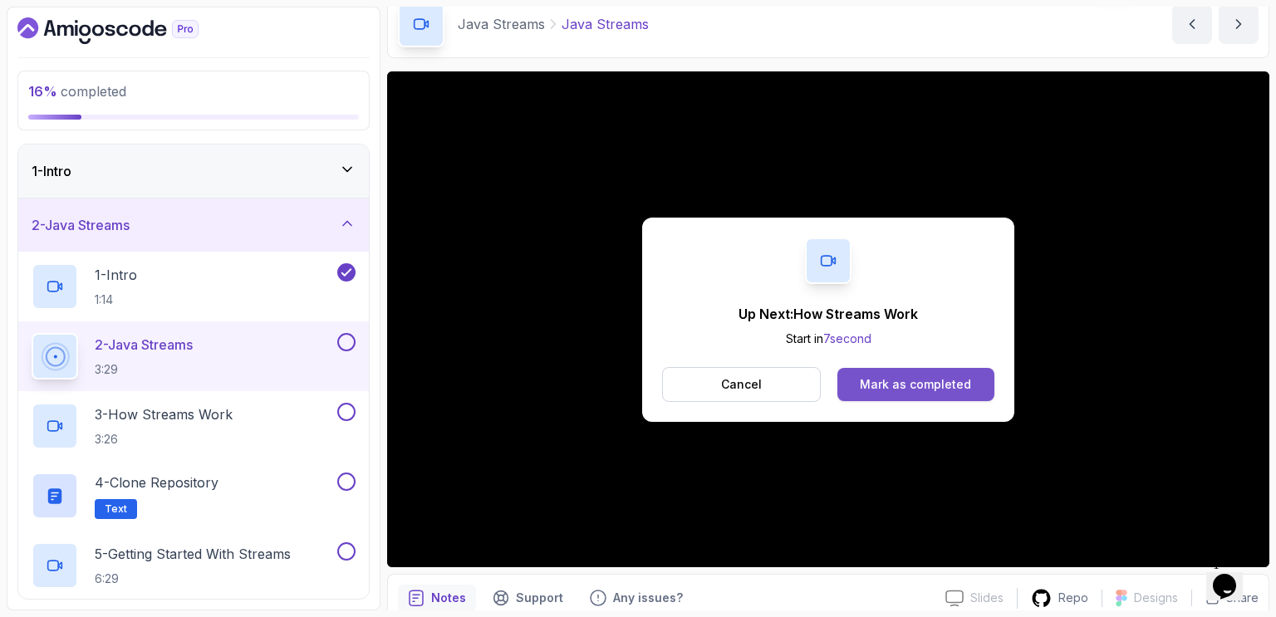
click at [904, 386] on div "Mark as completed" at bounding box center [915, 384] width 111 height 17
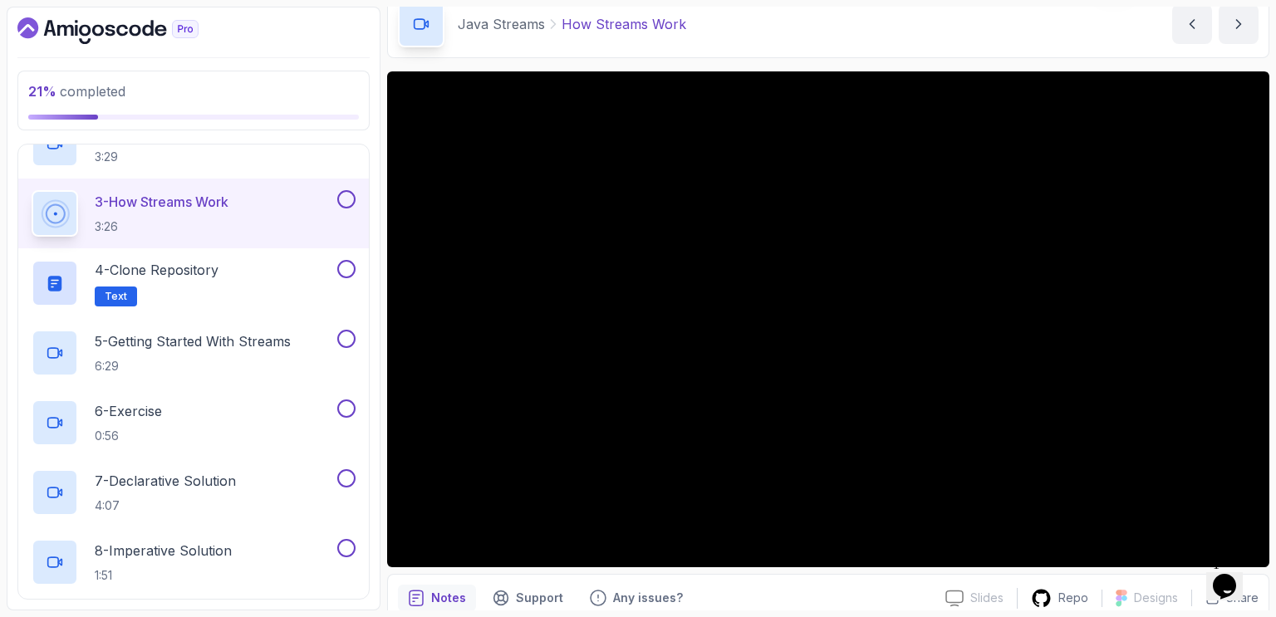
scroll to position [219, 0]
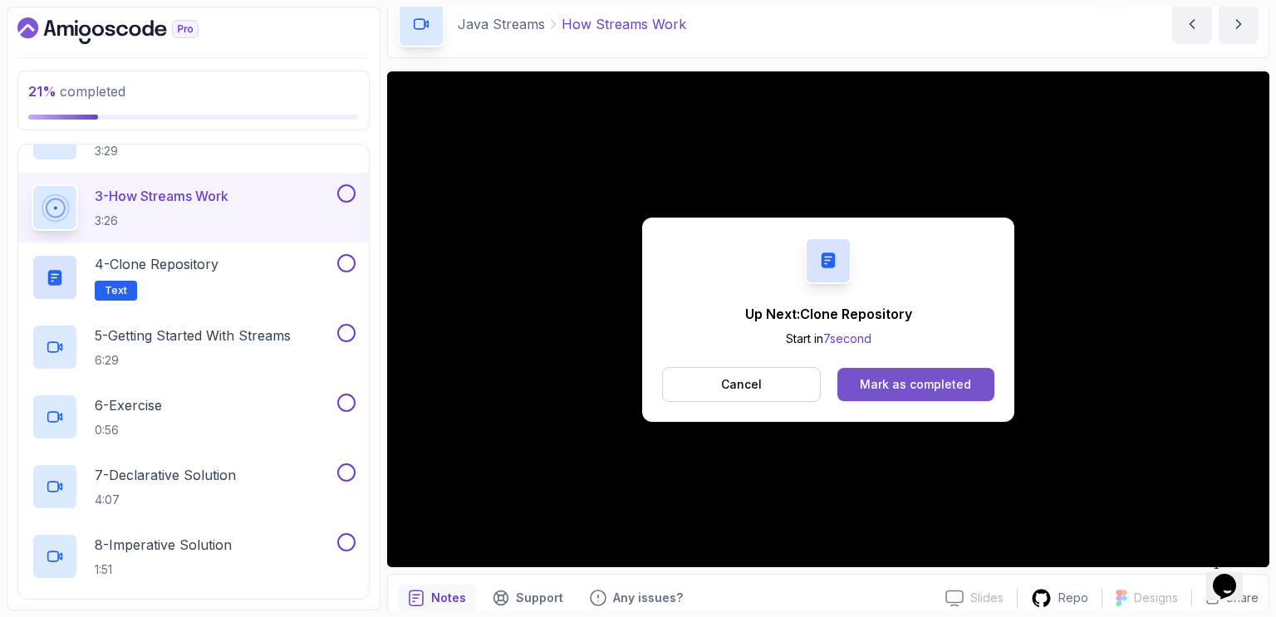
click at [896, 381] on div "Mark as completed" at bounding box center [915, 384] width 111 height 17
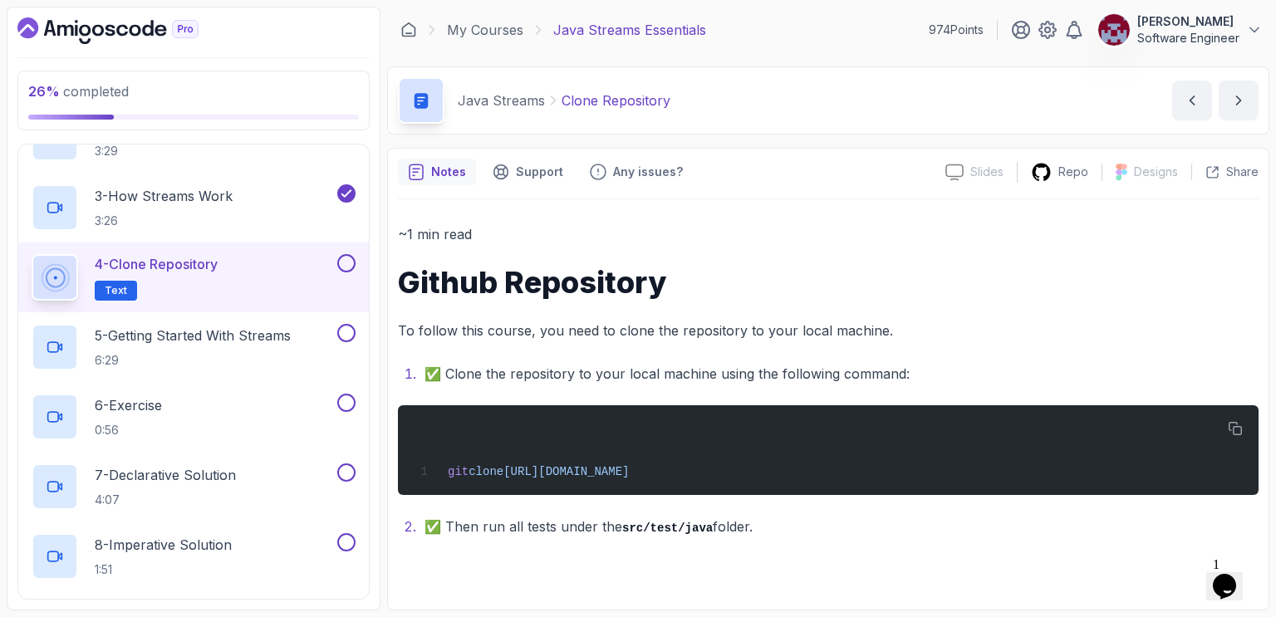
click at [349, 263] on button at bounding box center [346, 263] width 18 height 18
click at [1234, 96] on icon "next content" at bounding box center [1239, 100] width 17 height 17
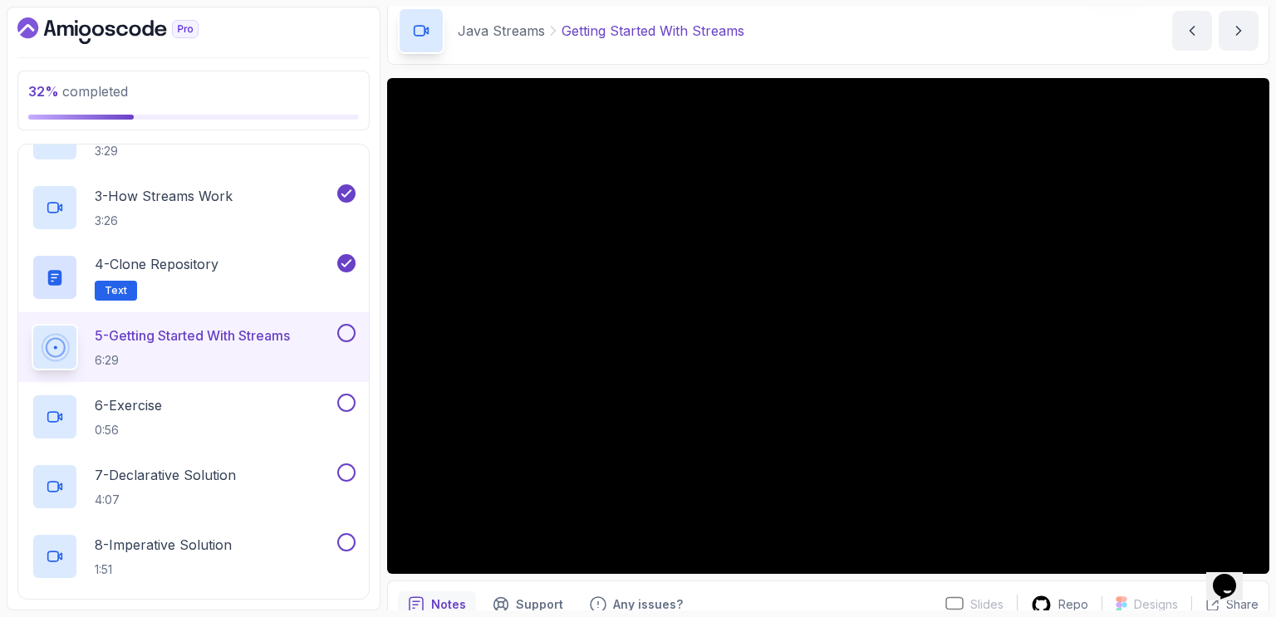
scroll to position [70, 0]
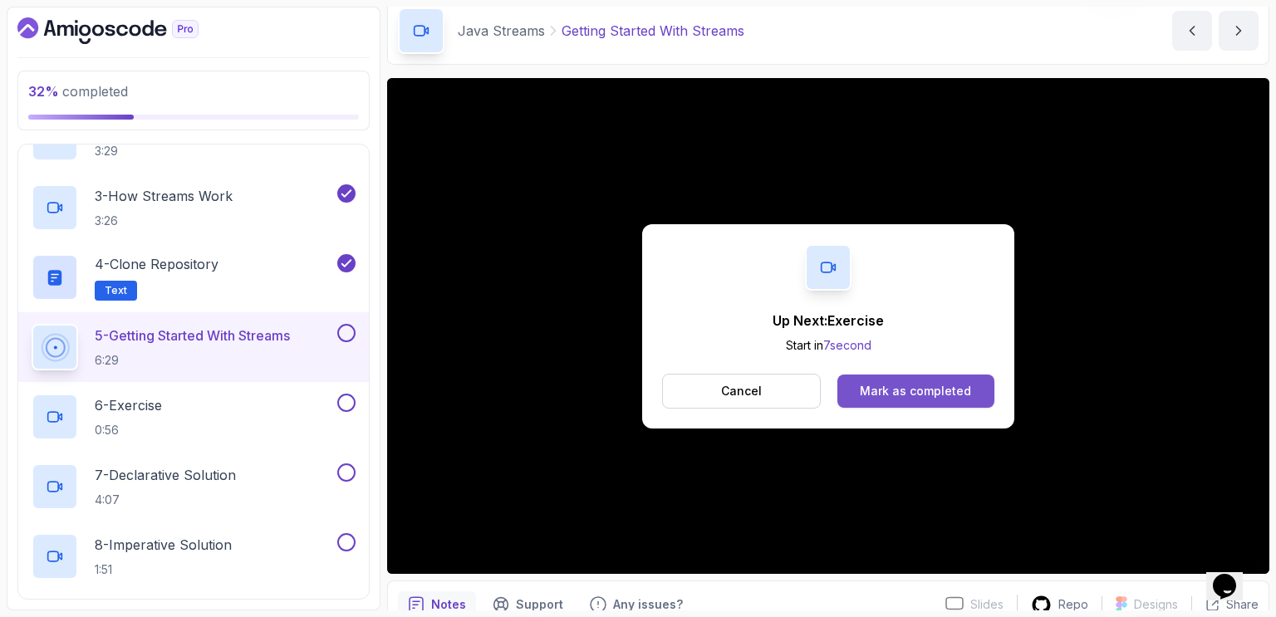
click at [937, 386] on div "Mark as completed" at bounding box center [915, 391] width 111 height 17
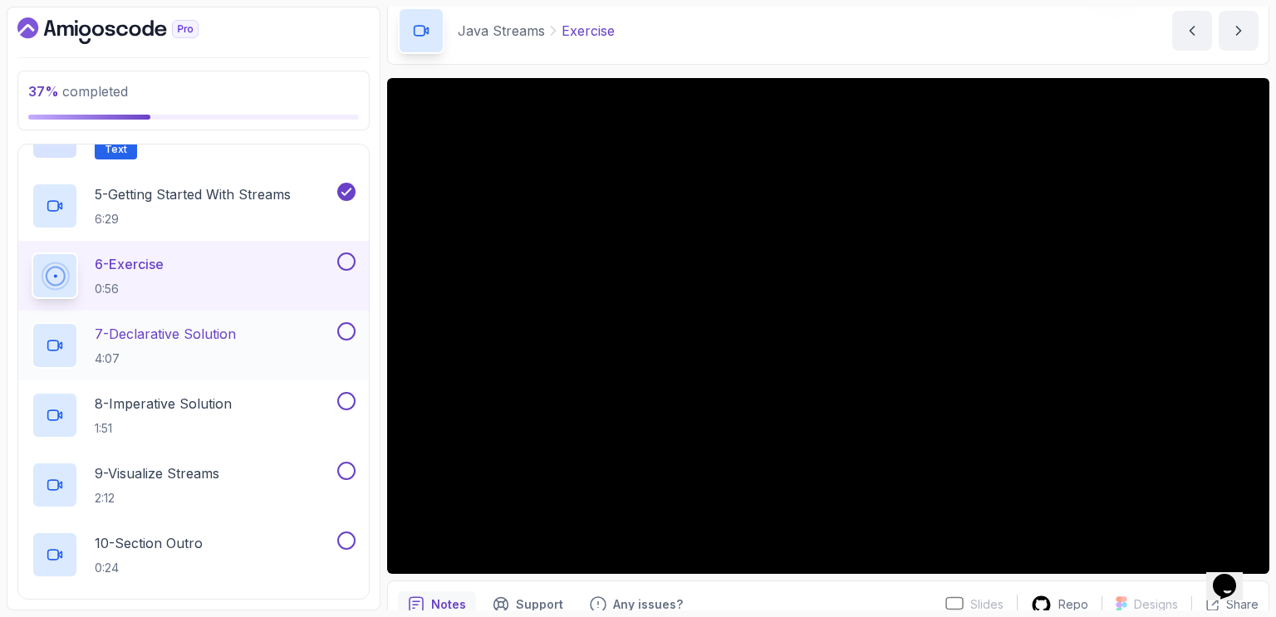
scroll to position [371, 0]
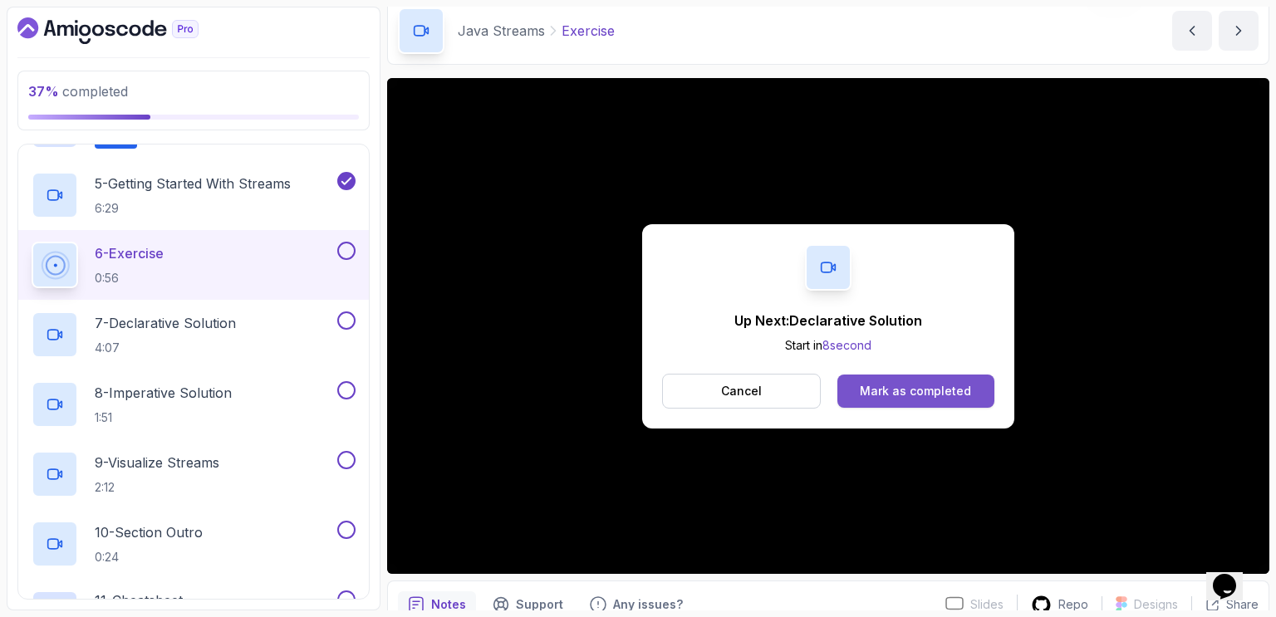
click at [892, 390] on div "Mark as completed" at bounding box center [915, 391] width 111 height 17
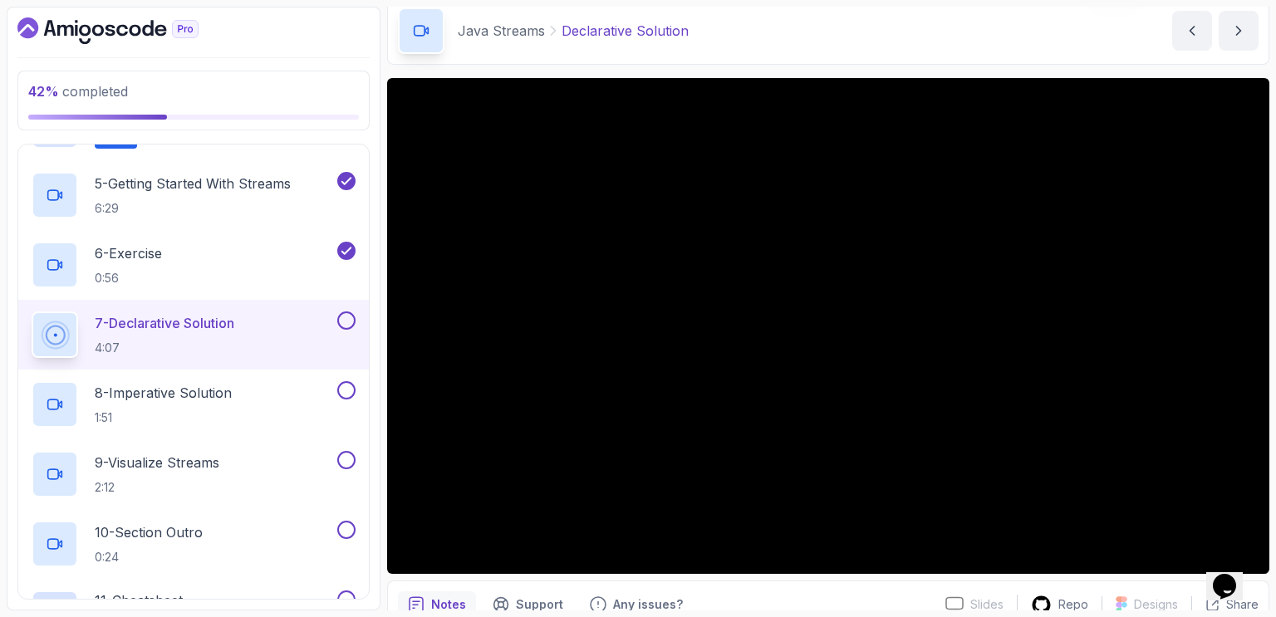
click at [992, 40] on div "Java Streams Declarative Solution Declarative Solution by nelson" at bounding box center [828, 31] width 883 height 68
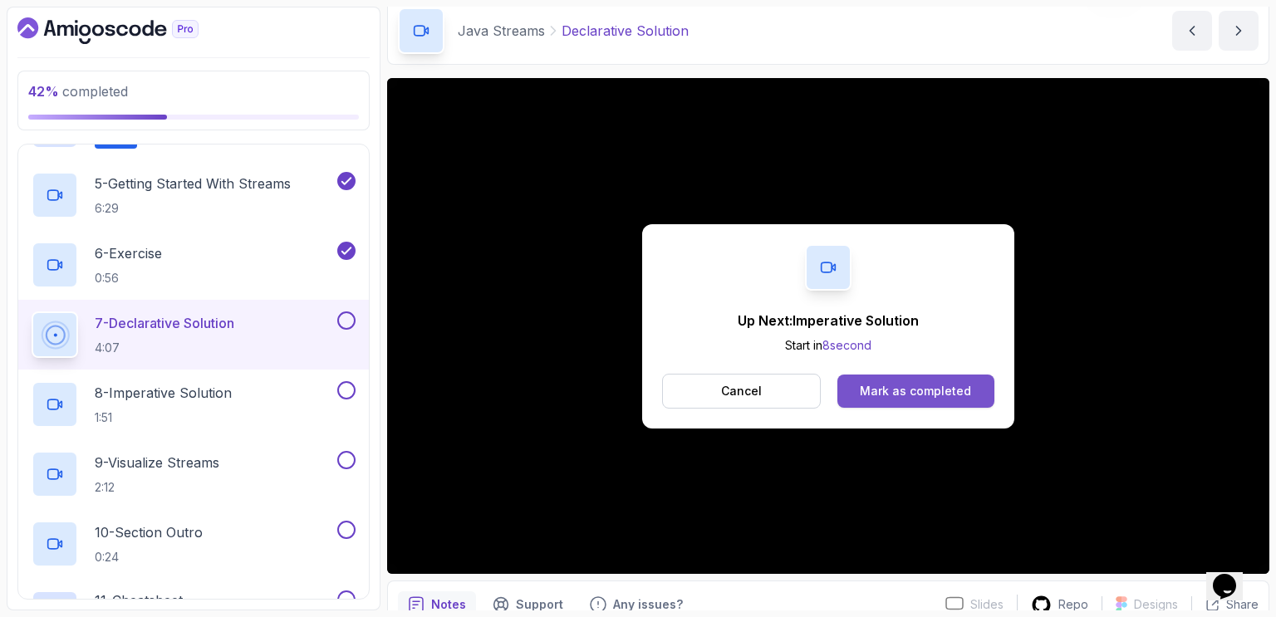
click at [938, 392] on div "Mark as completed" at bounding box center [915, 391] width 111 height 17
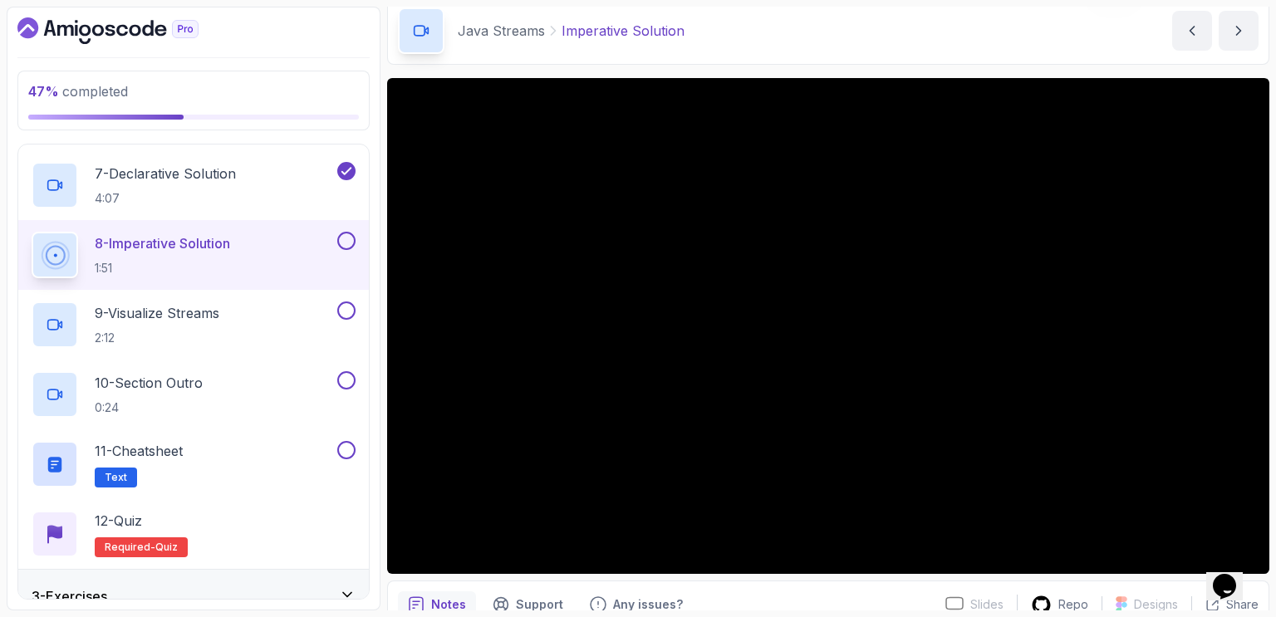
scroll to position [123, 0]
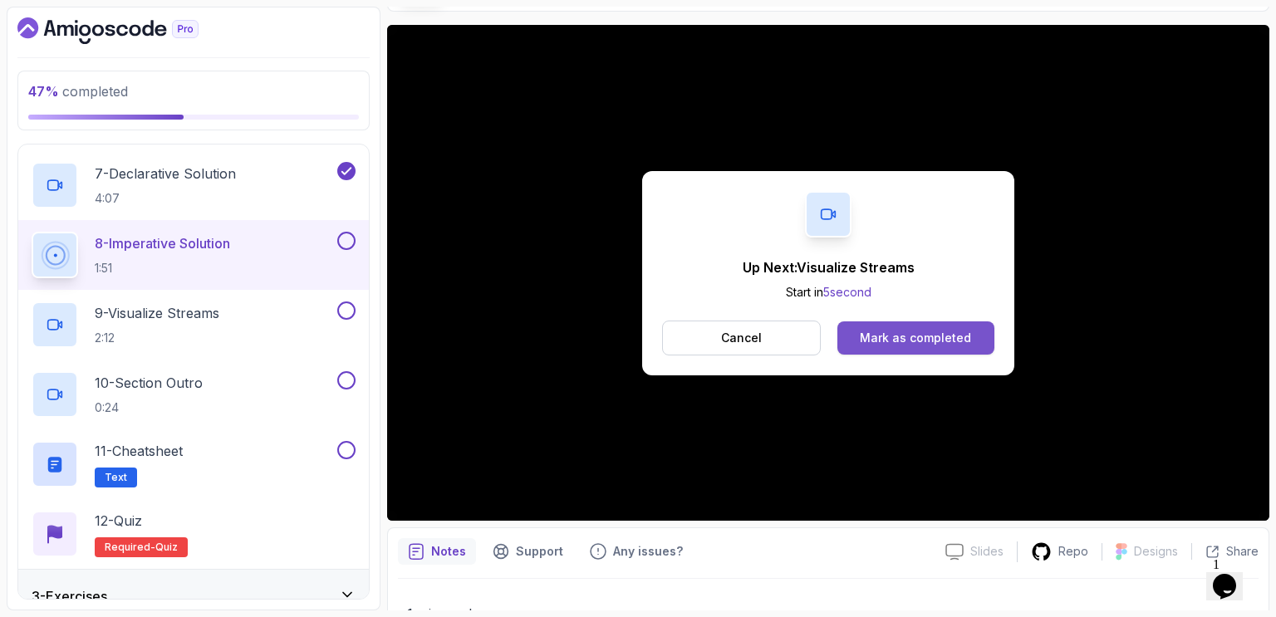
click at [901, 339] on div "Mark as completed" at bounding box center [915, 338] width 111 height 17
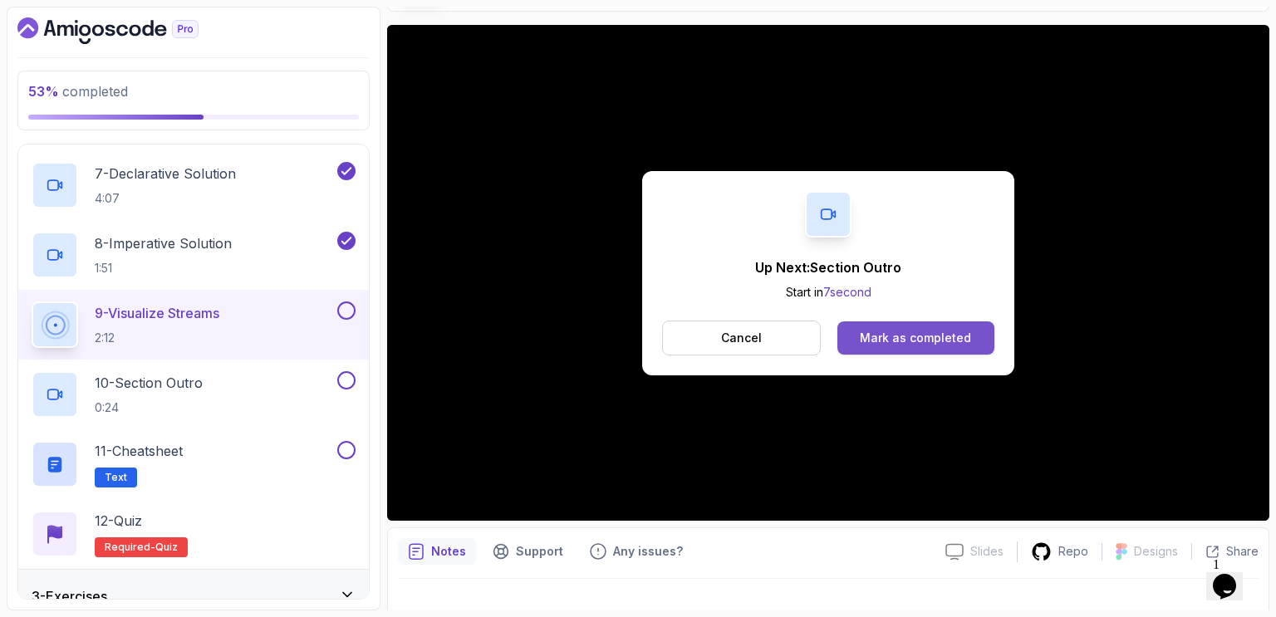
click at [903, 337] on div "Mark as completed" at bounding box center [915, 338] width 111 height 17
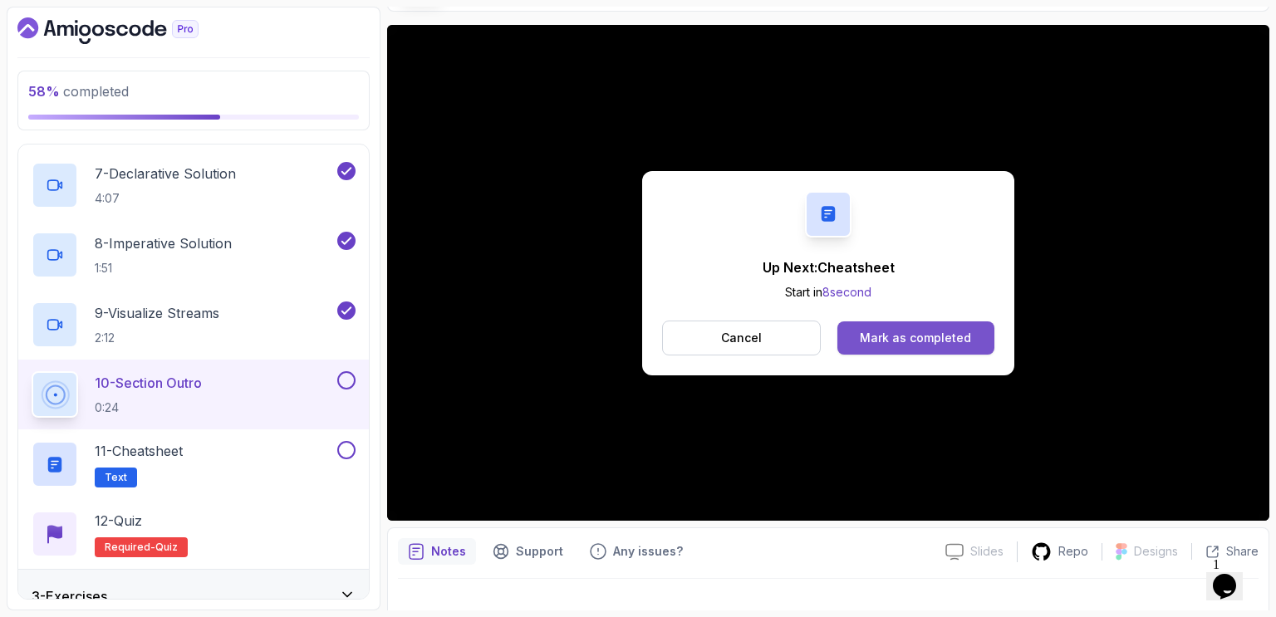
click at [947, 334] on div "Mark as completed" at bounding box center [915, 338] width 111 height 17
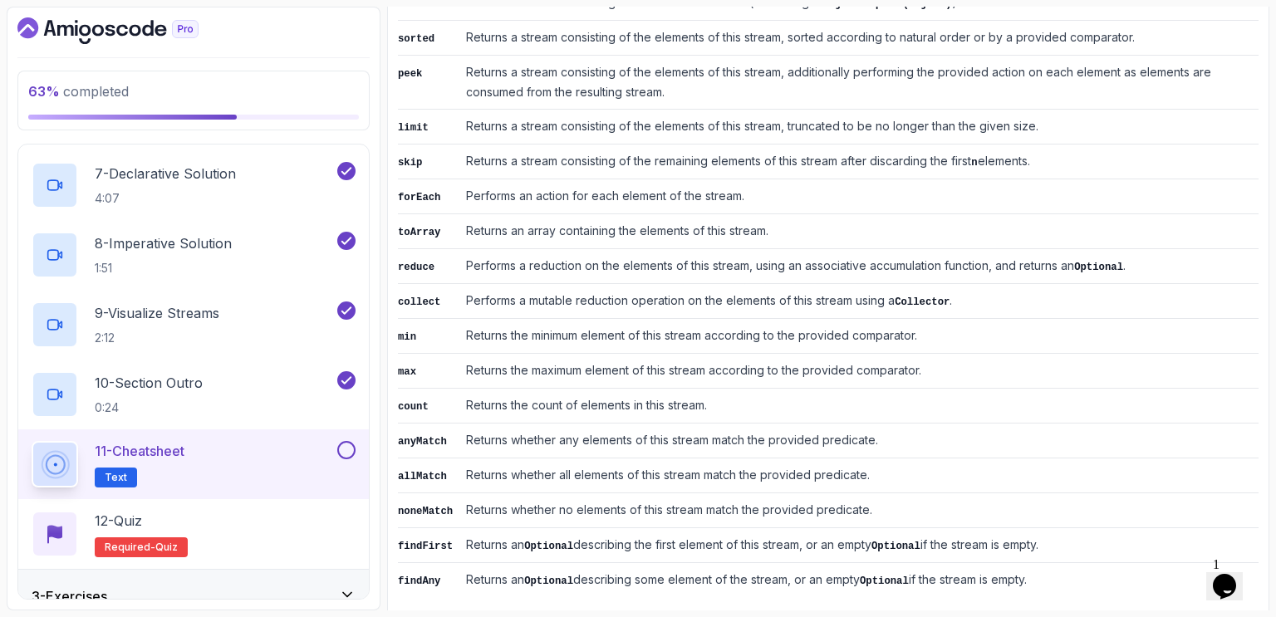
scroll to position [832, 0]
click at [349, 455] on button at bounding box center [346, 450] width 18 height 18
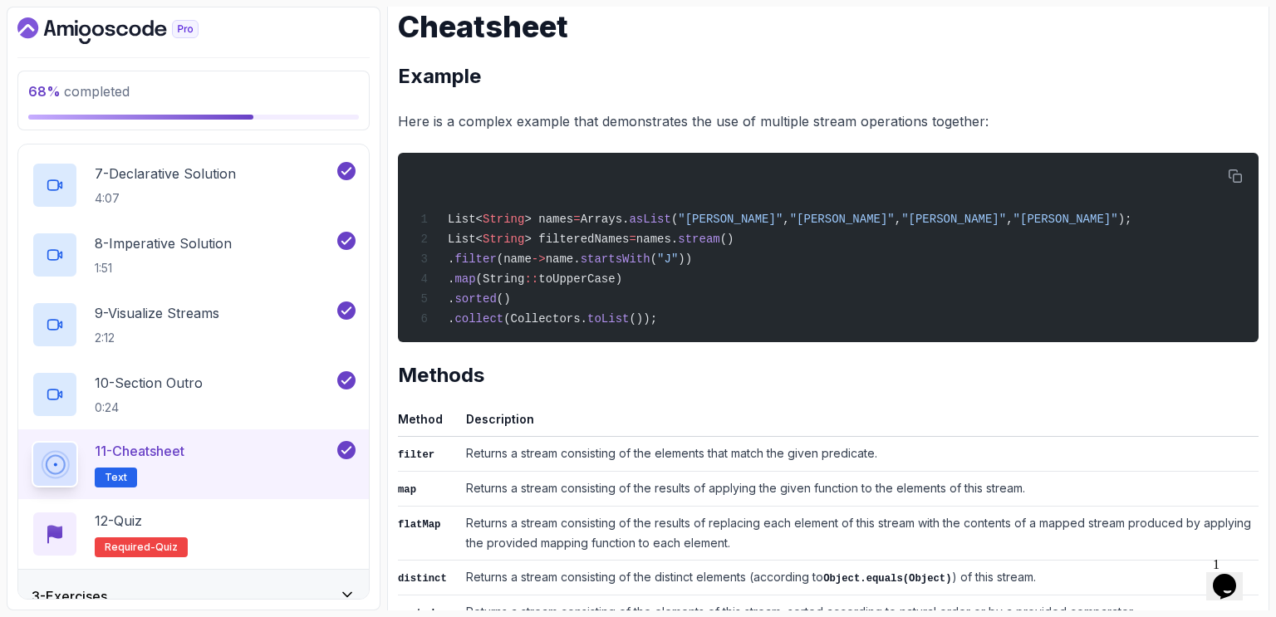
scroll to position [0, 0]
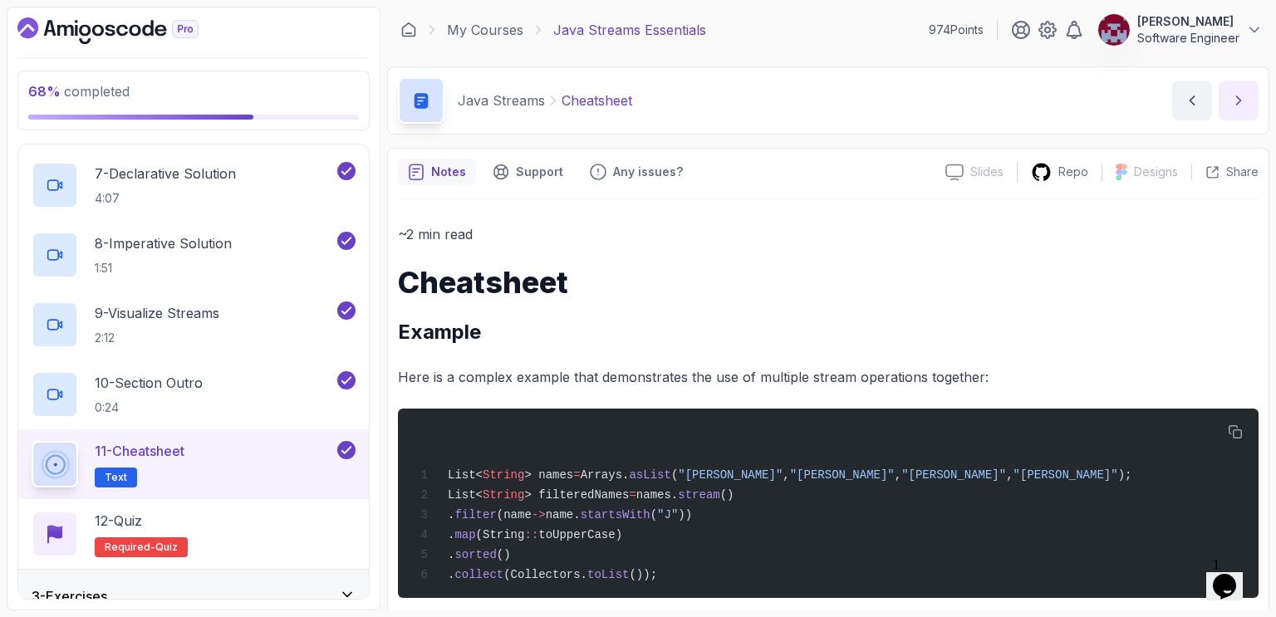
click at [1232, 102] on icon "next content" at bounding box center [1239, 100] width 17 height 17
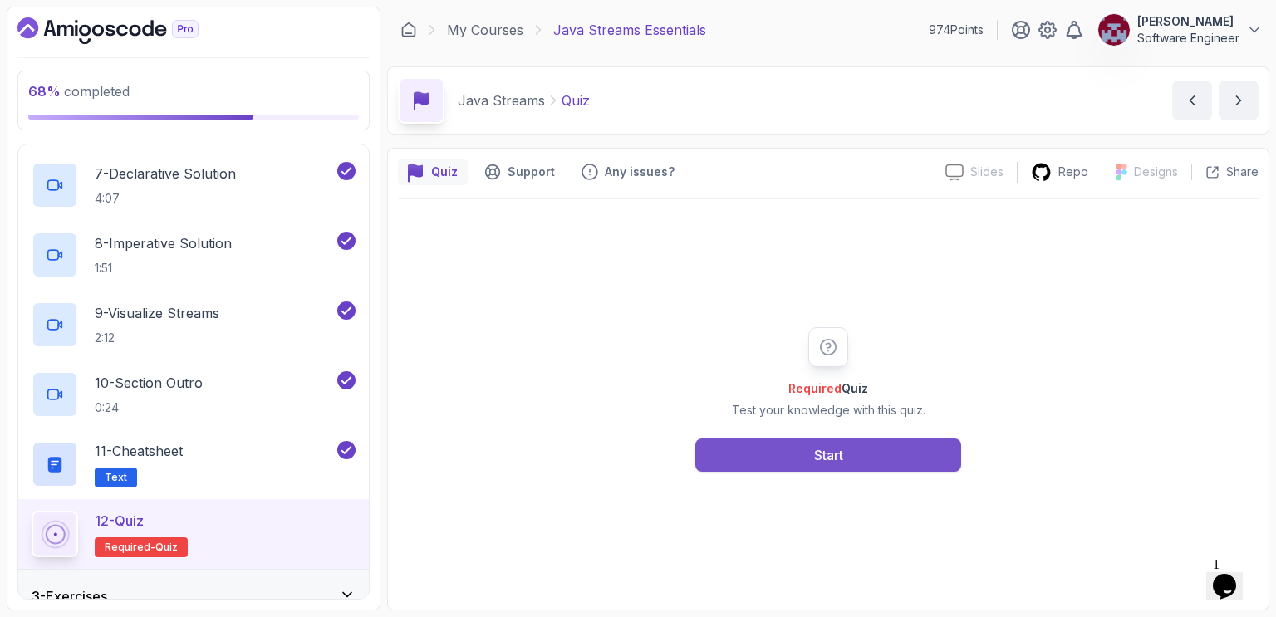
click at [814, 453] on div "Start" at bounding box center [828, 455] width 29 height 20
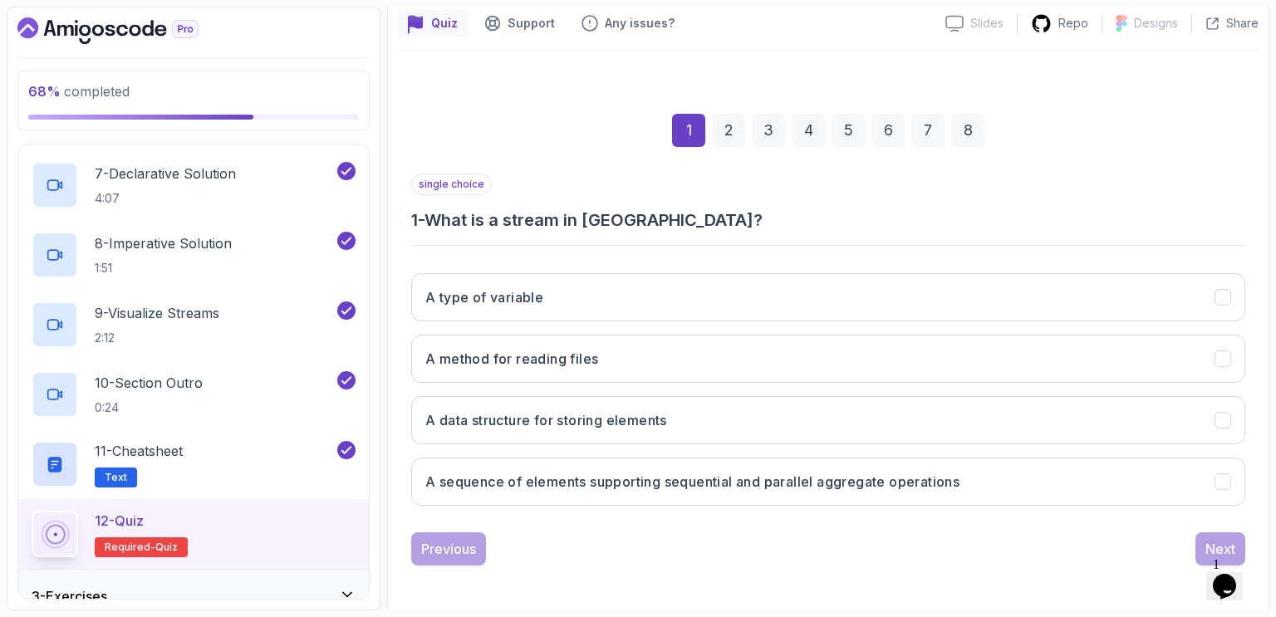
scroll to position [148, 0]
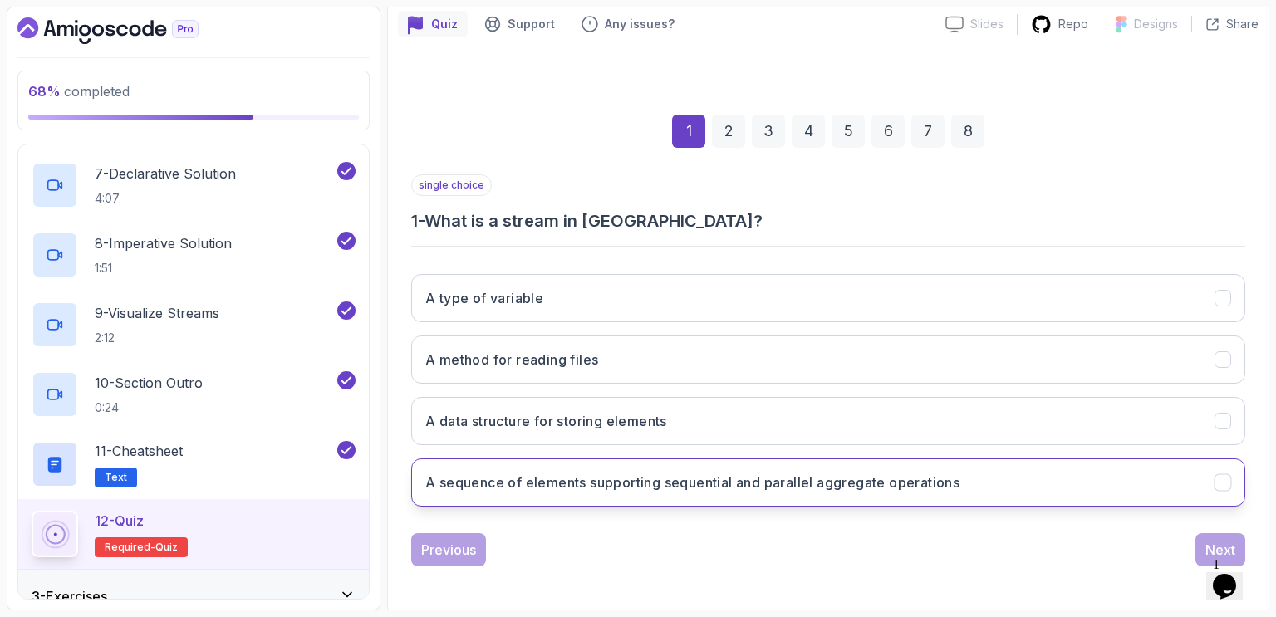
click at [935, 483] on h3 "A sequence of elements supporting sequential and parallel aggregate operations" at bounding box center [692, 483] width 534 height 20
click at [1205, 541] on button "Next" at bounding box center [1221, 549] width 50 height 33
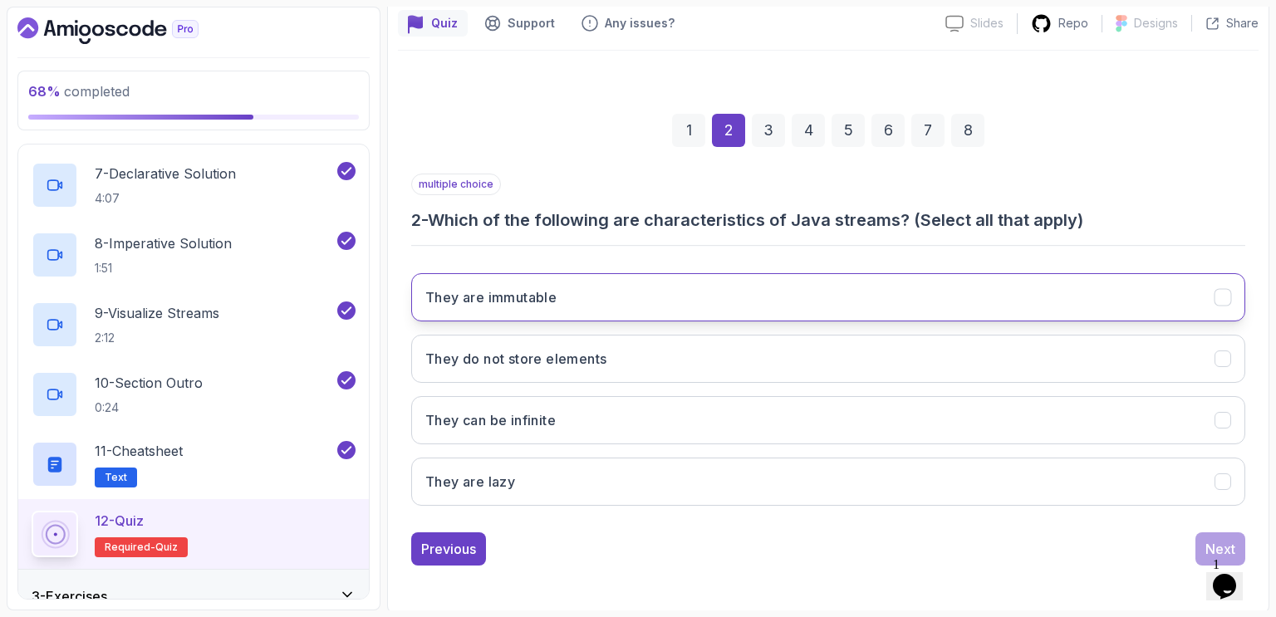
click at [695, 293] on button "They are immutable" at bounding box center [828, 297] width 834 height 48
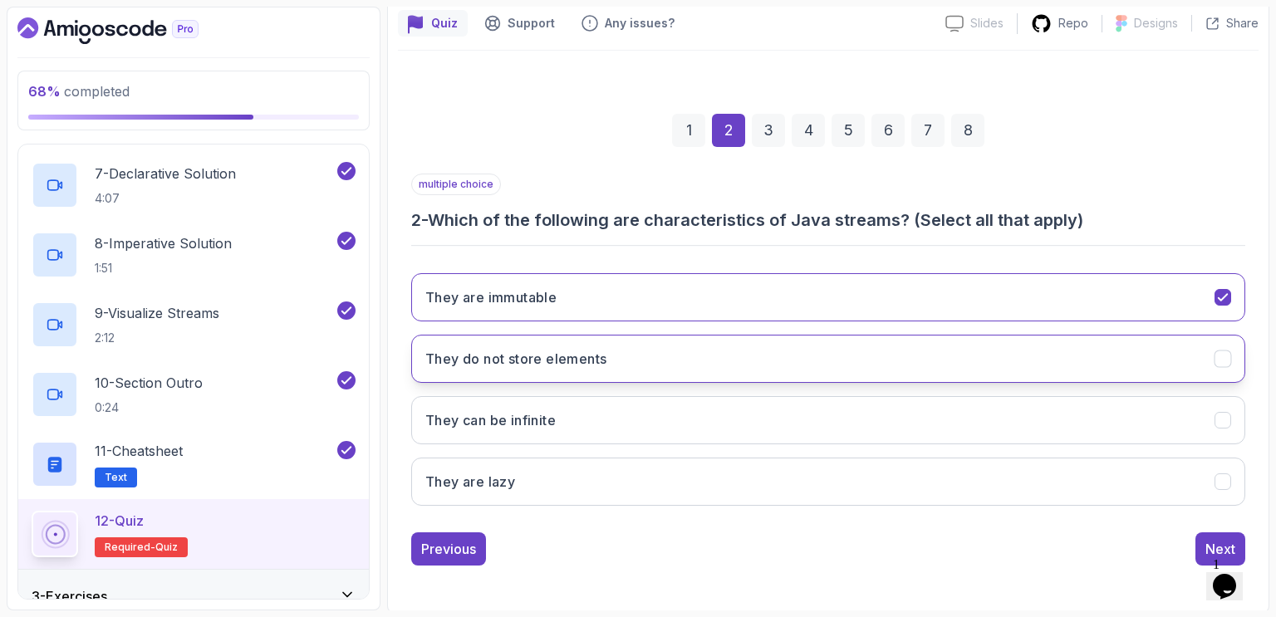
click at [696, 352] on button "They do not store elements" at bounding box center [828, 359] width 834 height 48
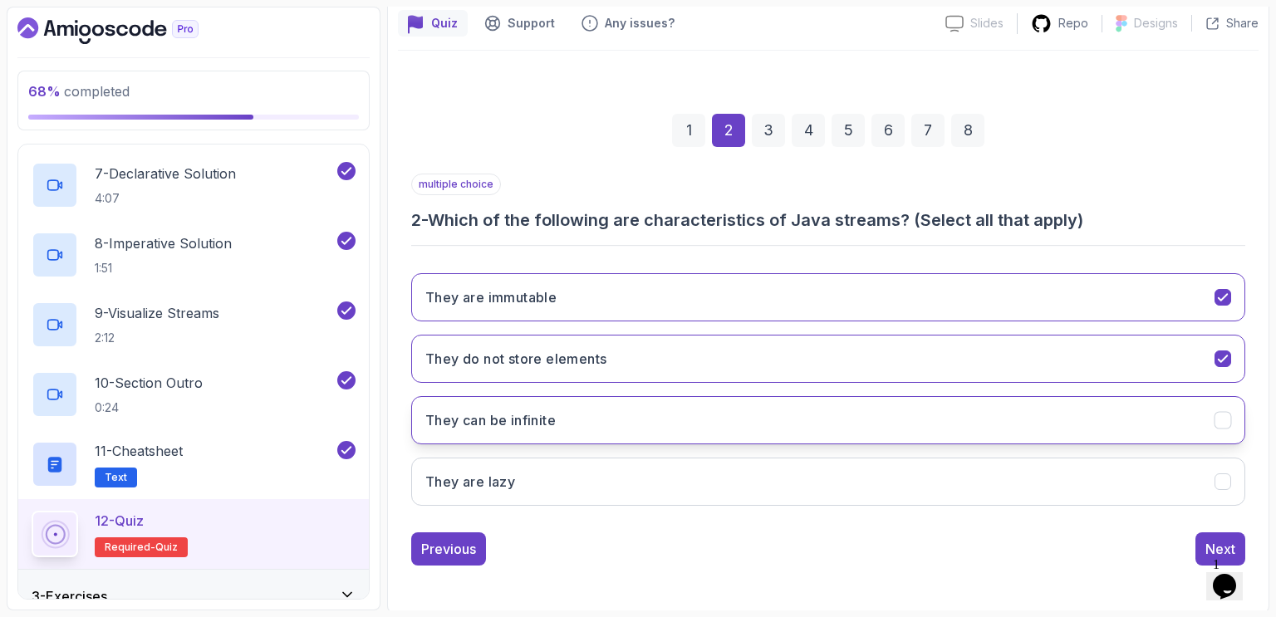
click at [664, 418] on button "They can be infinite" at bounding box center [828, 420] width 834 height 48
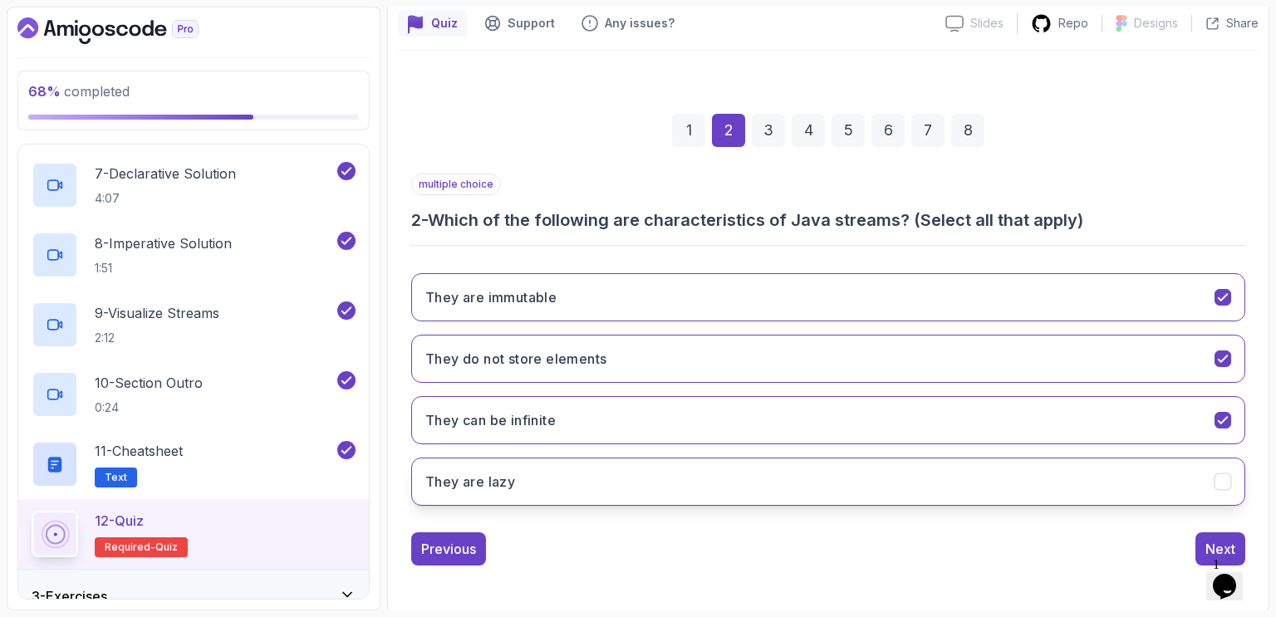
click at [647, 481] on button "They are lazy" at bounding box center [828, 482] width 834 height 48
click at [1214, 541] on div "Next" at bounding box center [1221, 549] width 30 height 20
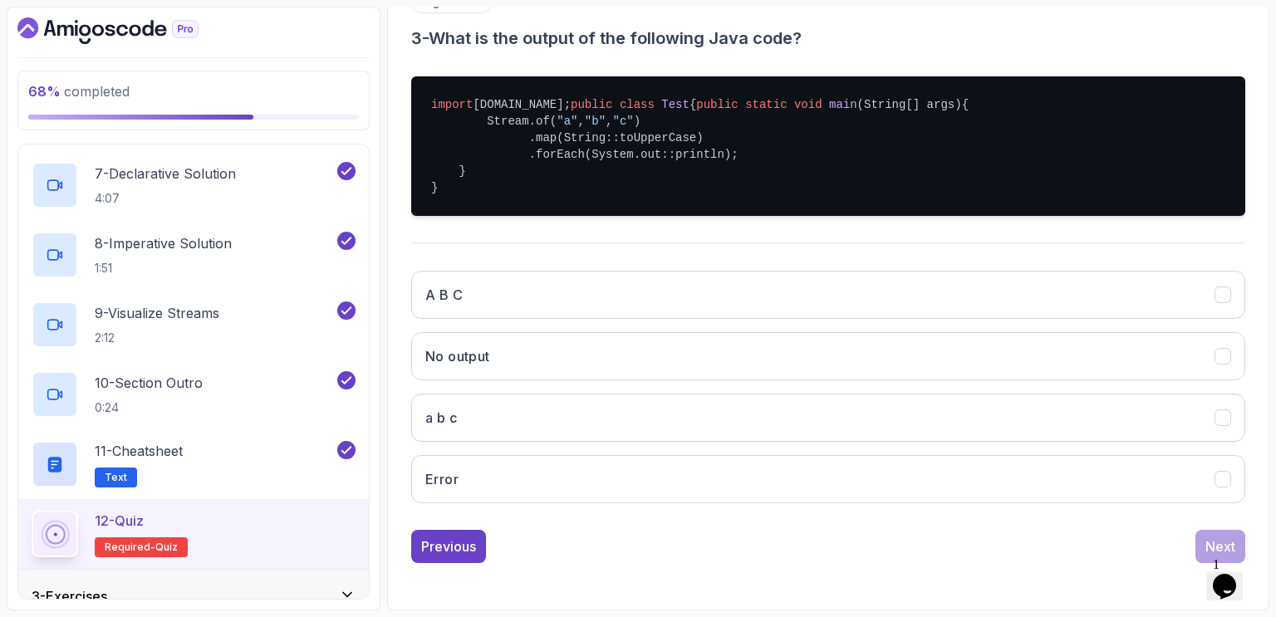
scroll to position [359, 0]
click at [460, 554] on div "Previous" at bounding box center [448, 547] width 55 height 20
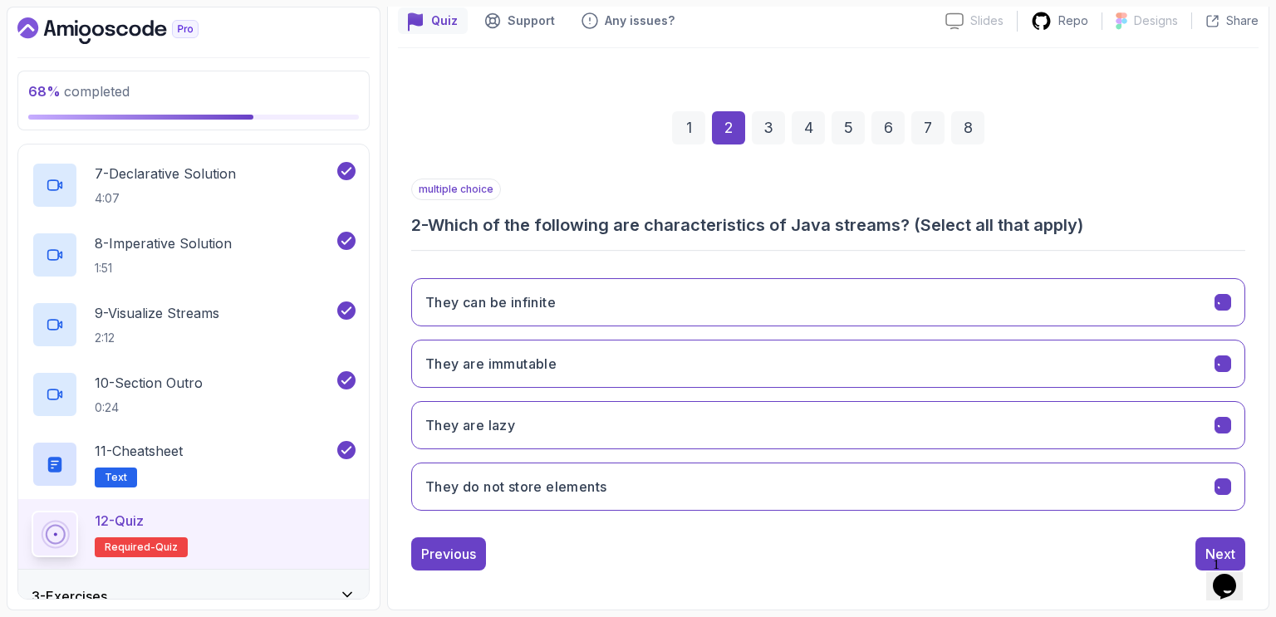
scroll to position [149, 0]
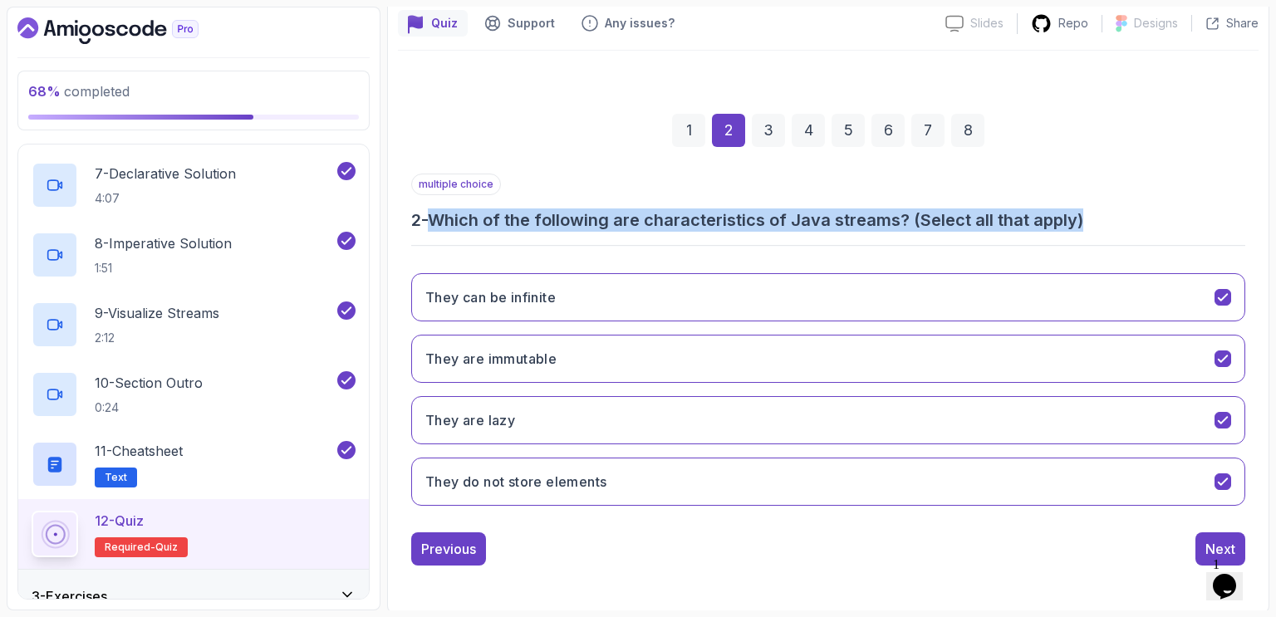
drag, startPoint x: 435, startPoint y: 218, endPoint x: 1087, endPoint y: 209, distance: 651.6
click at [1087, 209] on h3 "2 - Which of the following are characteristics of Java streams? (Select all tha…" at bounding box center [828, 220] width 834 height 23
copy h3 "Which of the following are characteristics of Java streams? (Select all that ap…"
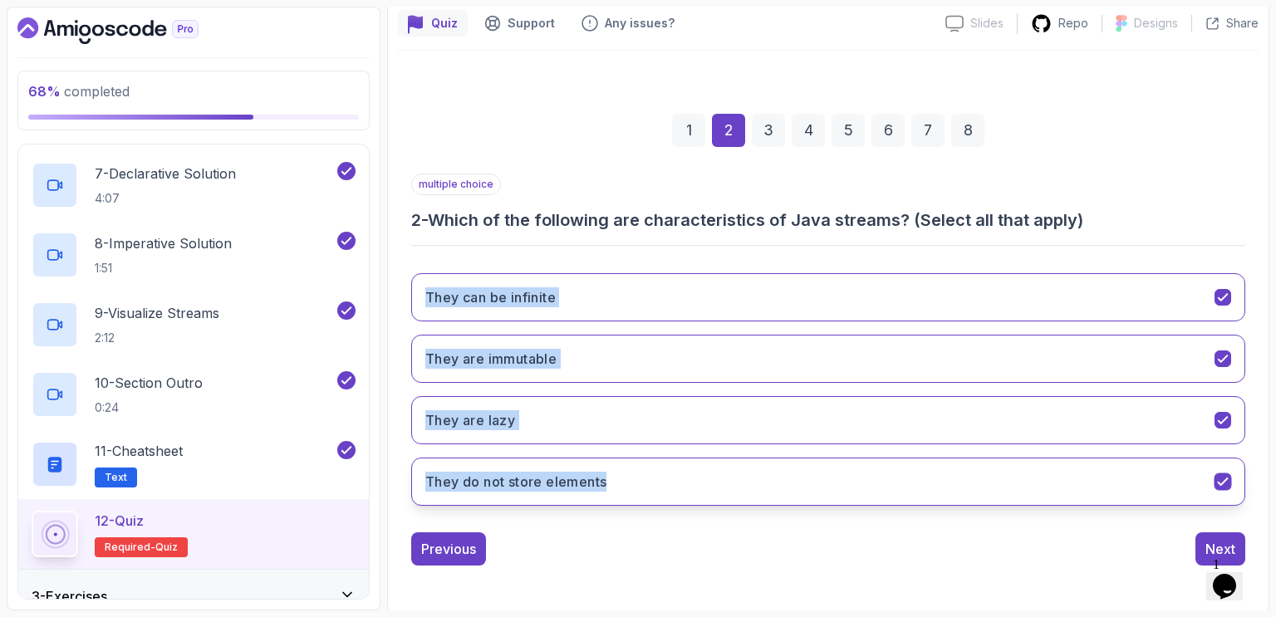
drag, startPoint x: 422, startPoint y: 259, endPoint x: 610, endPoint y: 479, distance: 288.8
click at [610, 479] on div "They can be infinite They are immutable They are lazy They do not store elements" at bounding box center [828, 389] width 834 height 259
copy div "They can be infinite They are immutable They are lazy They do not store elements"
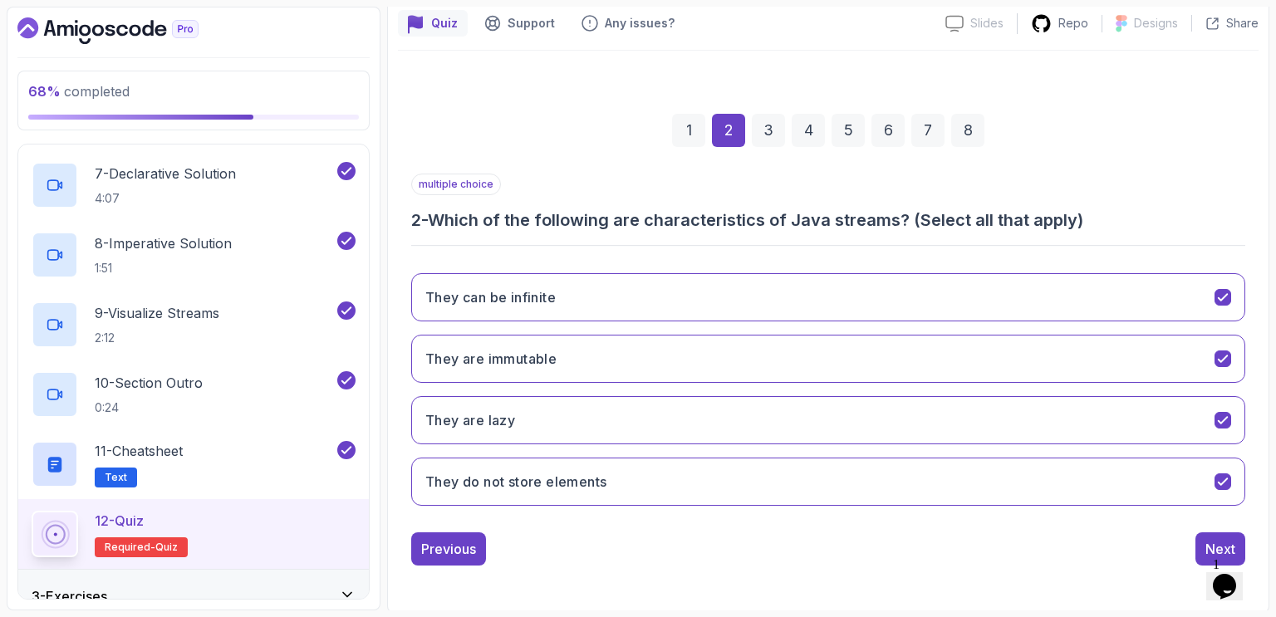
click at [760, 209] on h3 "2 - Which of the following are characteristics of Java streams? (Select all tha…" at bounding box center [828, 220] width 834 height 23
click at [1205, 551] on button "Next" at bounding box center [1221, 550] width 50 height 33
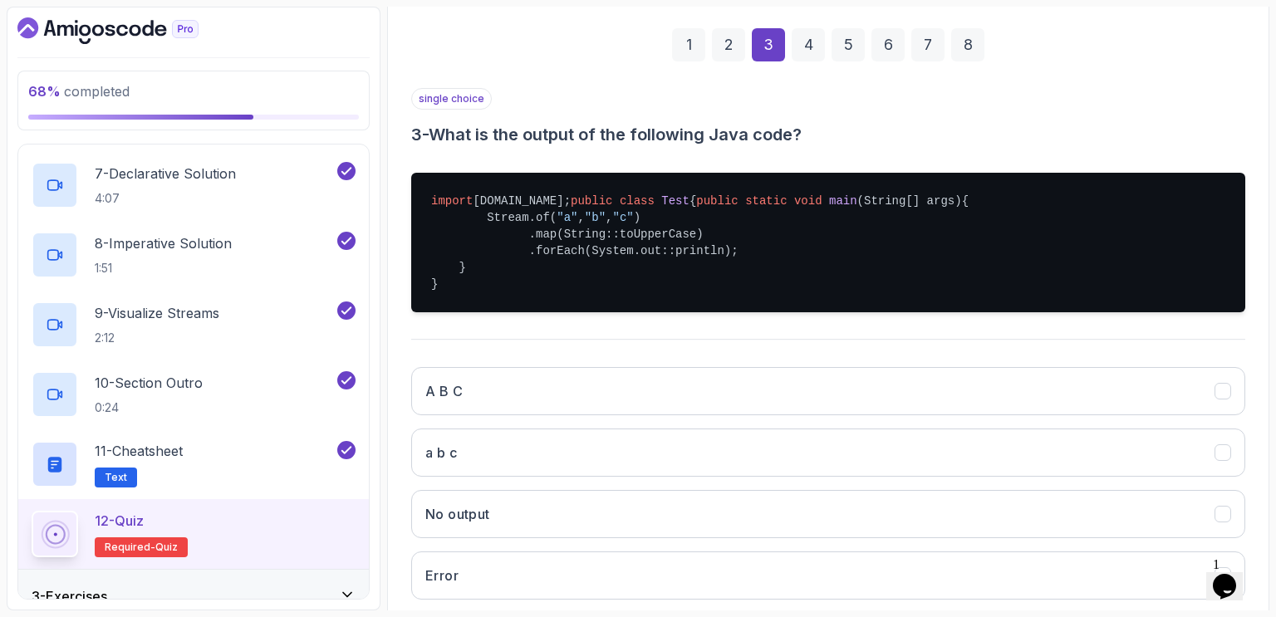
scroll to position [234, 0]
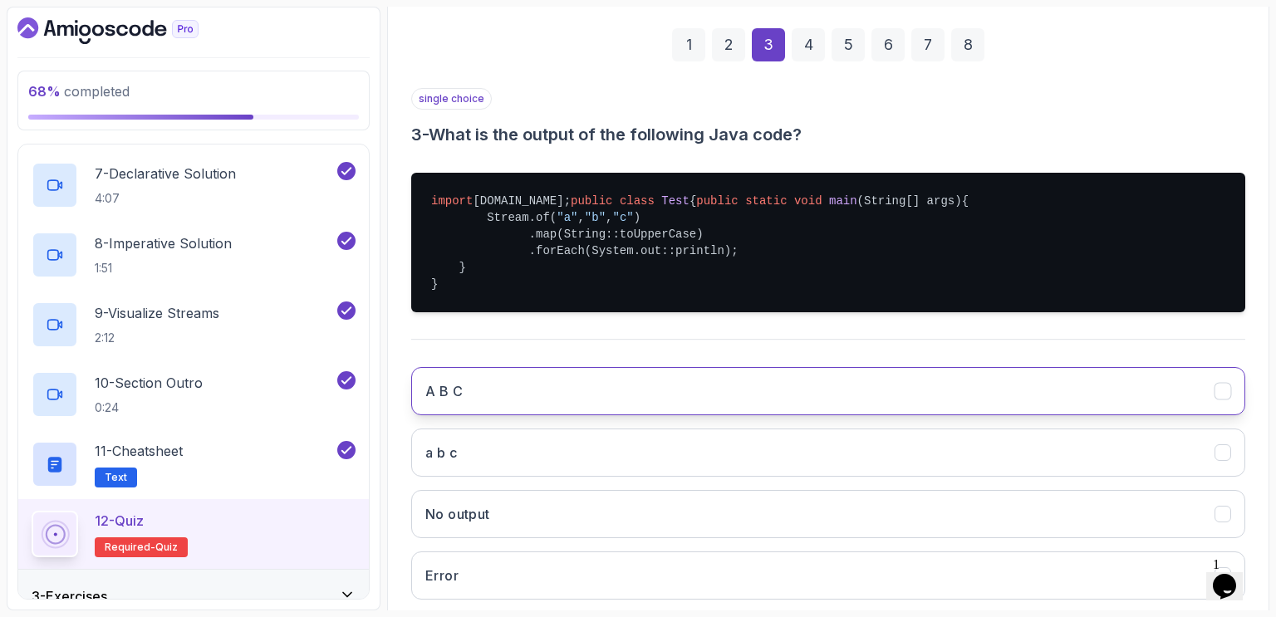
click at [898, 416] on button "A B C" at bounding box center [828, 391] width 834 height 48
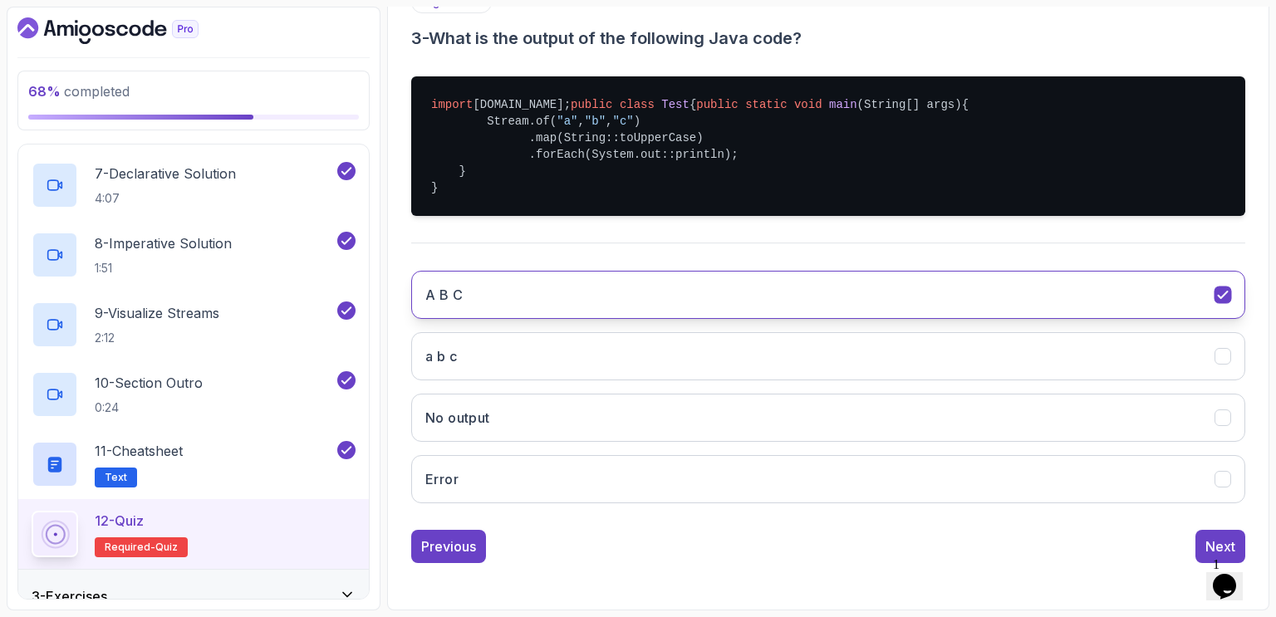
scroll to position [362, 0]
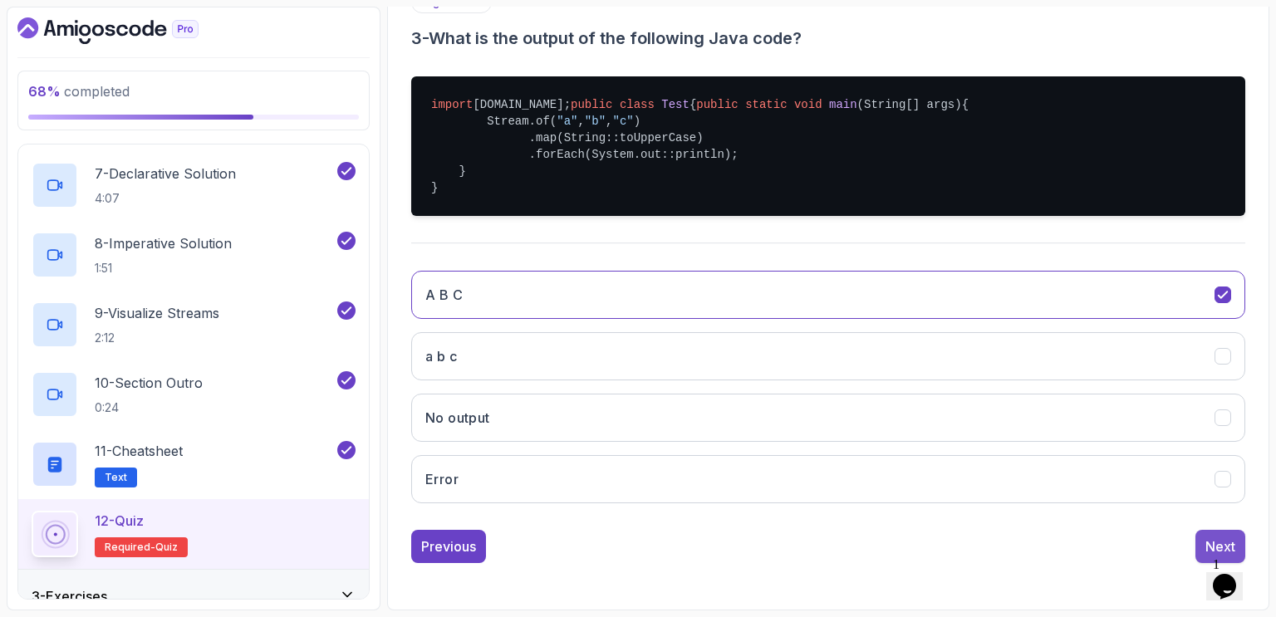
click at [1201, 545] on button "Next" at bounding box center [1221, 546] width 50 height 33
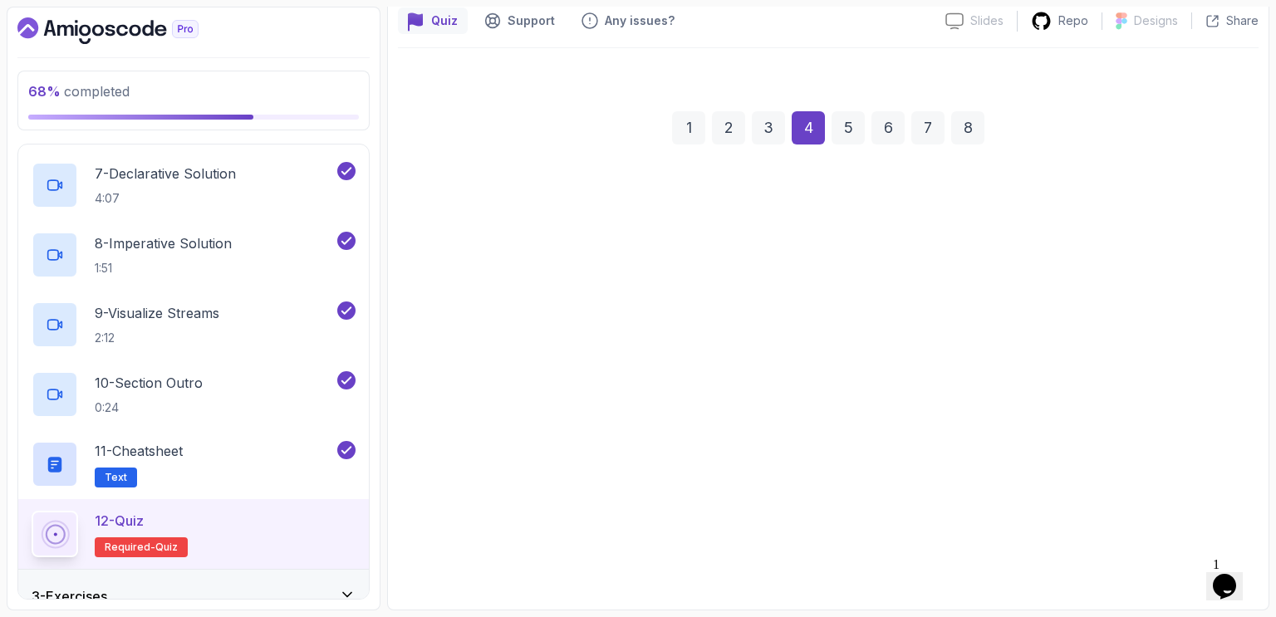
scroll to position [149, 0]
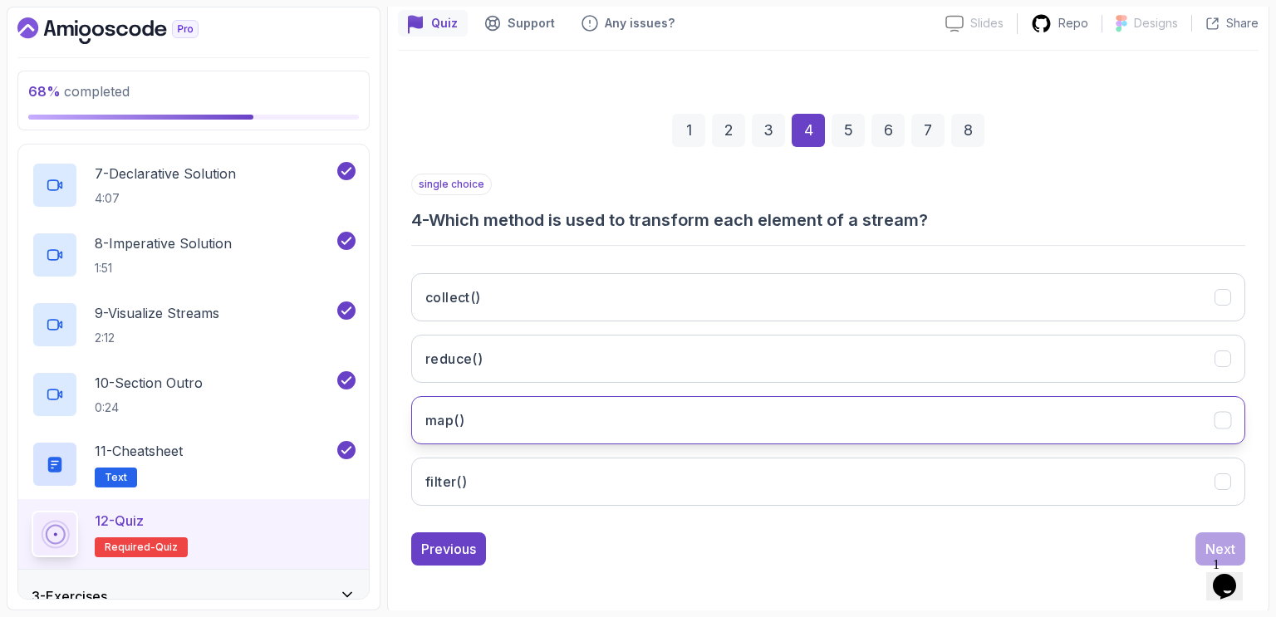
click at [618, 421] on button "map()" at bounding box center [828, 420] width 834 height 48
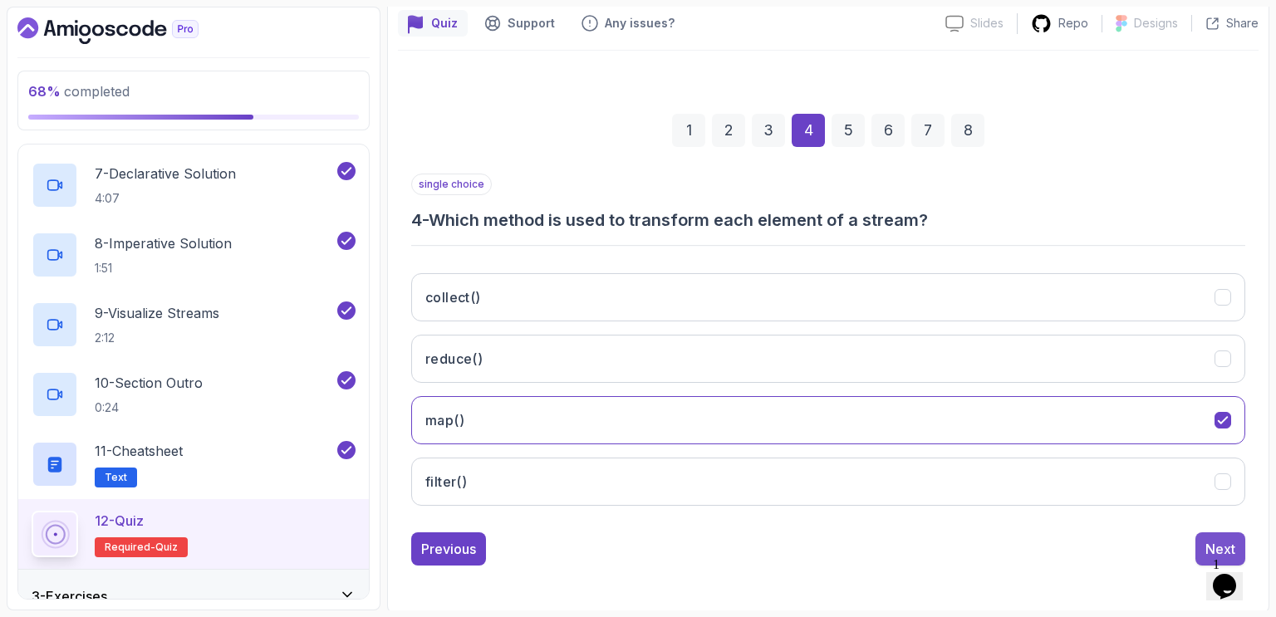
click at [1205, 539] on button "Next" at bounding box center [1221, 549] width 50 height 33
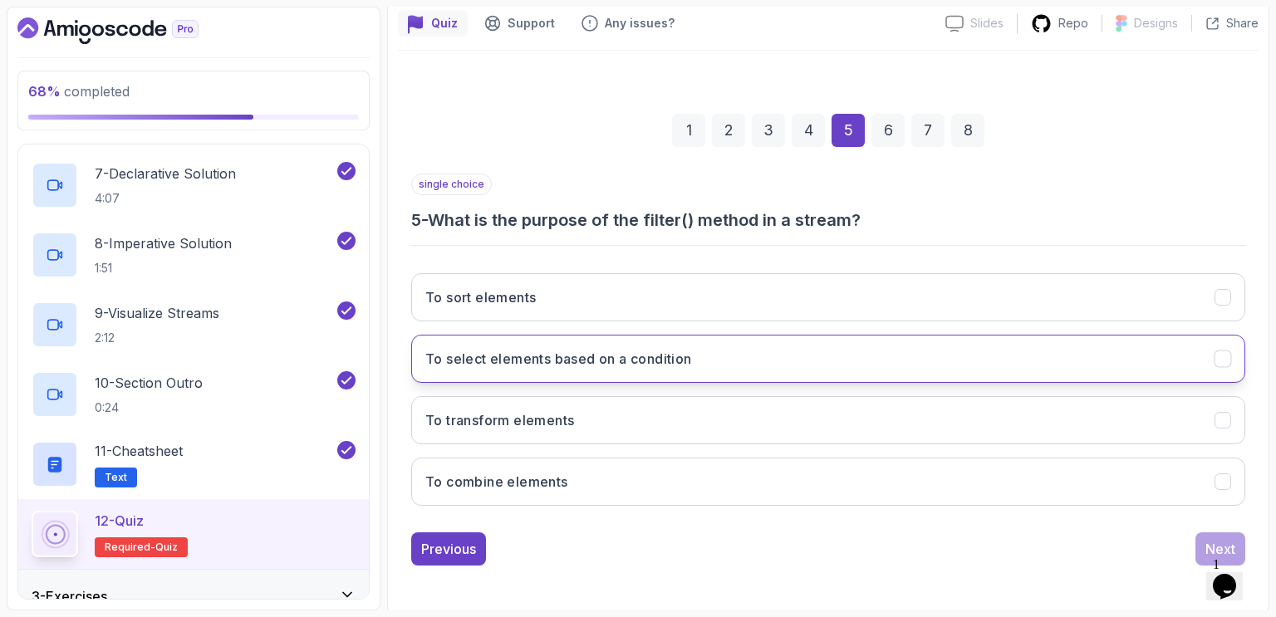
click at [707, 362] on button "To select elements based on a condition" at bounding box center [828, 359] width 834 height 48
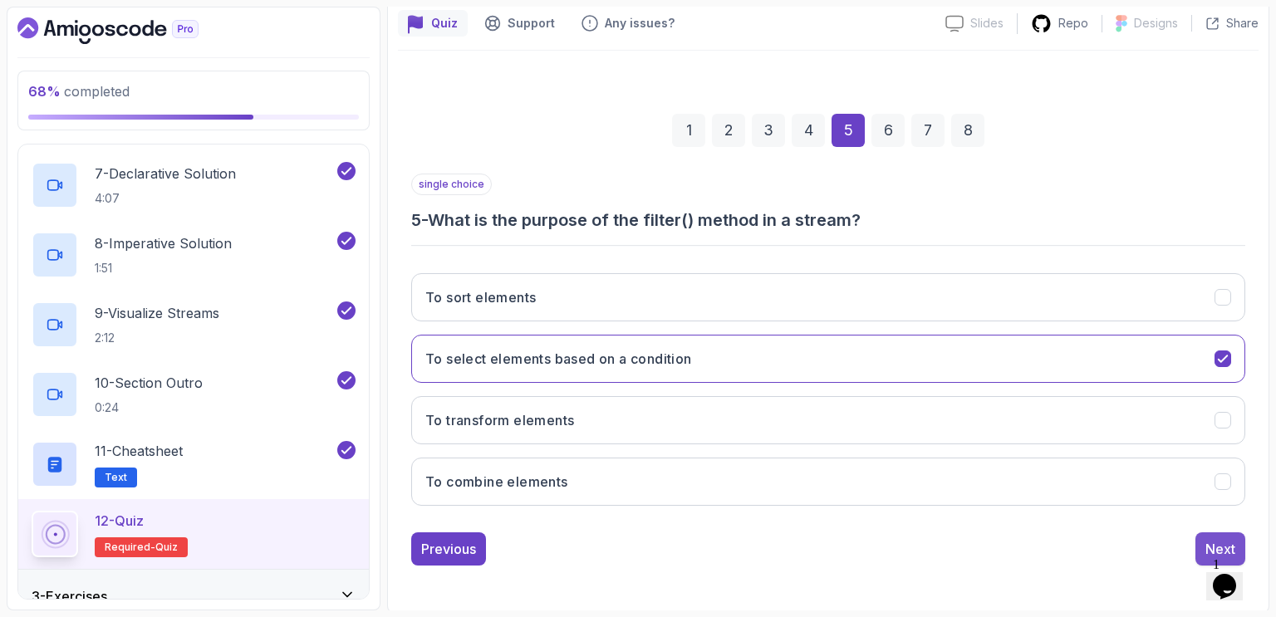
click at [1205, 537] on button "Next" at bounding box center [1221, 549] width 50 height 33
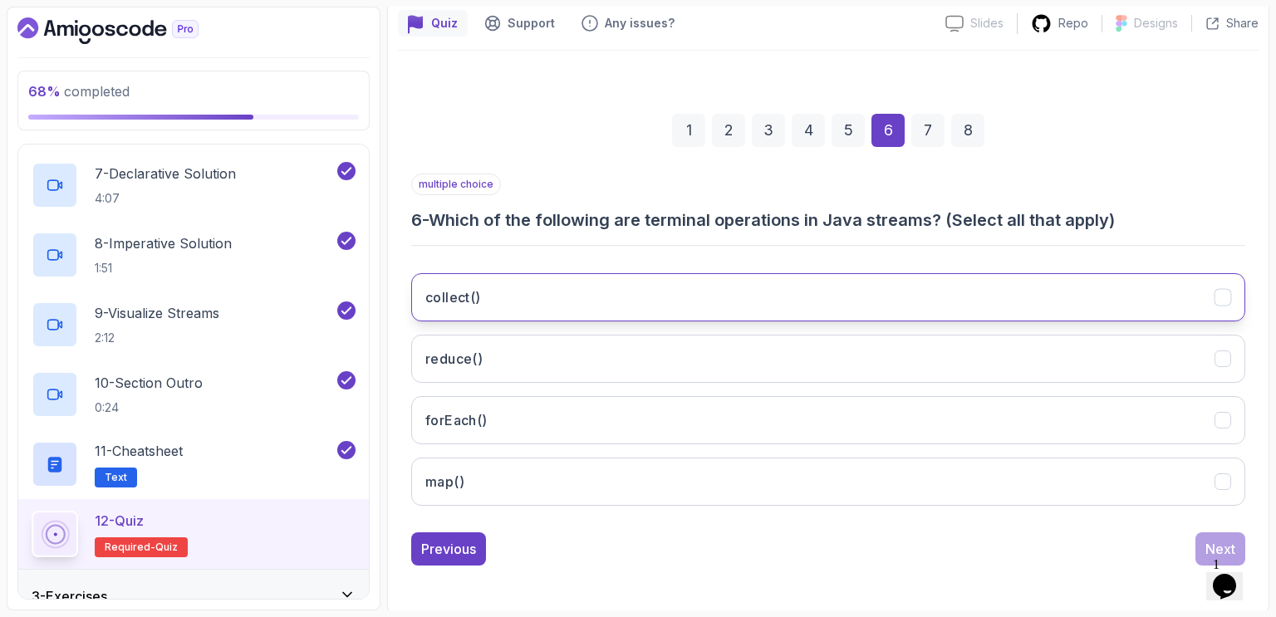
click at [724, 286] on button "collect()" at bounding box center [828, 297] width 834 height 48
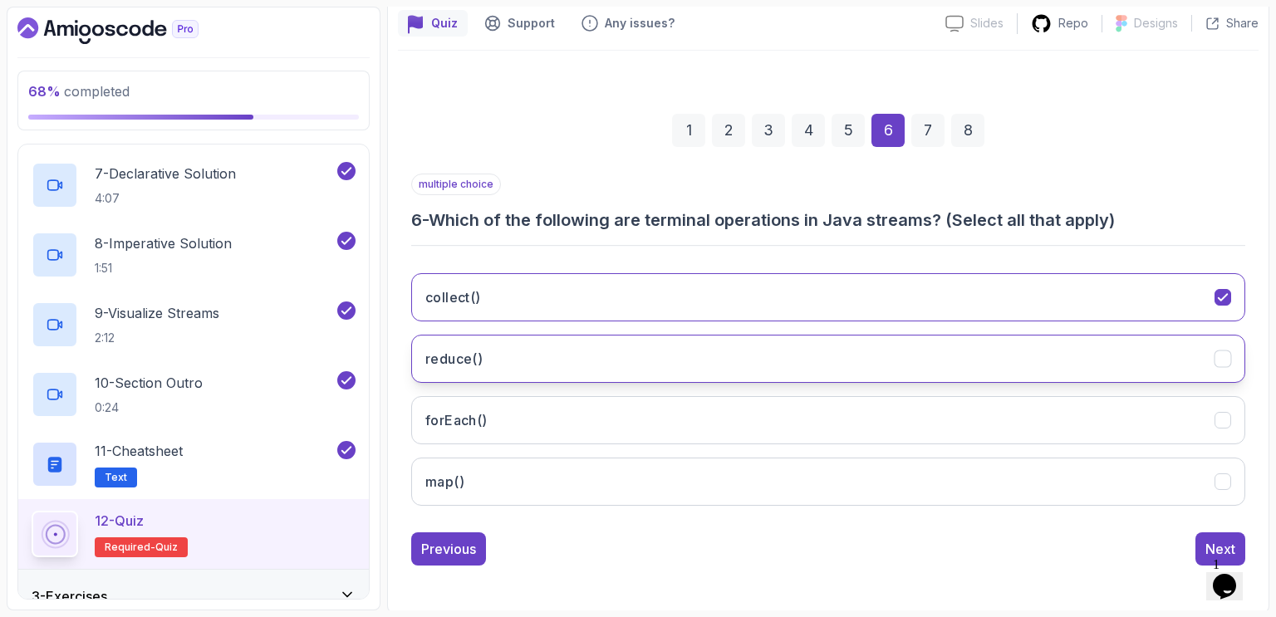
click at [637, 352] on button "reduce()" at bounding box center [828, 359] width 834 height 48
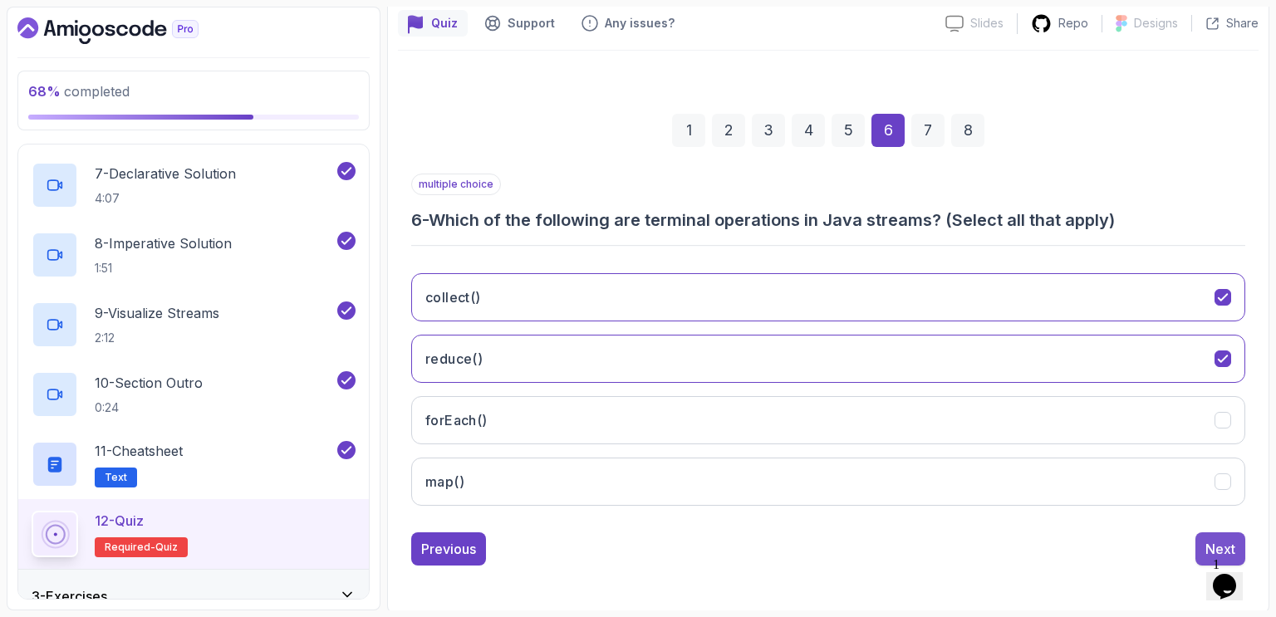
click at [1209, 544] on div "Next" at bounding box center [1221, 549] width 30 height 20
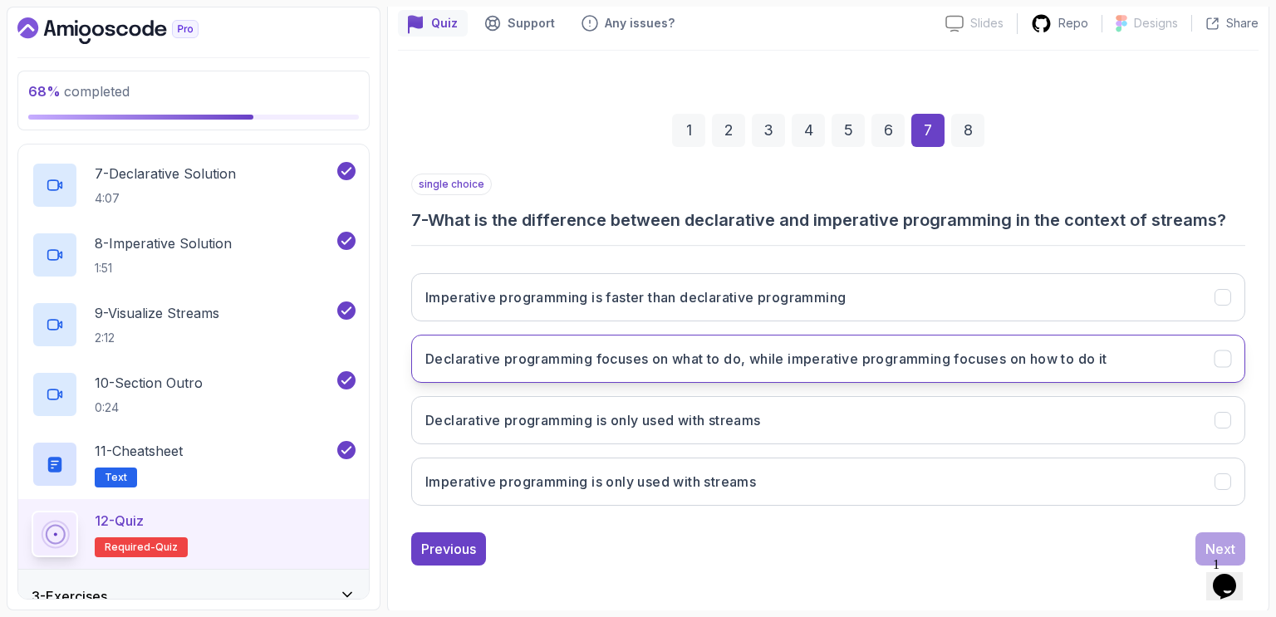
click at [862, 362] on h3 "Declarative programming focuses on what to do, while imperative programming foc…" at bounding box center [766, 359] width 682 height 20
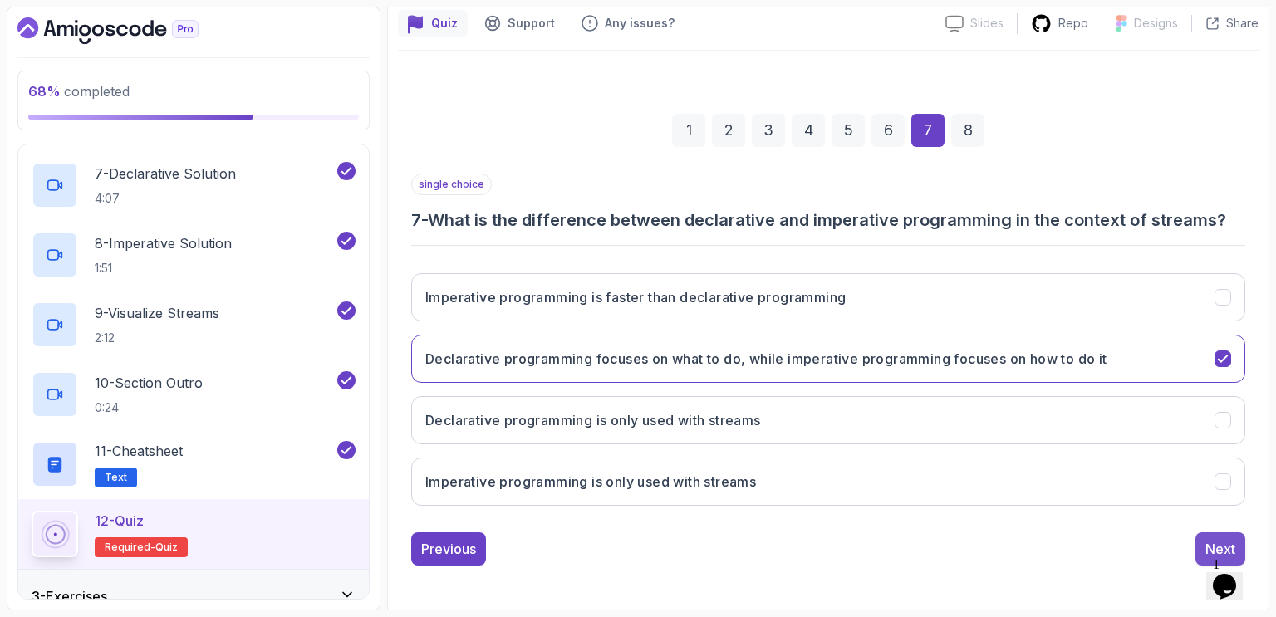
click at [1208, 534] on button "Next" at bounding box center [1221, 549] width 50 height 33
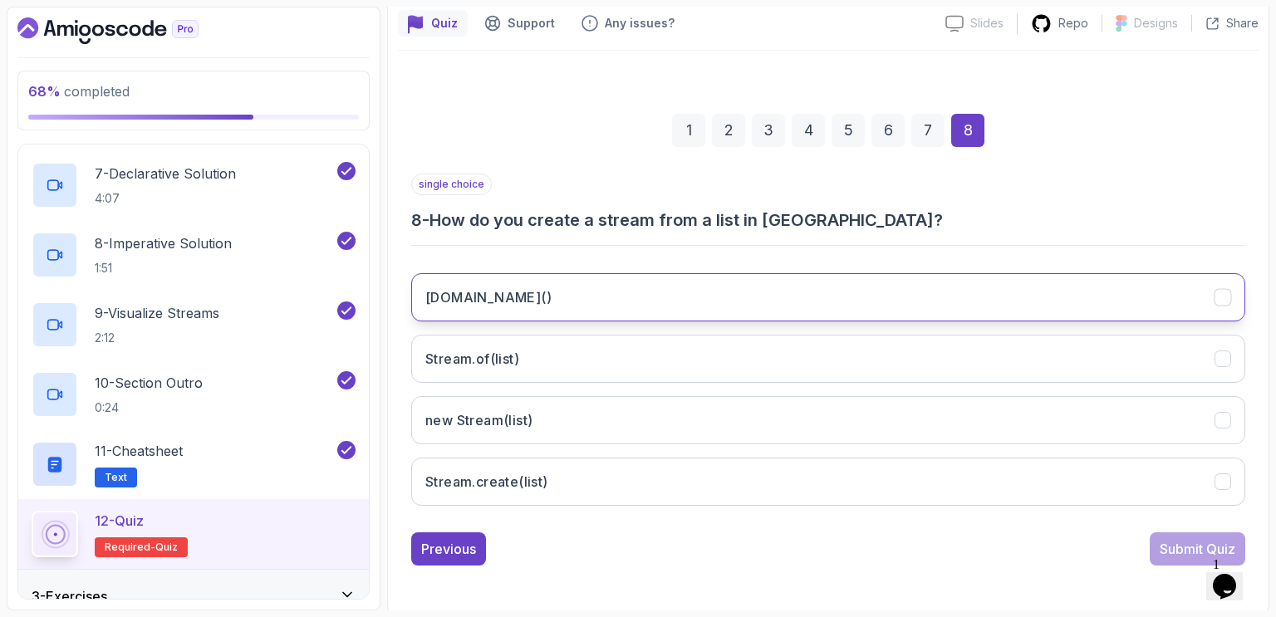
click at [469, 303] on h3 "list.stream()" at bounding box center [488, 298] width 126 height 20
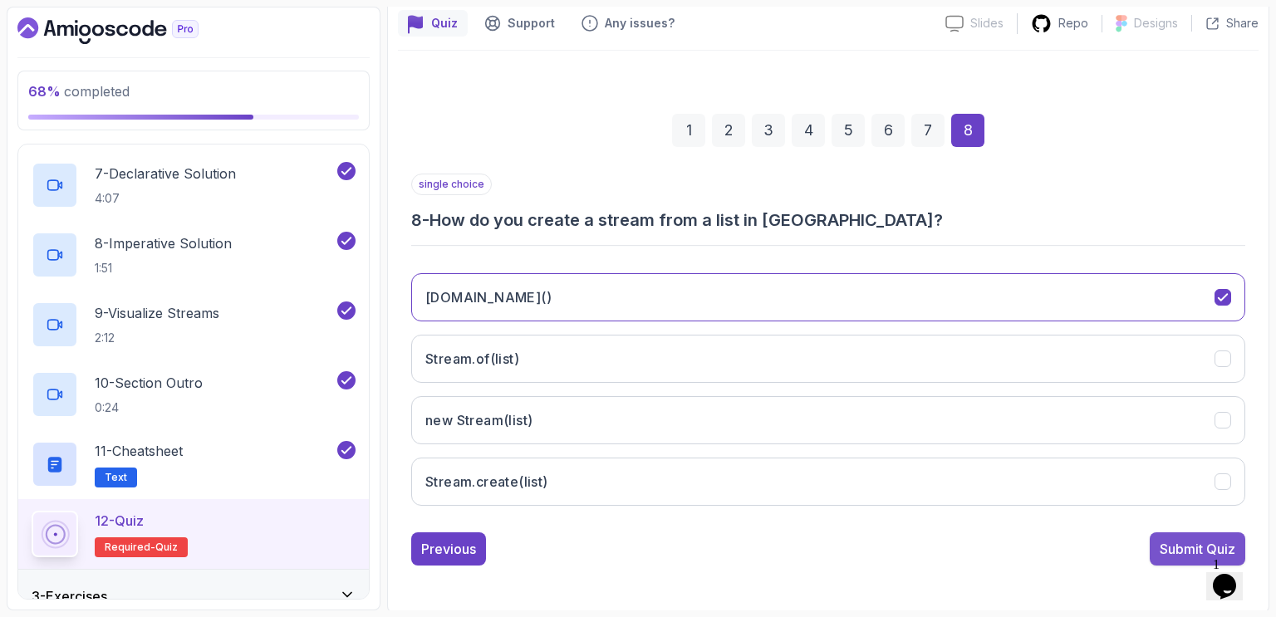
click at [1167, 544] on div "Submit Quiz" at bounding box center [1198, 549] width 76 height 20
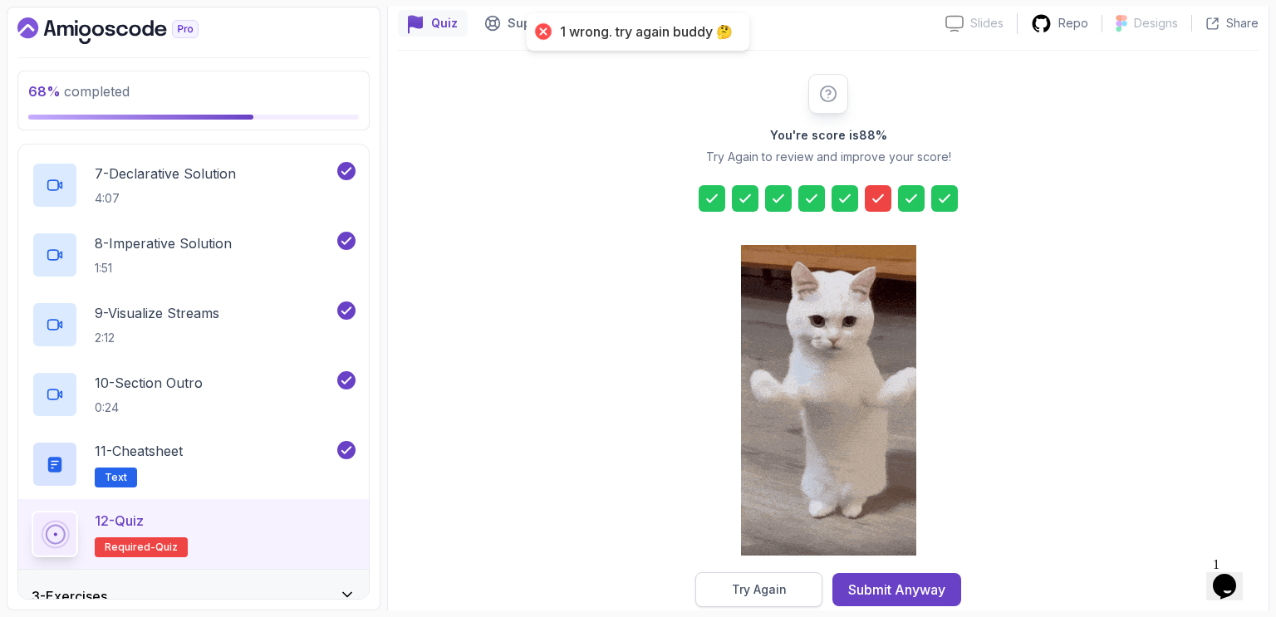
click at [789, 585] on button "Try Again" at bounding box center [759, 590] width 127 height 35
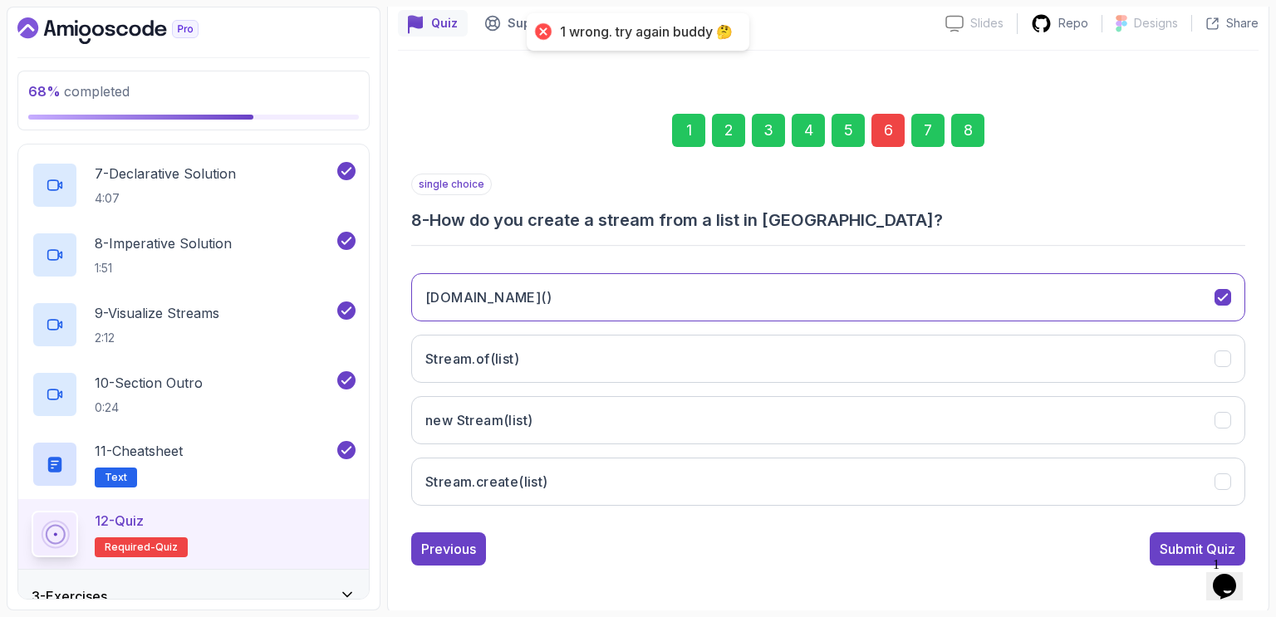
click at [888, 132] on div "6" at bounding box center [888, 130] width 33 height 33
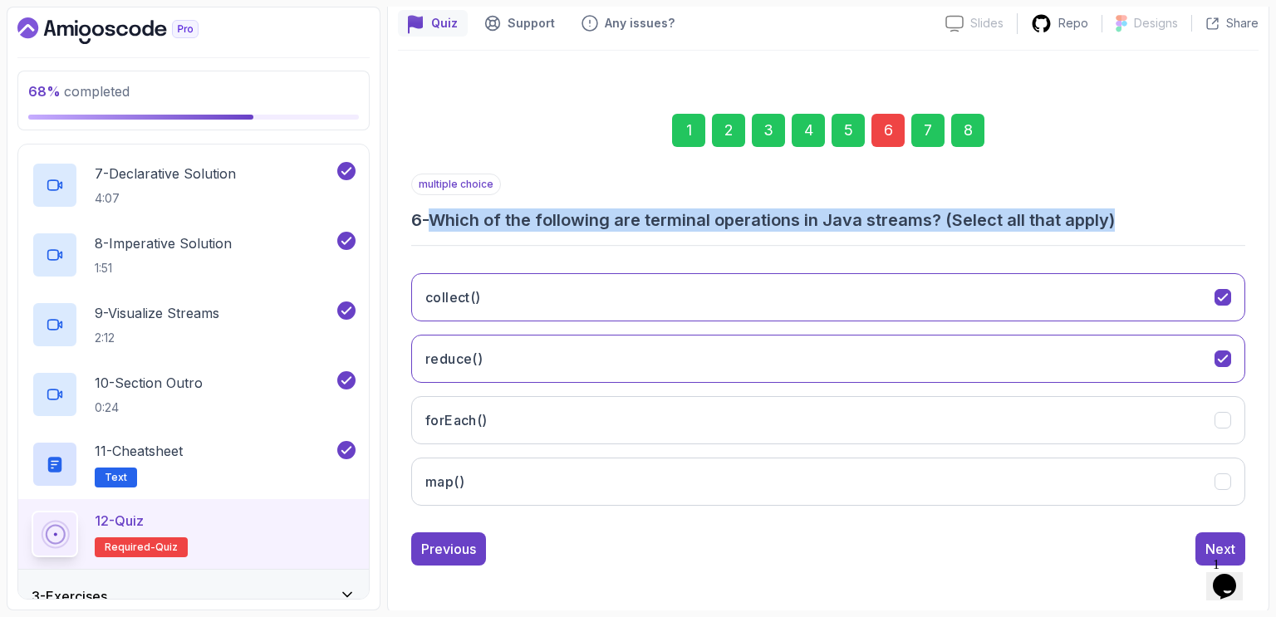
drag, startPoint x: 1128, startPoint y: 215, endPoint x: 438, endPoint y: 219, distance: 689.8
click at [438, 219] on h3 "6 - Which of the following are terminal operations in Java streams? (Select all…" at bounding box center [828, 220] width 834 height 23
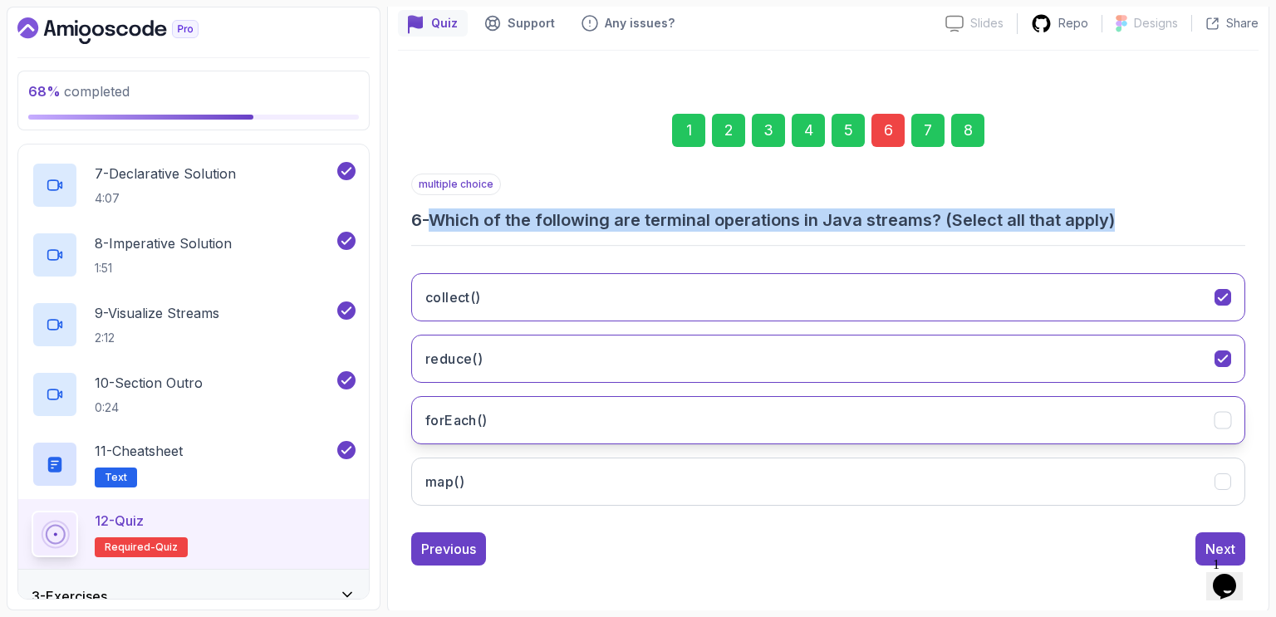
click at [1221, 416] on icon "forEach()" at bounding box center [1224, 421] width 16 height 16
click at [1212, 209] on h3 "6 - Which of the following are terminal operations in Java streams? (Select all…" at bounding box center [828, 220] width 834 height 23
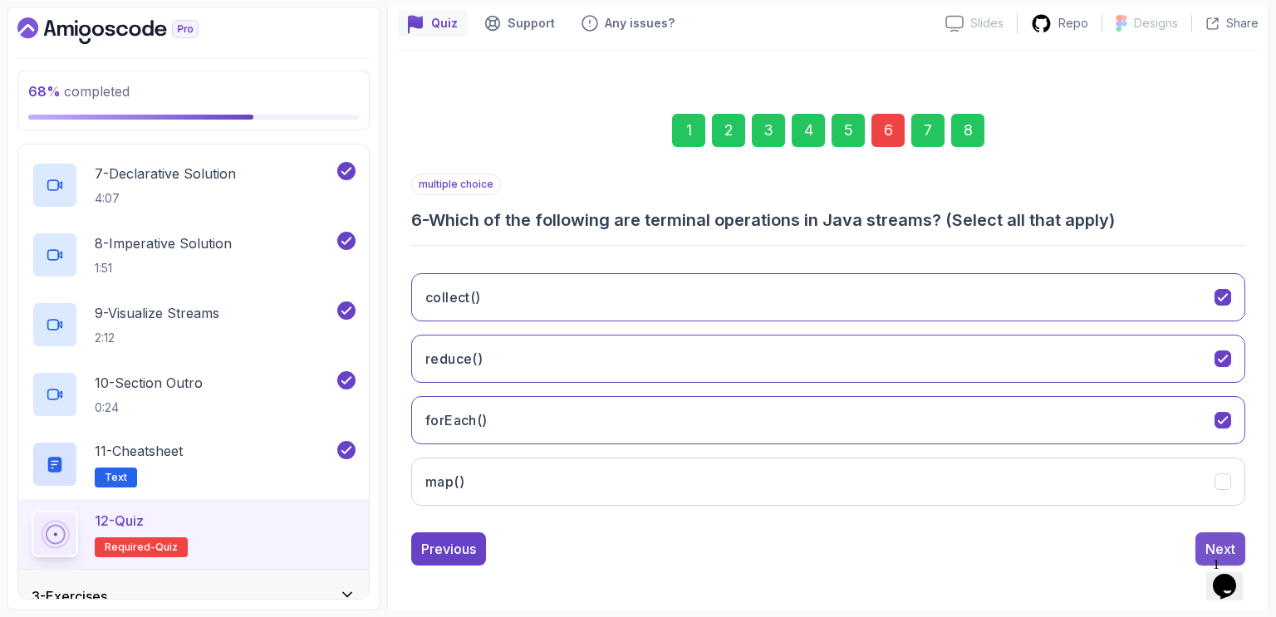
click at [1217, 548] on div "Next" at bounding box center [1221, 549] width 30 height 20
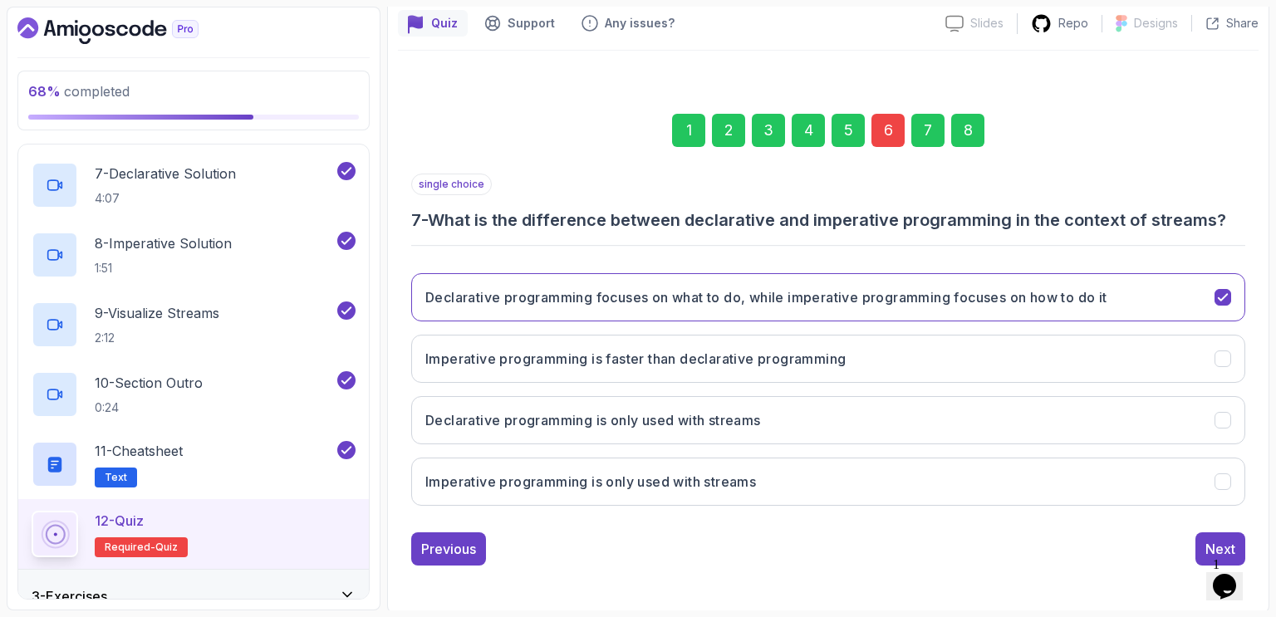
click at [971, 136] on div "8" at bounding box center [968, 130] width 33 height 33
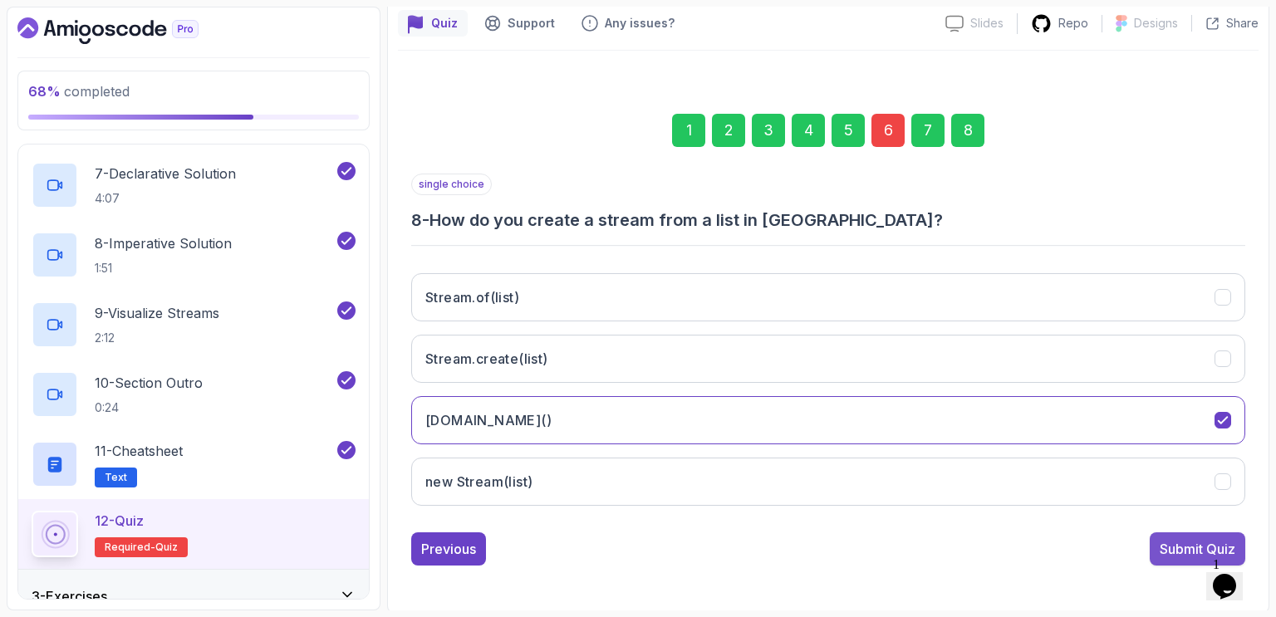
click at [1167, 547] on div "Submit Quiz" at bounding box center [1198, 549] width 76 height 20
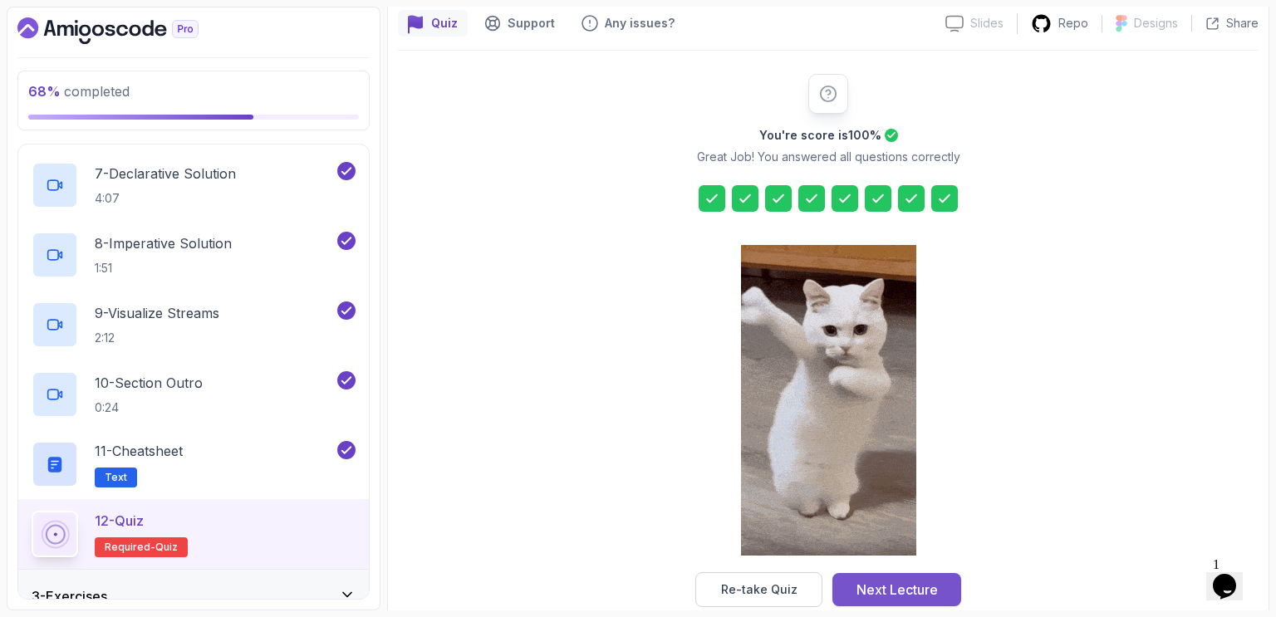
click at [921, 587] on div "Next Lecture" at bounding box center [897, 590] width 81 height 20
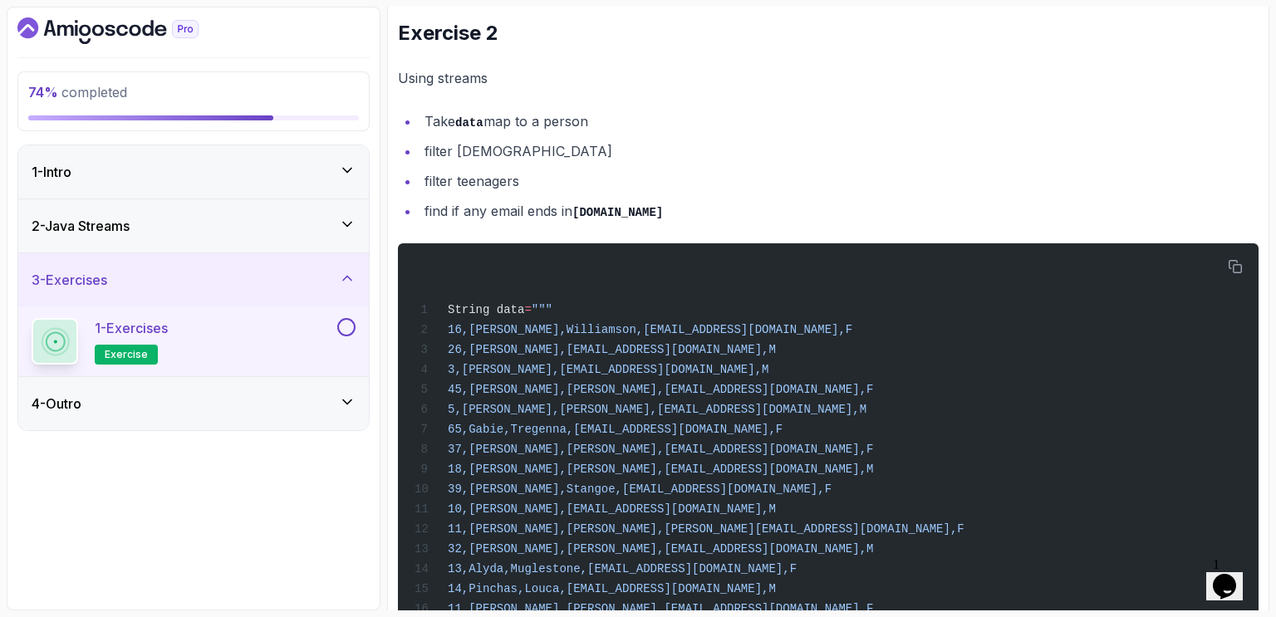
scroll to position [1433, 0]
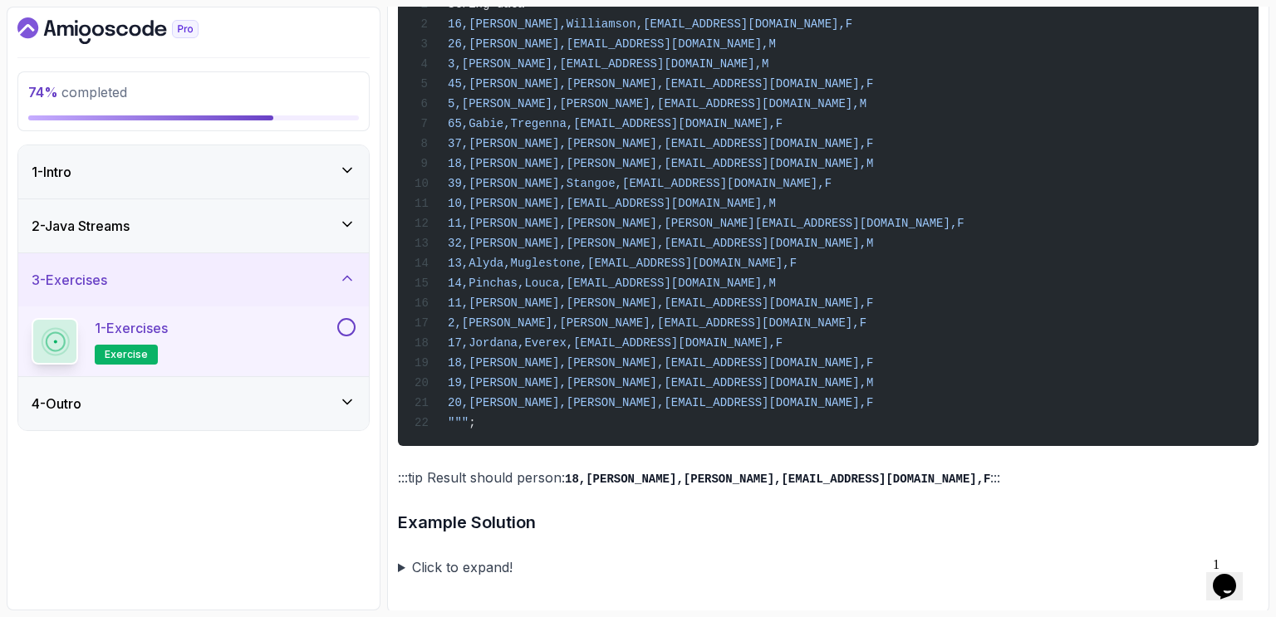
click at [349, 329] on button at bounding box center [346, 327] width 18 height 18
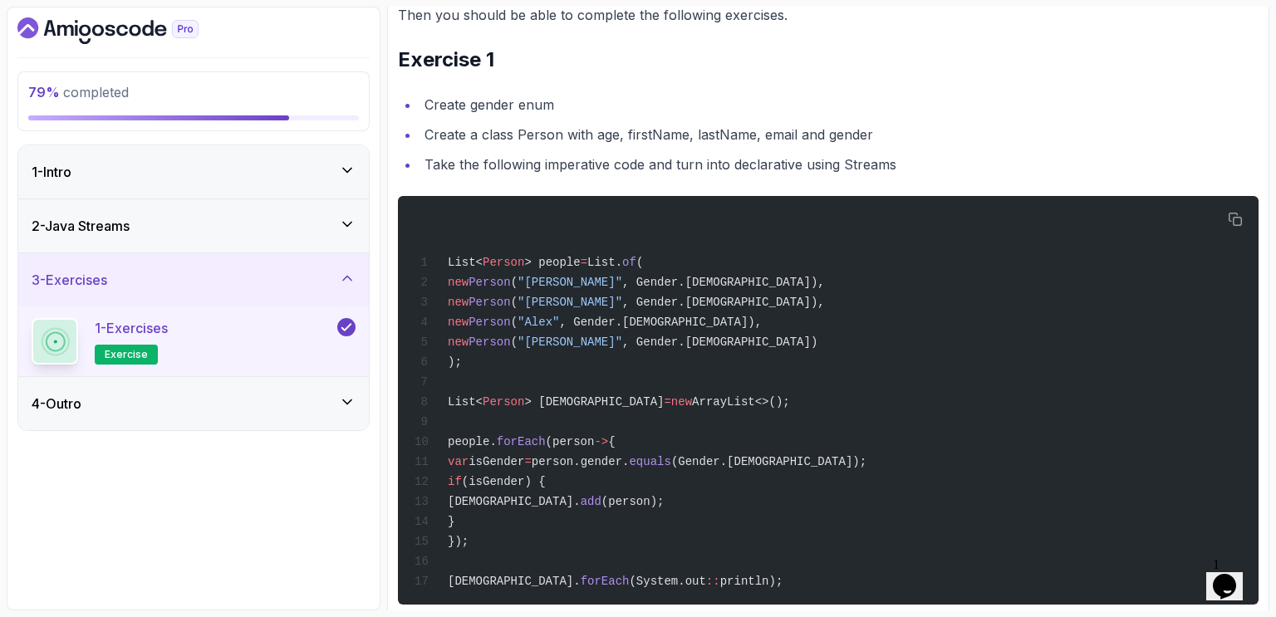
scroll to position [0, 0]
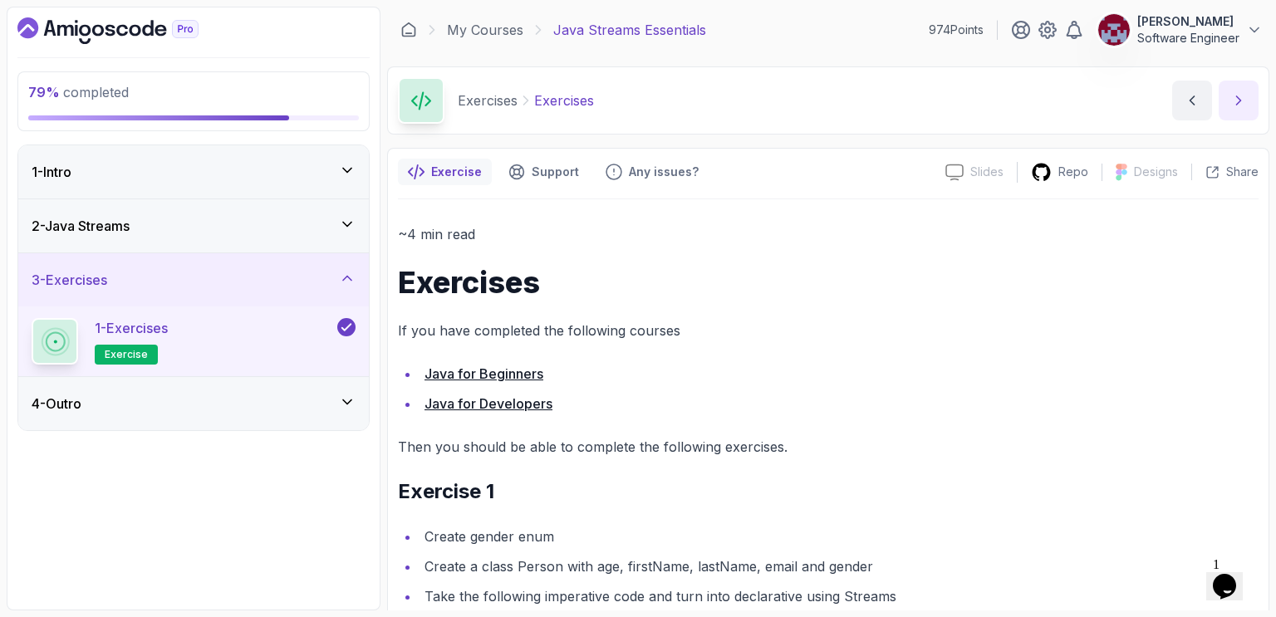
click at [1237, 99] on icon "next content" at bounding box center [1239, 100] width 17 height 17
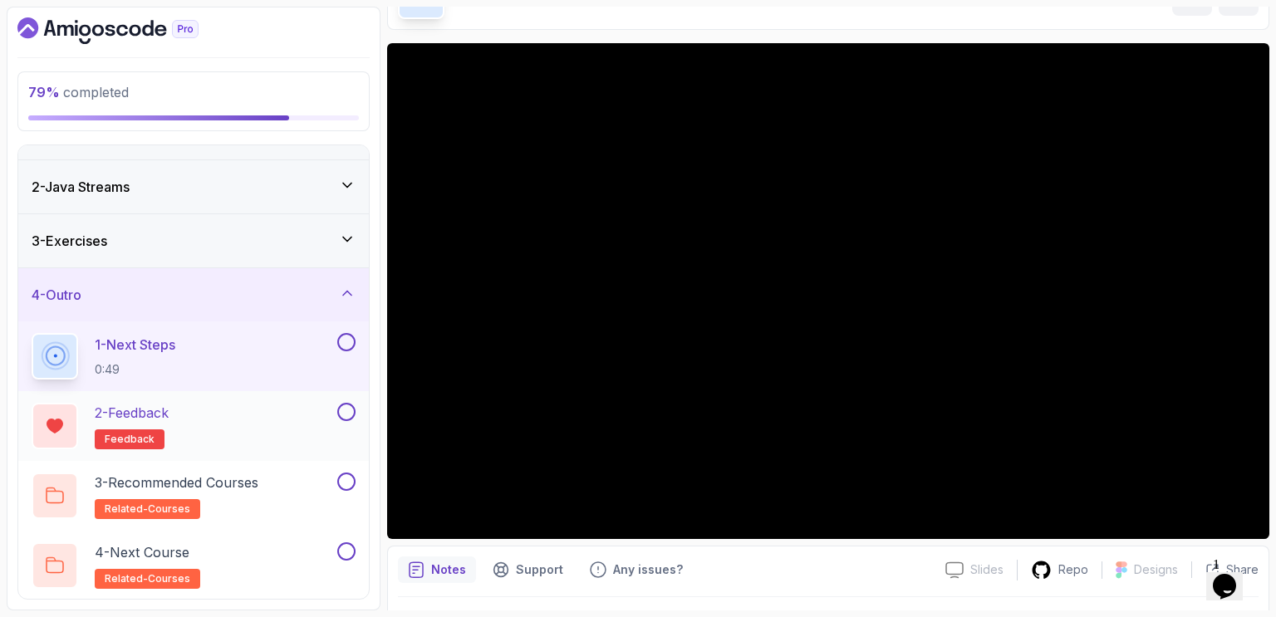
scroll to position [38, 0]
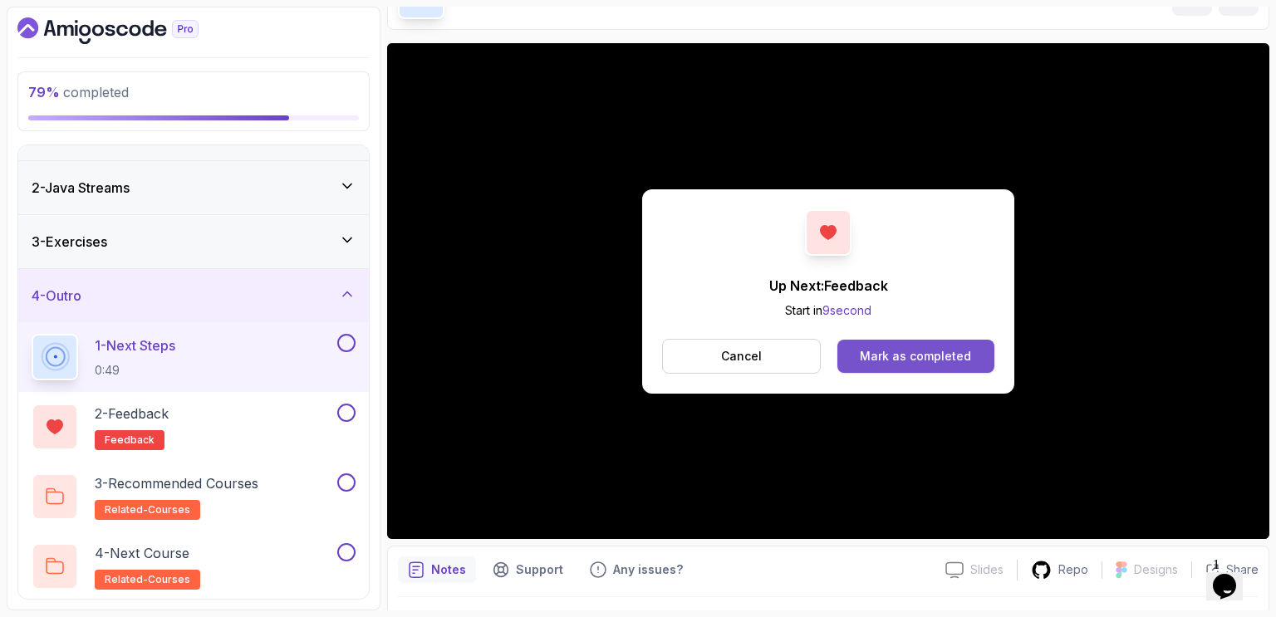
click at [922, 356] on div "Mark as completed" at bounding box center [915, 356] width 111 height 17
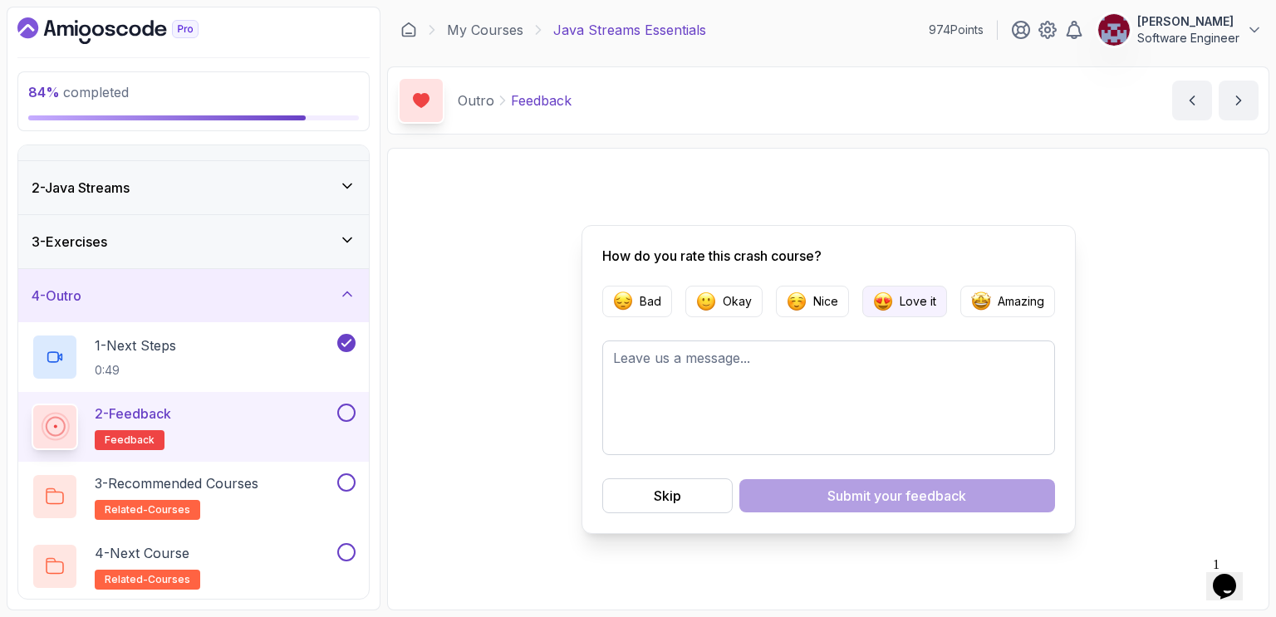
click at [895, 302] on button "Love it" at bounding box center [905, 302] width 85 height 32
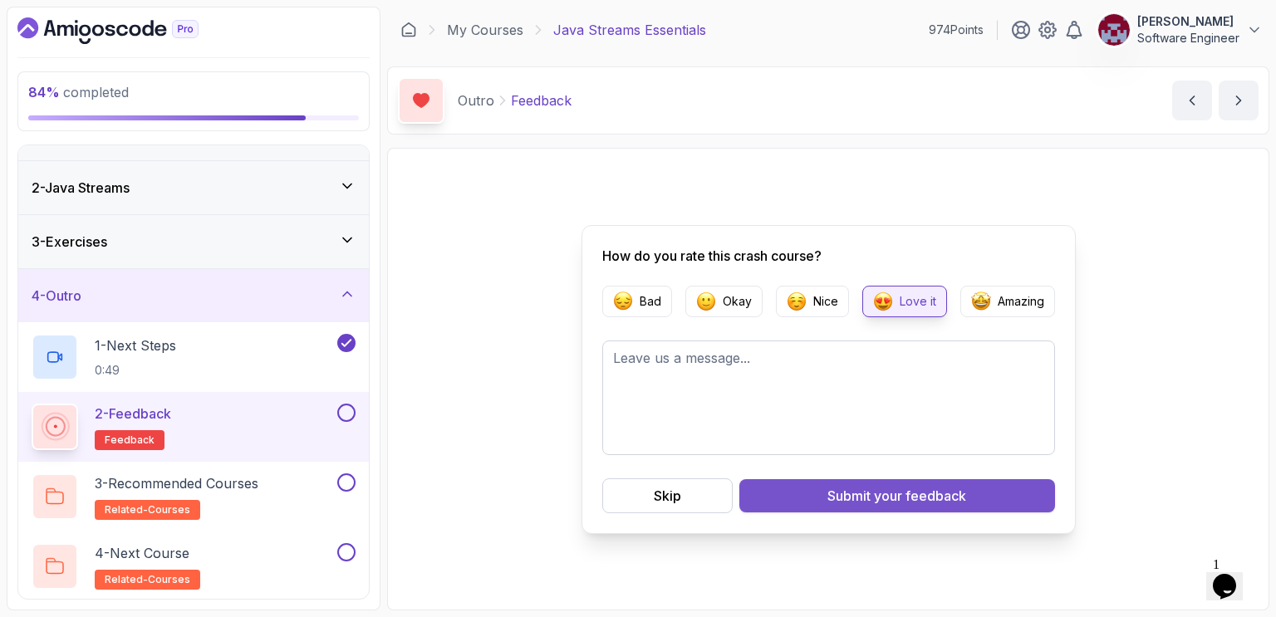
click at [822, 490] on button "Submit your feedback" at bounding box center [898, 496] width 316 height 33
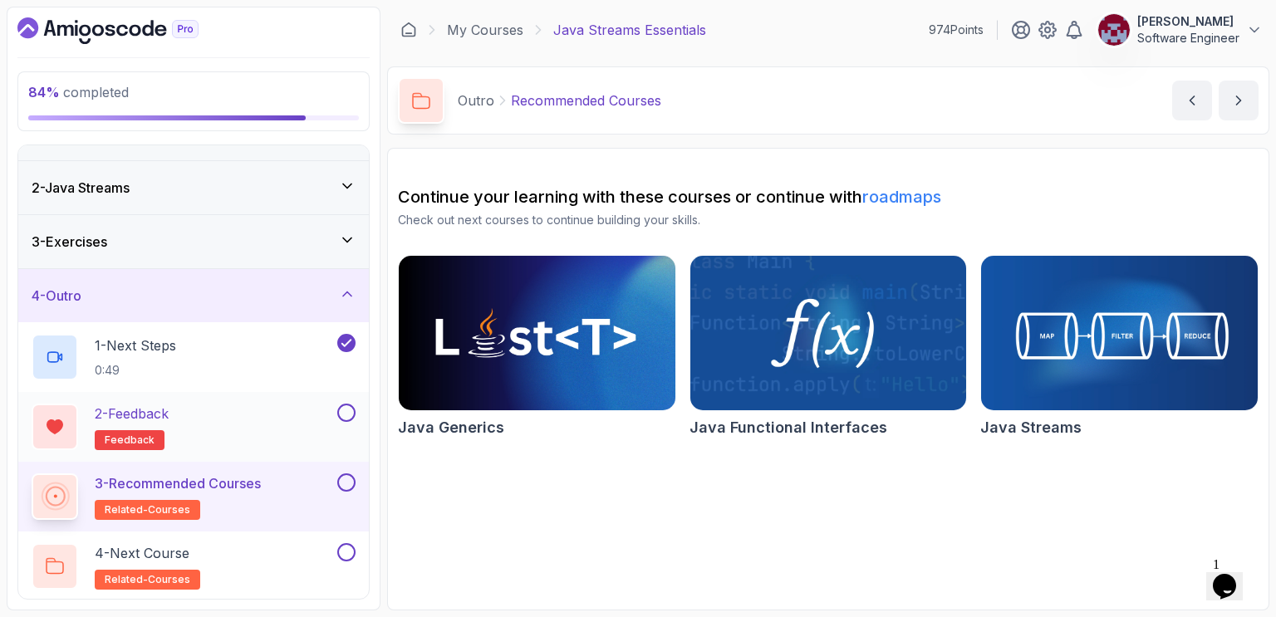
click at [346, 419] on button at bounding box center [346, 413] width 18 height 18
click at [347, 480] on button at bounding box center [346, 483] width 18 height 18
click at [252, 572] on div "4 - Next Course related-courses" at bounding box center [183, 566] width 302 height 47
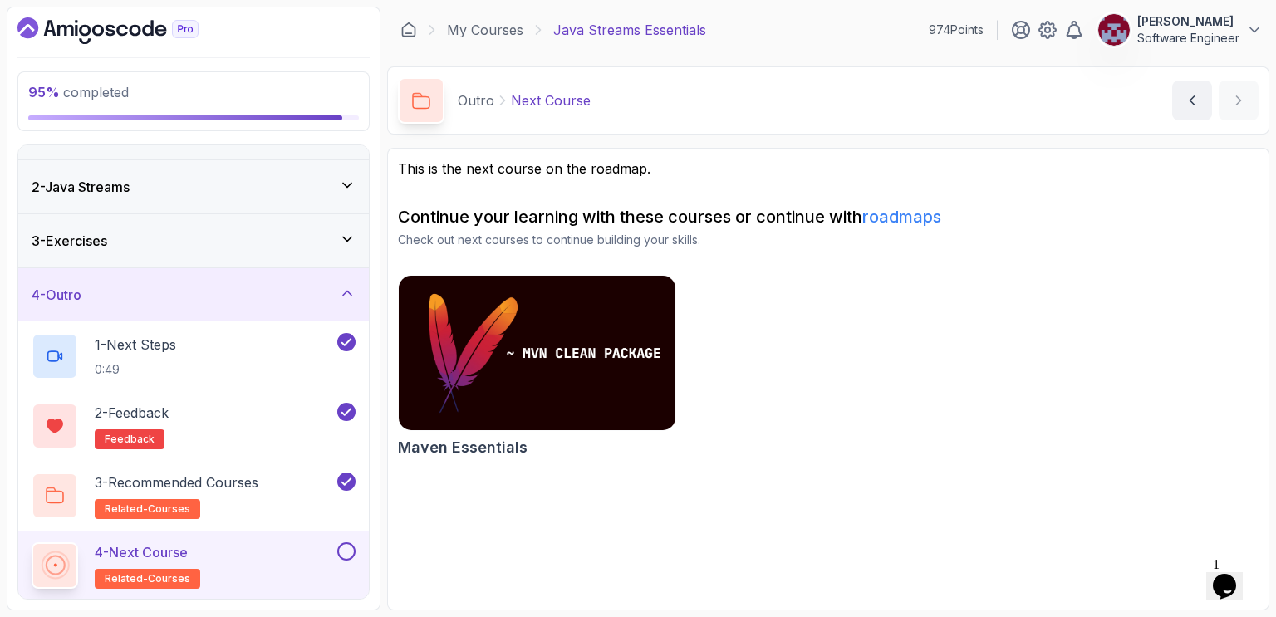
click at [347, 551] on button at bounding box center [346, 552] width 18 height 18
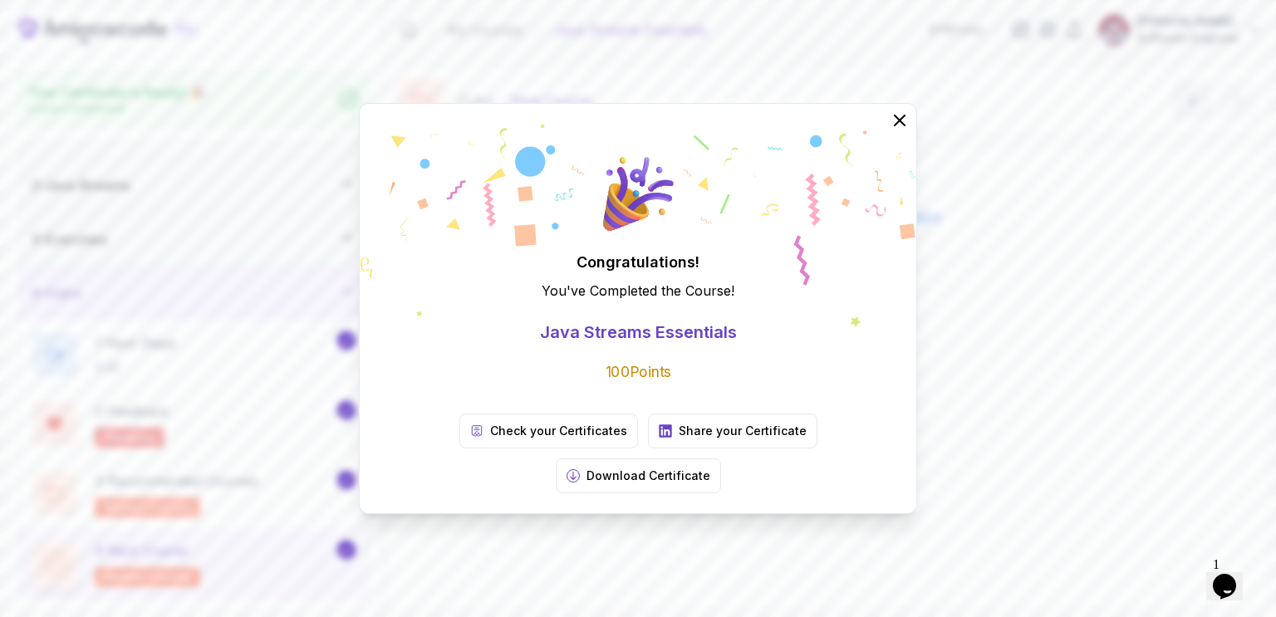
scroll to position [33, 0]
click at [904, 131] on icon at bounding box center [900, 121] width 22 height 22
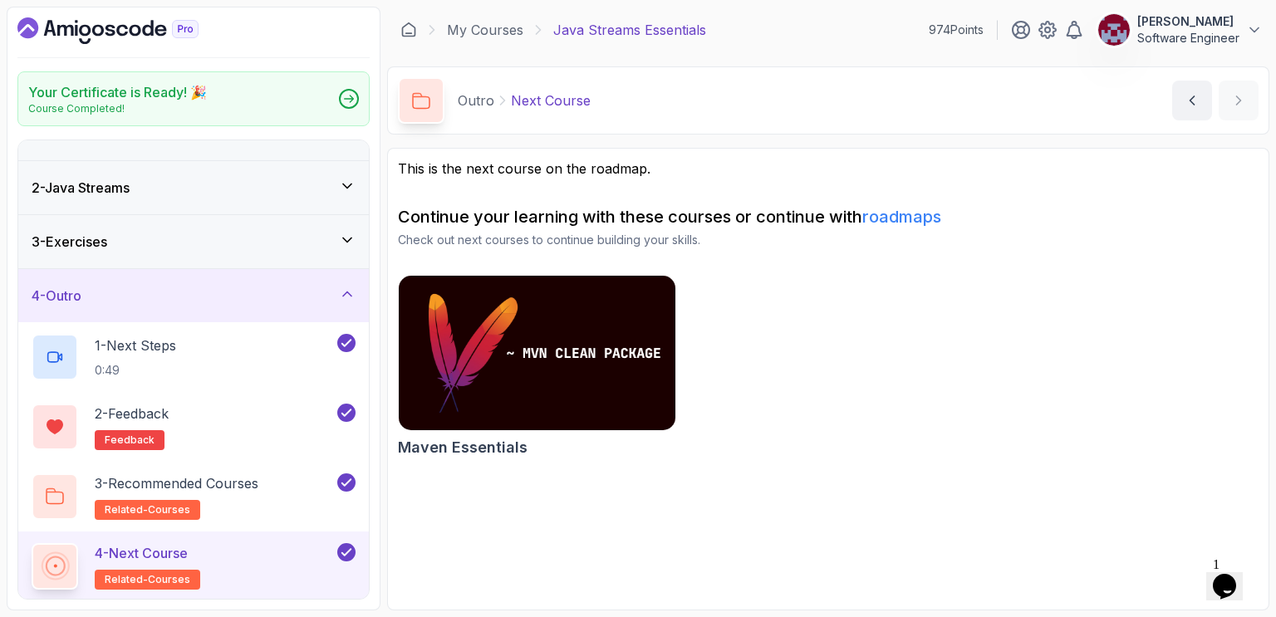
click at [819, 378] on div "Maven Essentials" at bounding box center [828, 369] width 861 height 189
click at [134, 30] on icon "Dashboard" at bounding box center [107, 30] width 181 height 27
